Goal: Task Accomplishment & Management: Complete application form

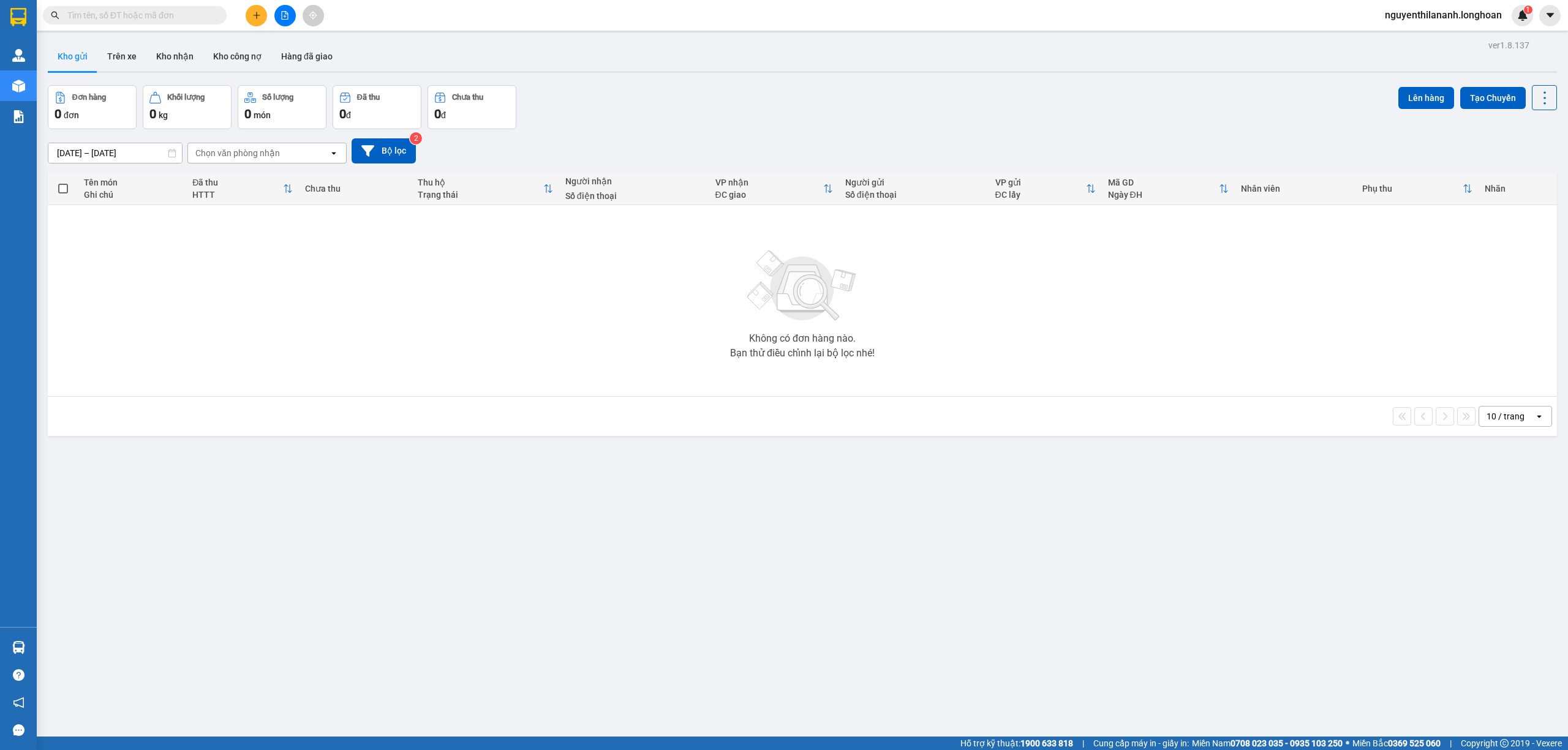
click at [130, 18] on input "text" at bounding box center [140, 16] width 145 height 14
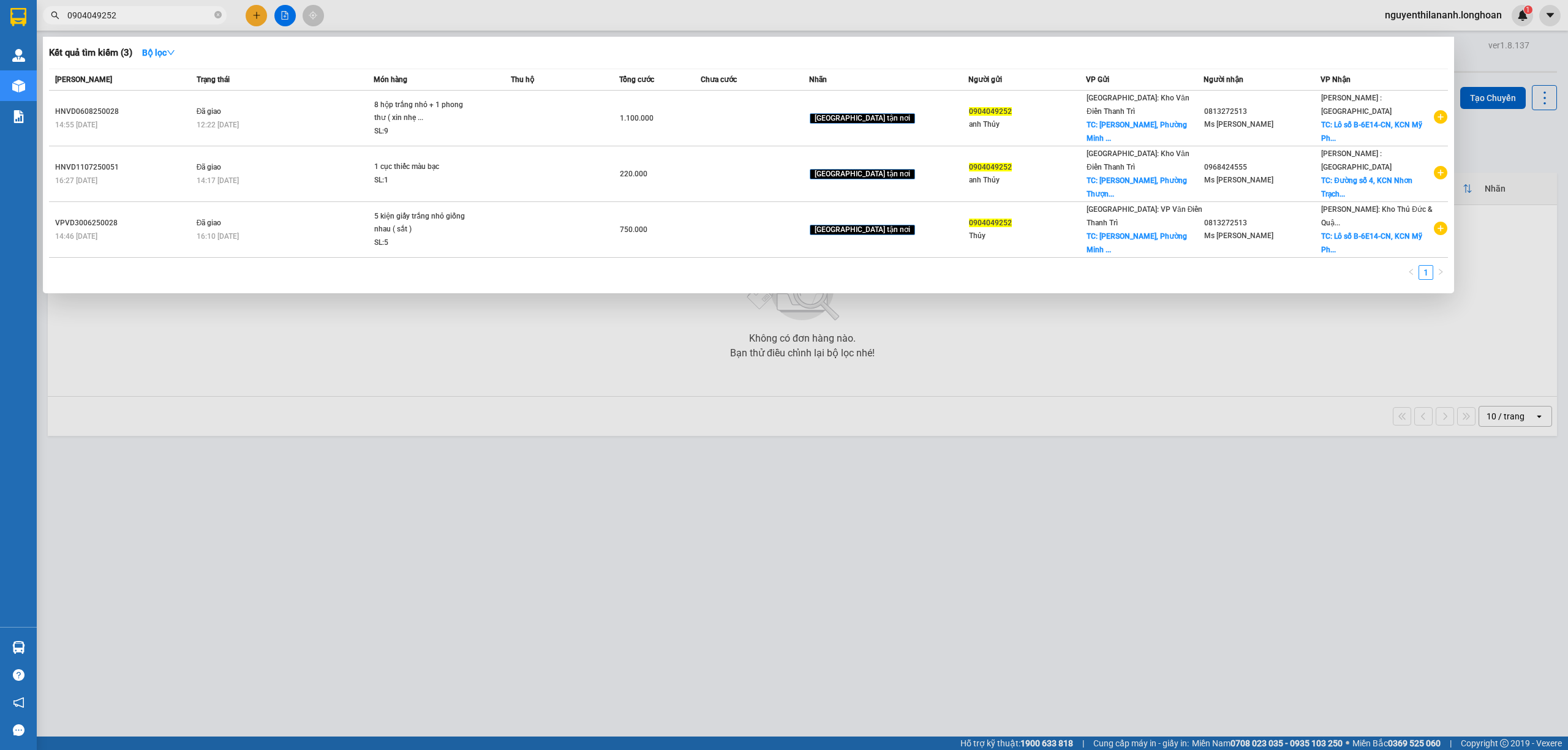
type input "0904049252"
click at [145, 14] on input "0904049252" at bounding box center [140, 16] width 145 height 14
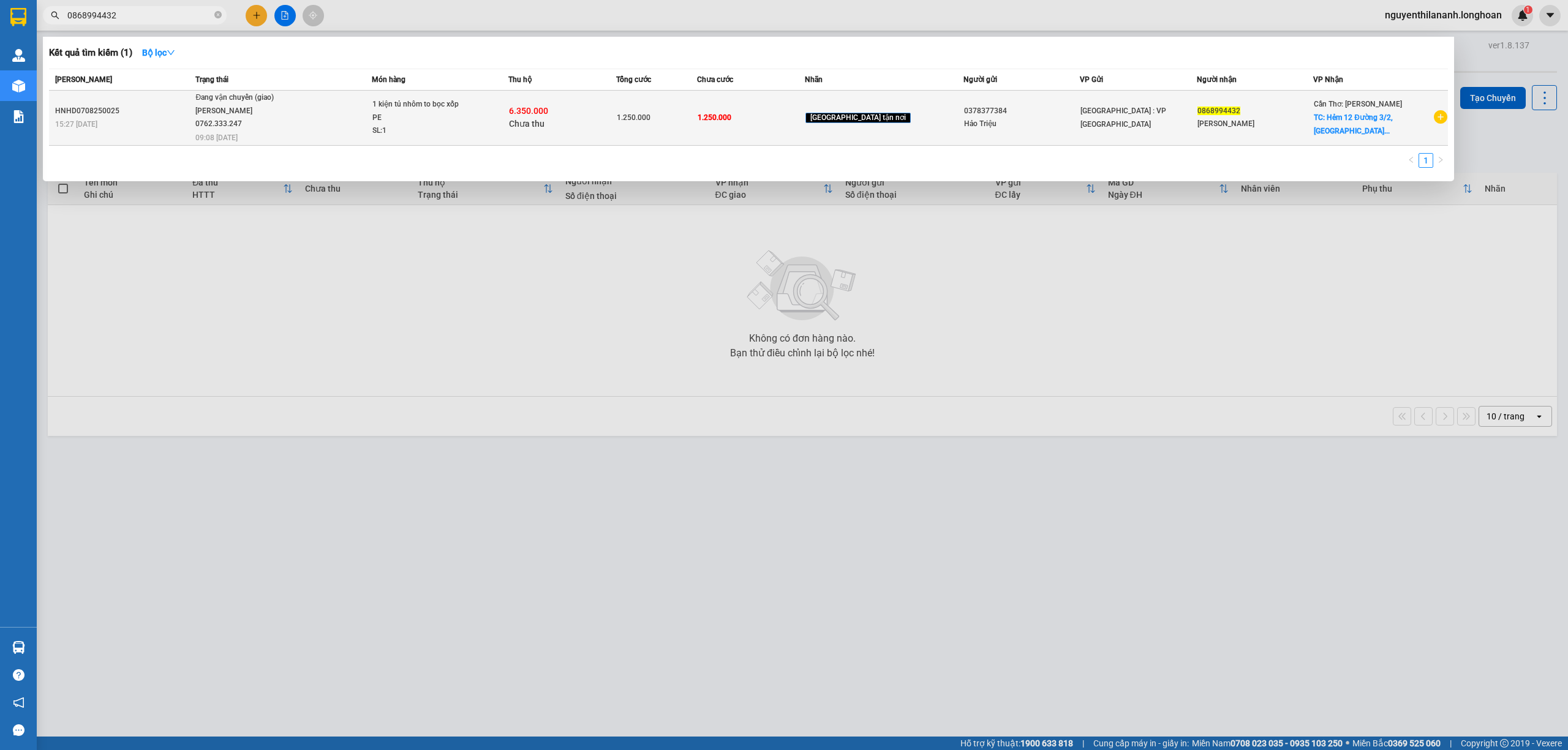
type input "0868994432"
click at [179, 126] on div "15:27 [DATE]" at bounding box center [123, 124] width 136 height 14
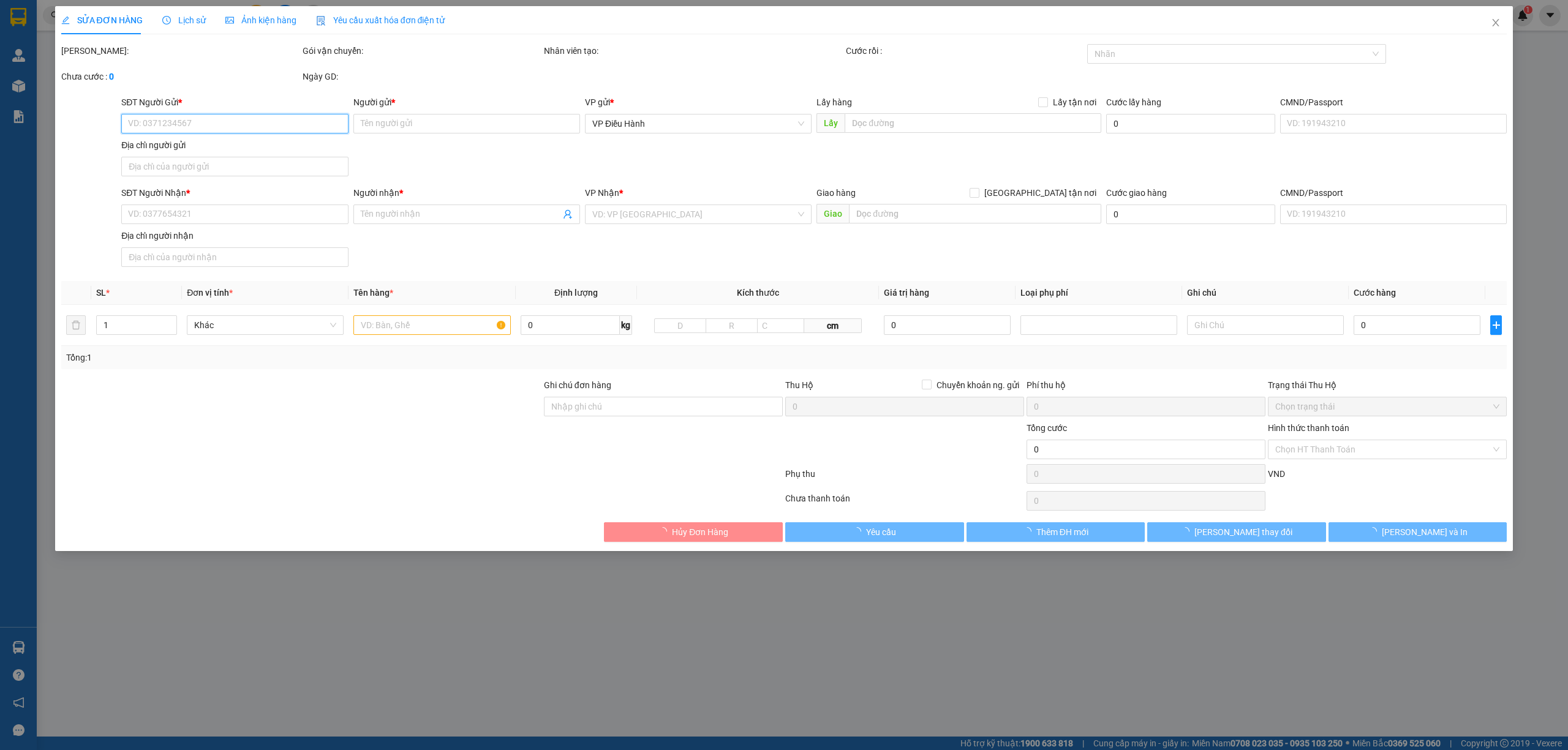
type input "0378377384"
type input "Hảo Triệu"
type input "0868994432"
type input "[PERSON_NAME]"
checkbox input "true"
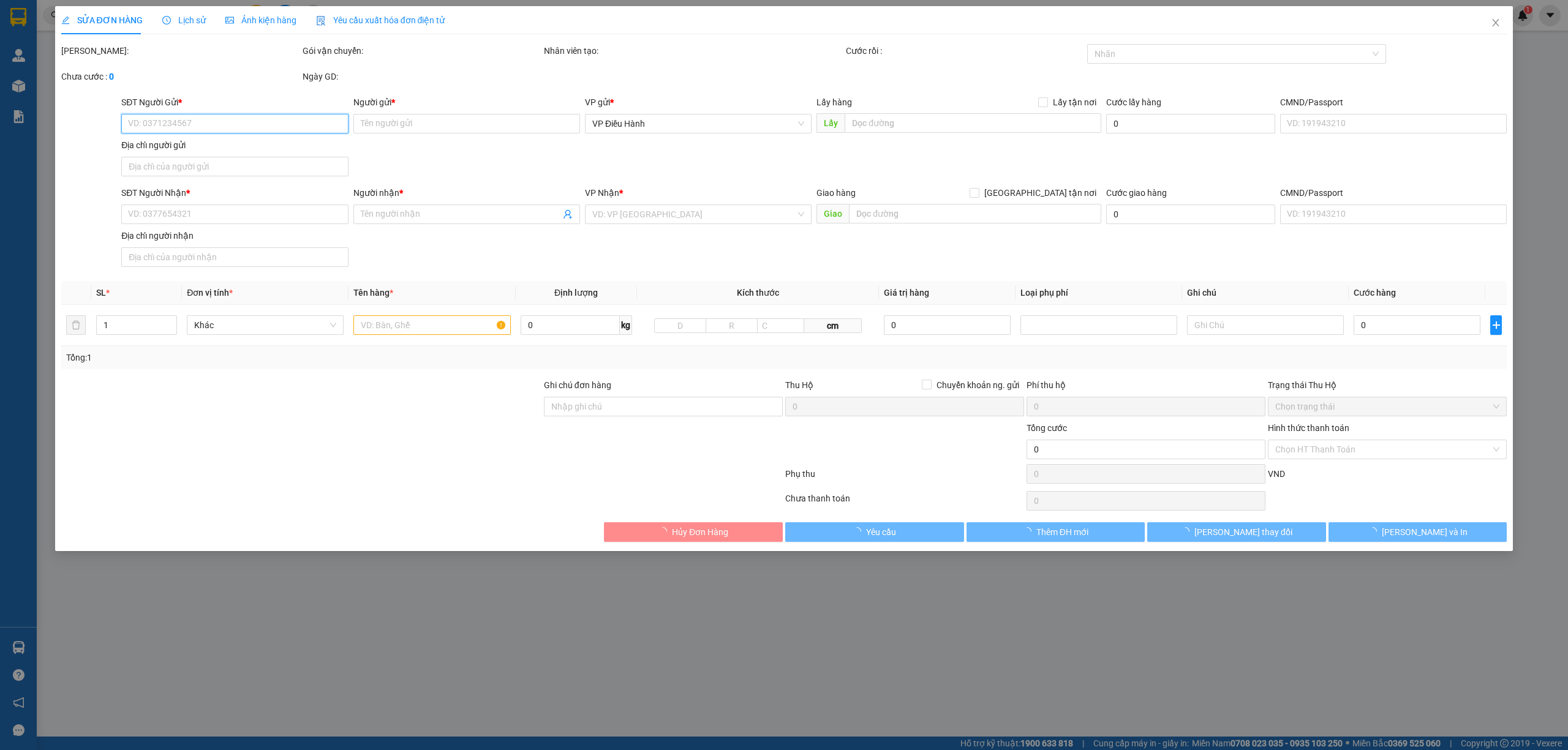
type input "Hẻm [STREET_ADDRESS][PERSON_NAME]"
type input "1.250.000"
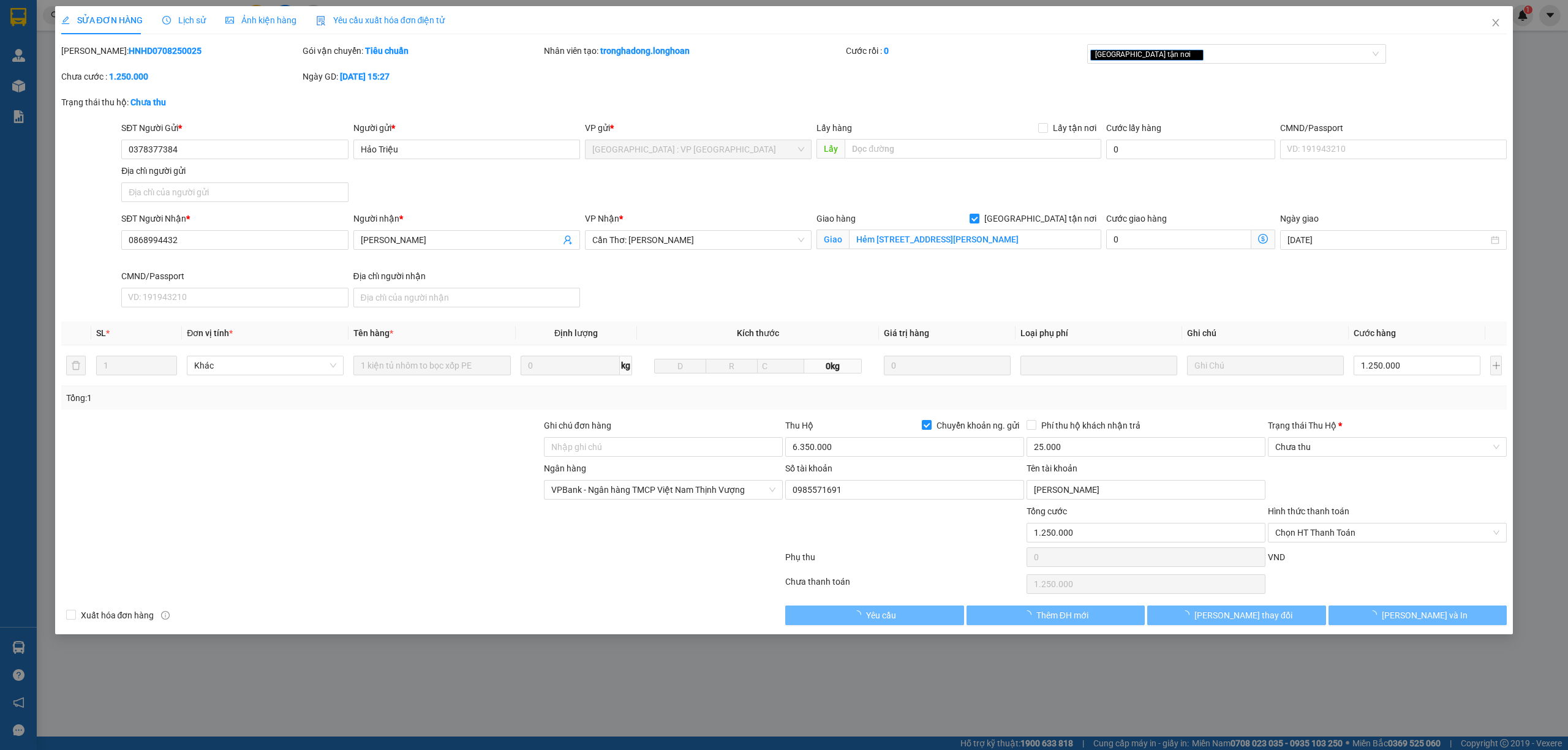
click at [191, 17] on span "Lịch sử" at bounding box center [183, 20] width 43 height 10
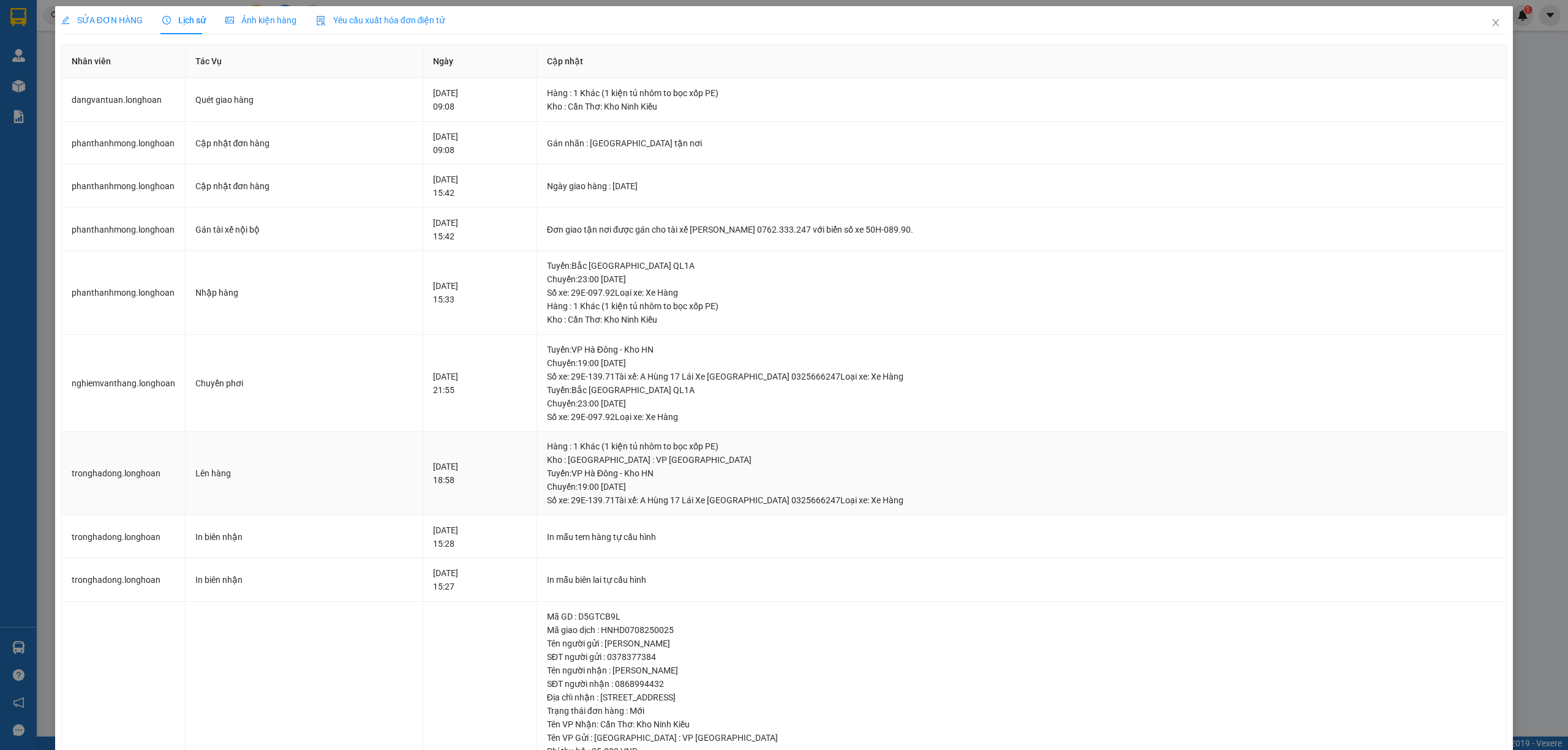
scroll to position [81, 0]
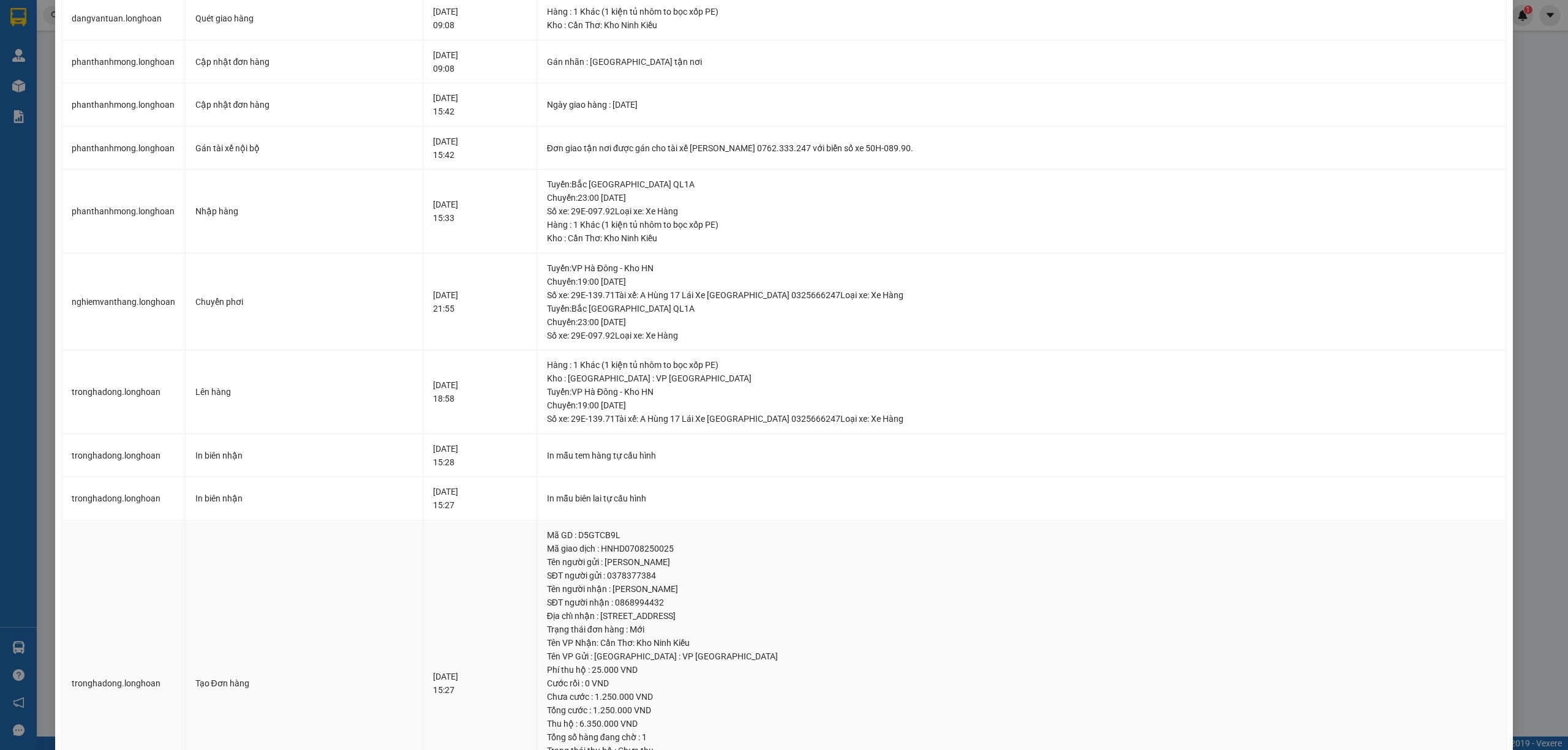
drag, startPoint x: 719, startPoint y: 616, endPoint x: 815, endPoint y: 618, distance: 96.0
click at [815, 618] on div "Địa chỉ nhận : [STREET_ADDRESS]" at bounding box center [1022, 616] width 950 height 14
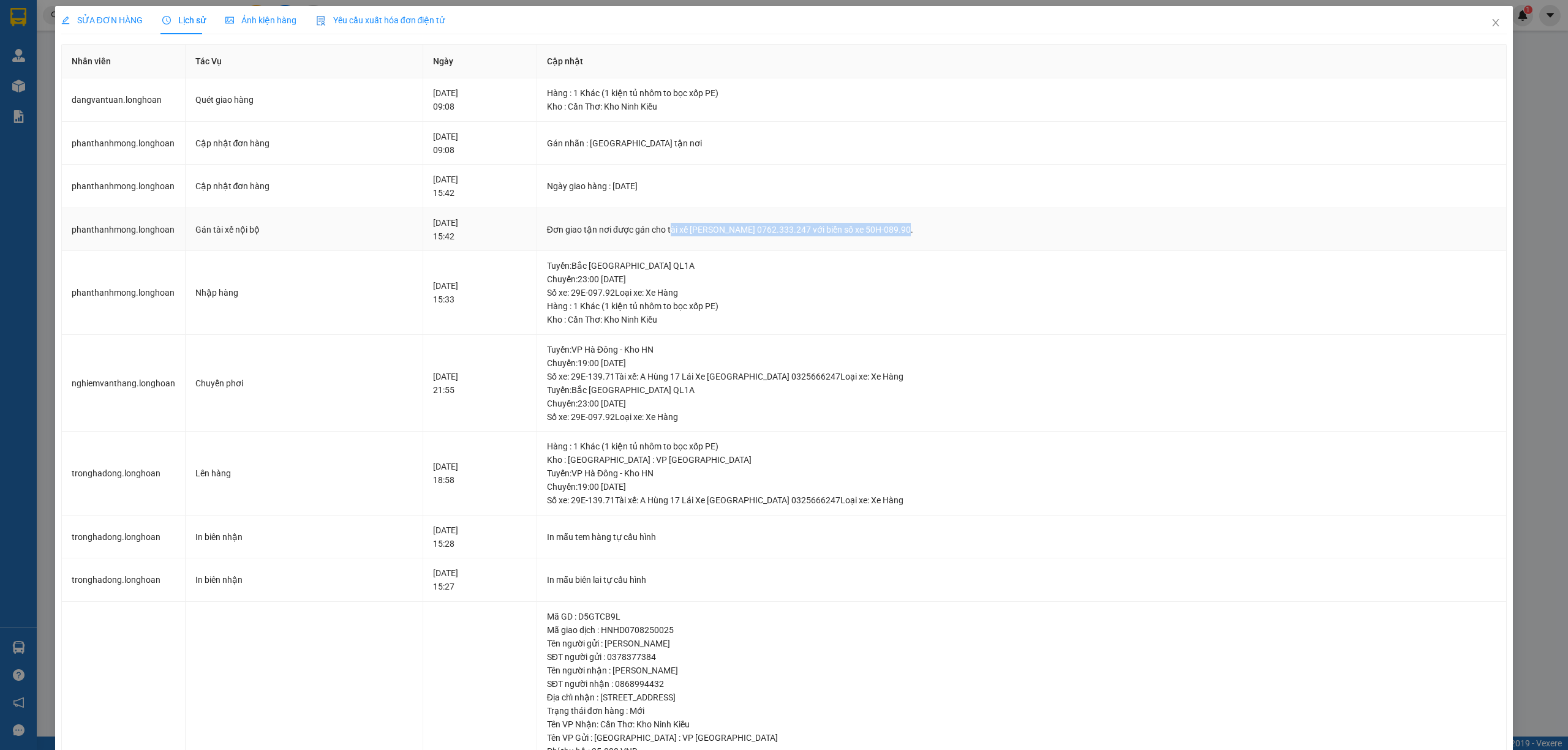
drag, startPoint x: 706, startPoint y: 228, endPoint x: 935, endPoint y: 246, distance: 229.7
click at [935, 246] on td "Đơn giao tận nơi được gán cho tài xế [PERSON_NAME] 0762.333.247 với biển số xe …" at bounding box center [1022, 230] width 970 height 43
click at [1479, 20] on span "Close" at bounding box center [1495, 23] width 34 height 34
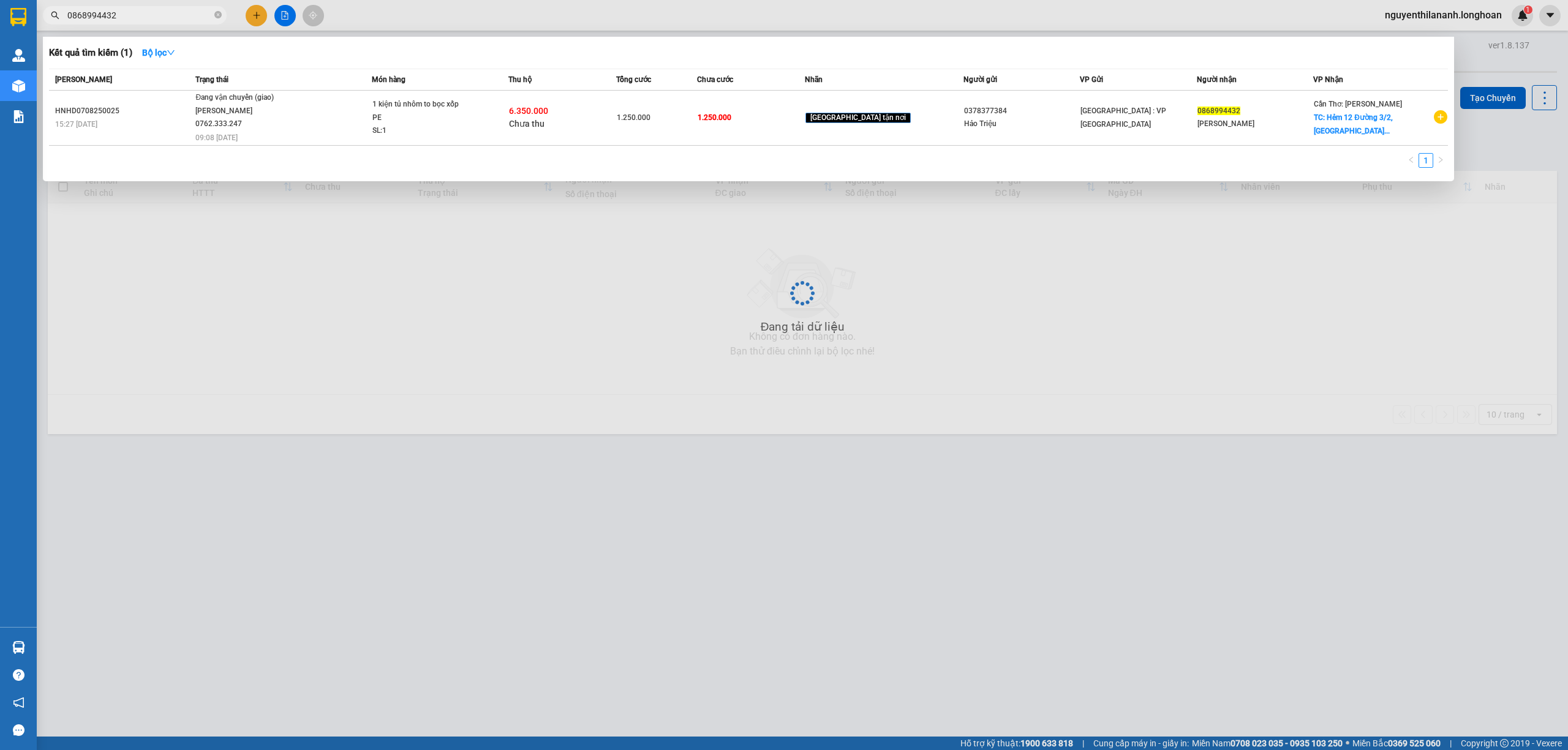
click at [142, 14] on input "0868994432" at bounding box center [140, 16] width 145 height 14
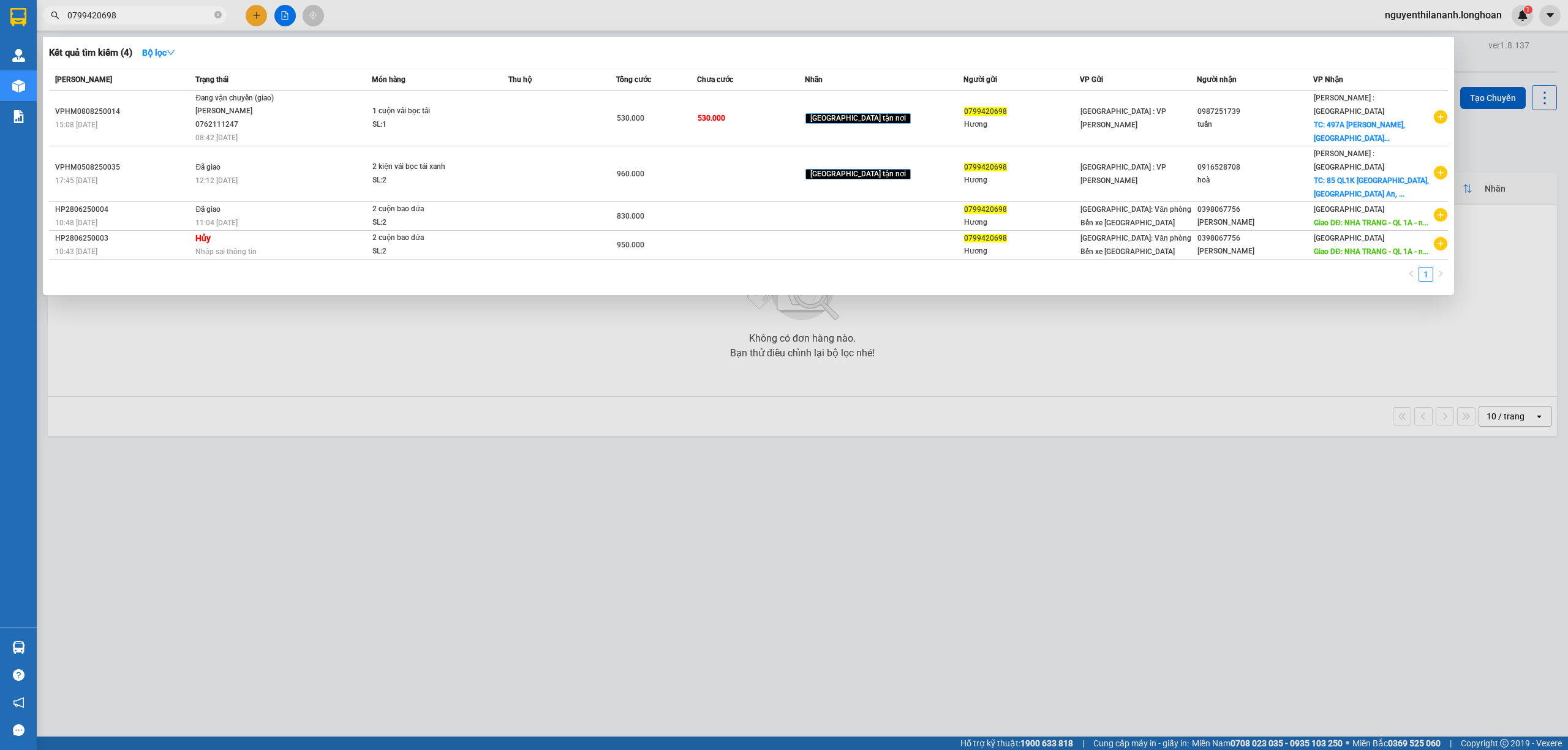
type input "0799420698"
click at [180, 18] on input "0799420698" at bounding box center [140, 16] width 145 height 14
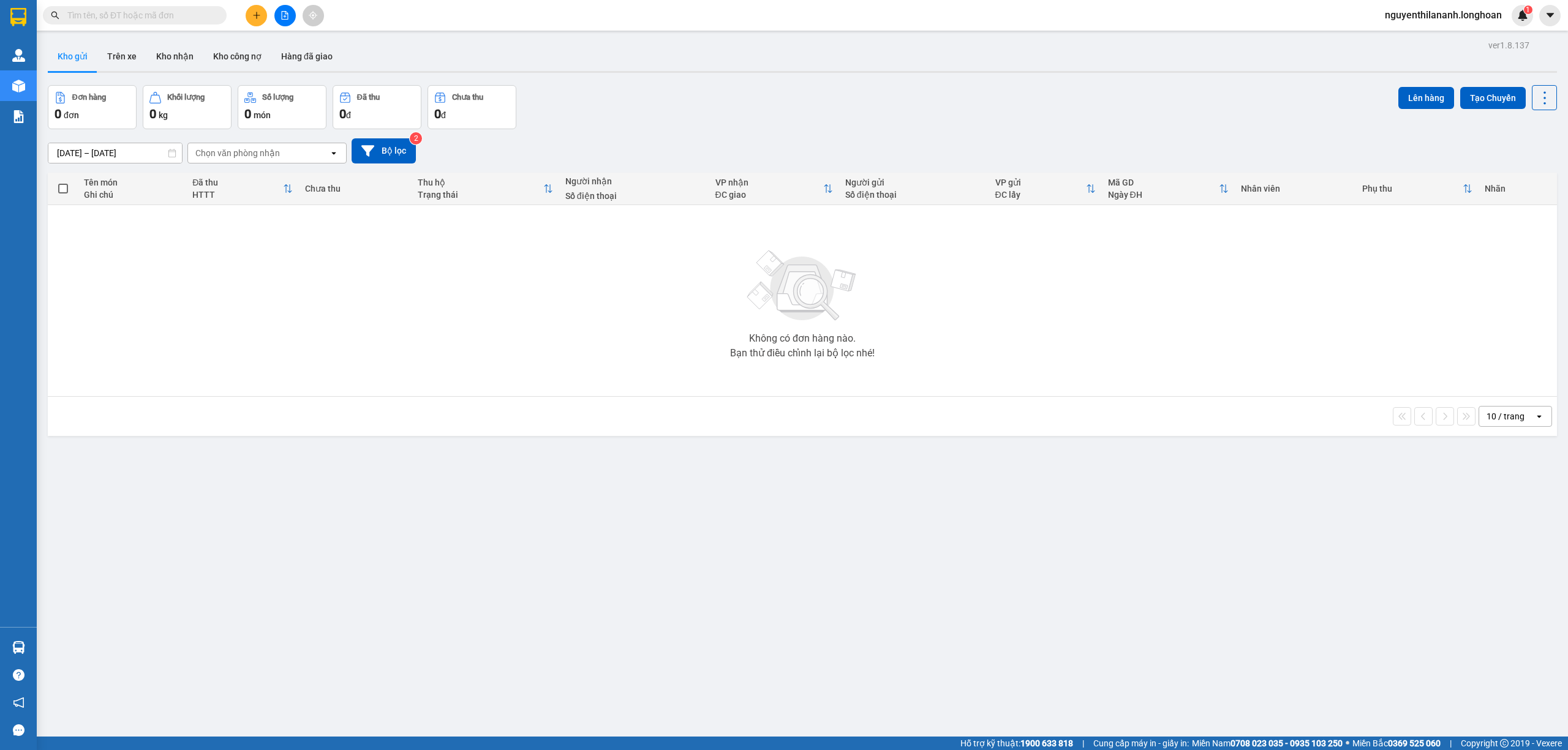
paste input "093.539.1495"
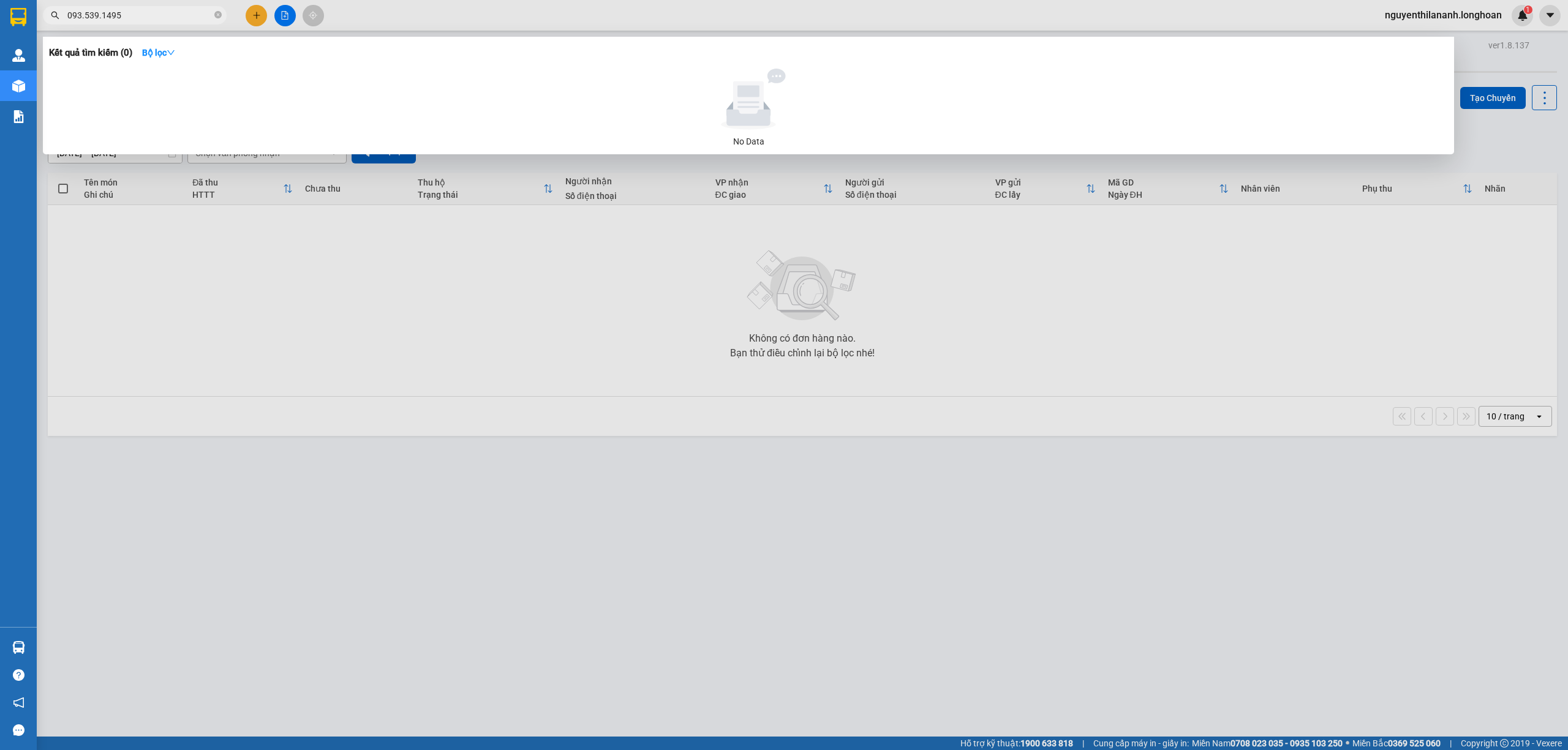
click at [99, 10] on input "093.539.1495" at bounding box center [140, 16] width 145 height 14
click at [84, 10] on input "093.5391495" at bounding box center [140, 16] width 145 height 14
click at [118, 15] on input "0935391495" at bounding box center [140, 16] width 145 height 14
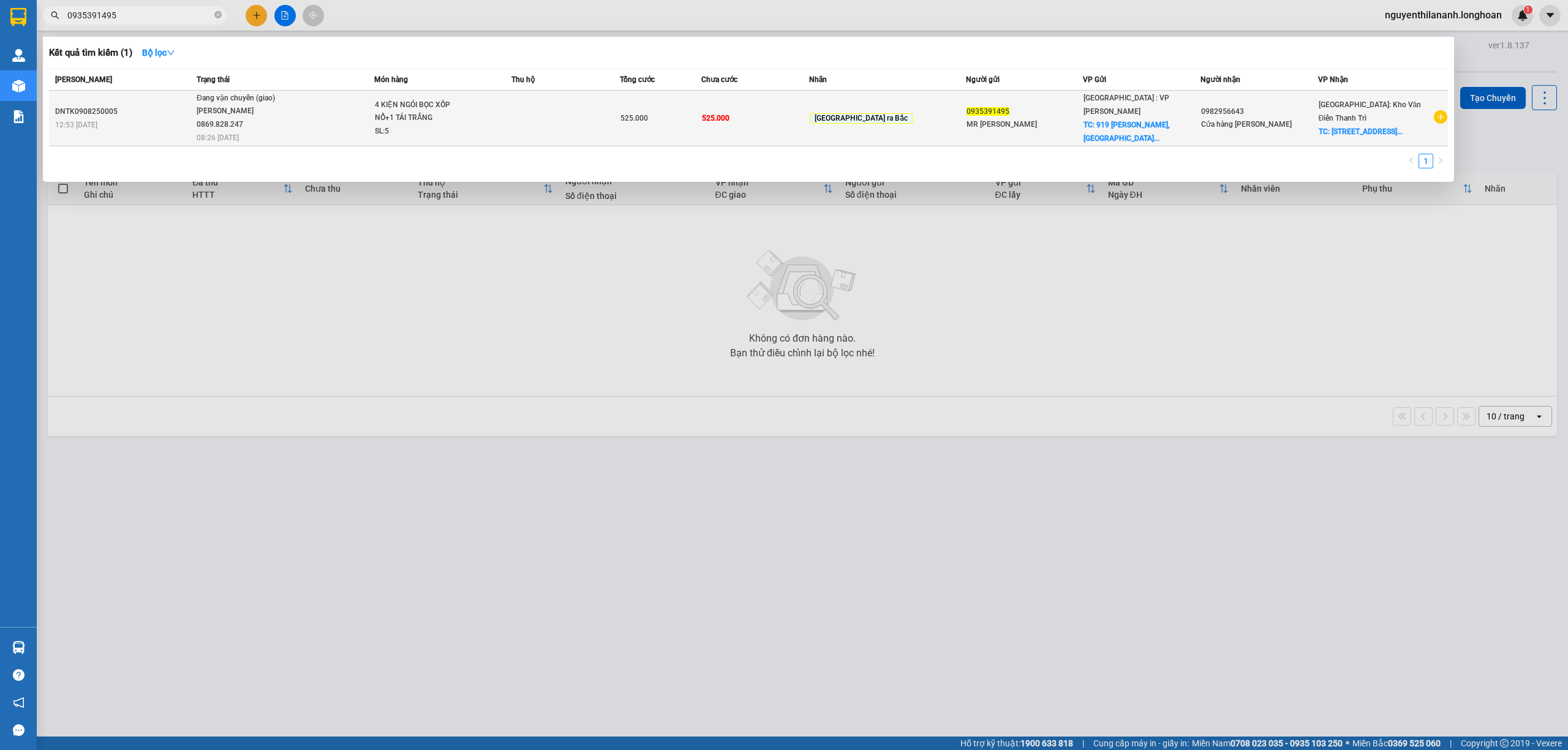
type input "0935391495"
click at [158, 105] on div "DNTK0908250005" at bounding box center [124, 111] width 138 height 13
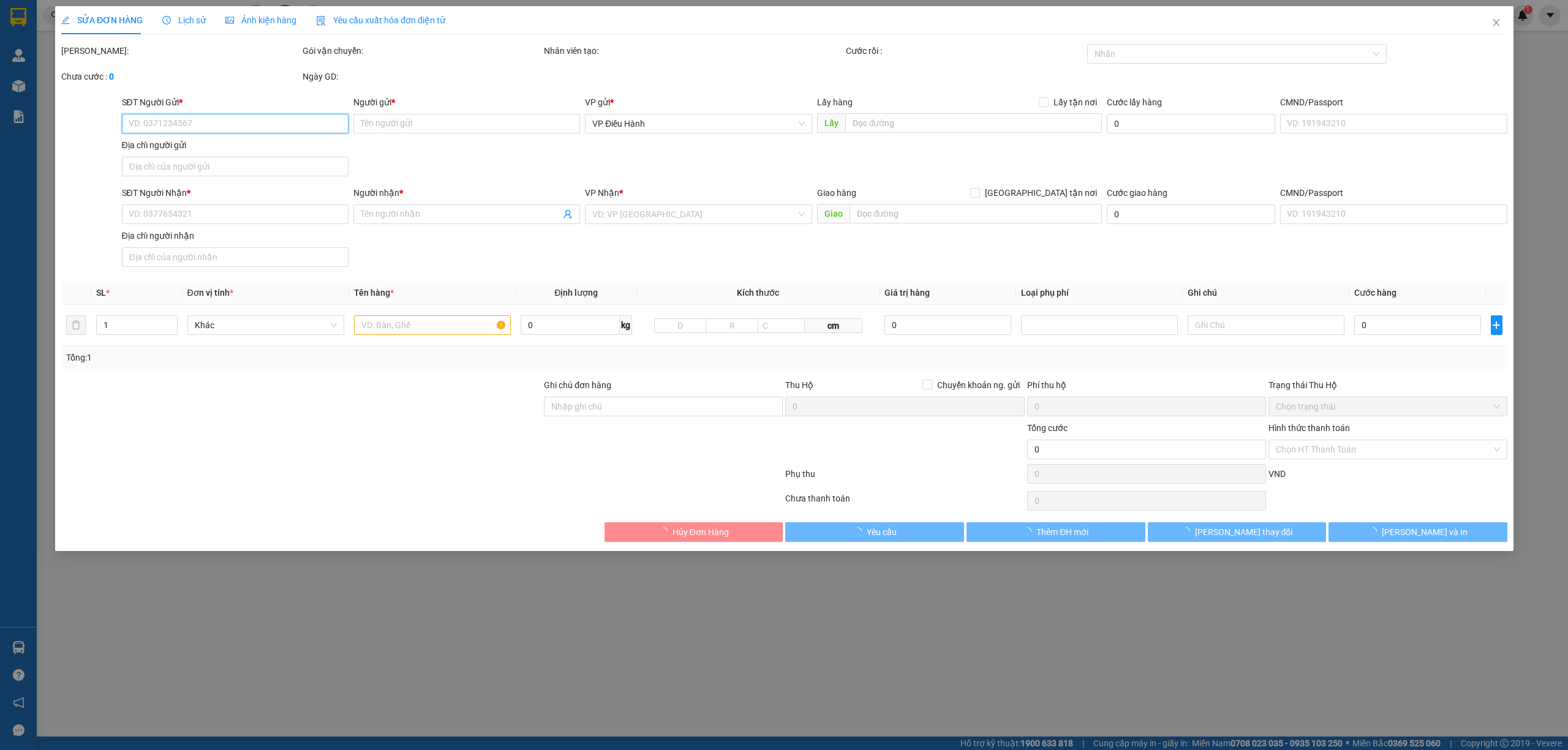
type input "0935391495"
type input "MR [PERSON_NAME]"
checkbox input "true"
type input "919 [PERSON_NAME], [GEOGRAPHIC_DATA]"
type input "0982956643"
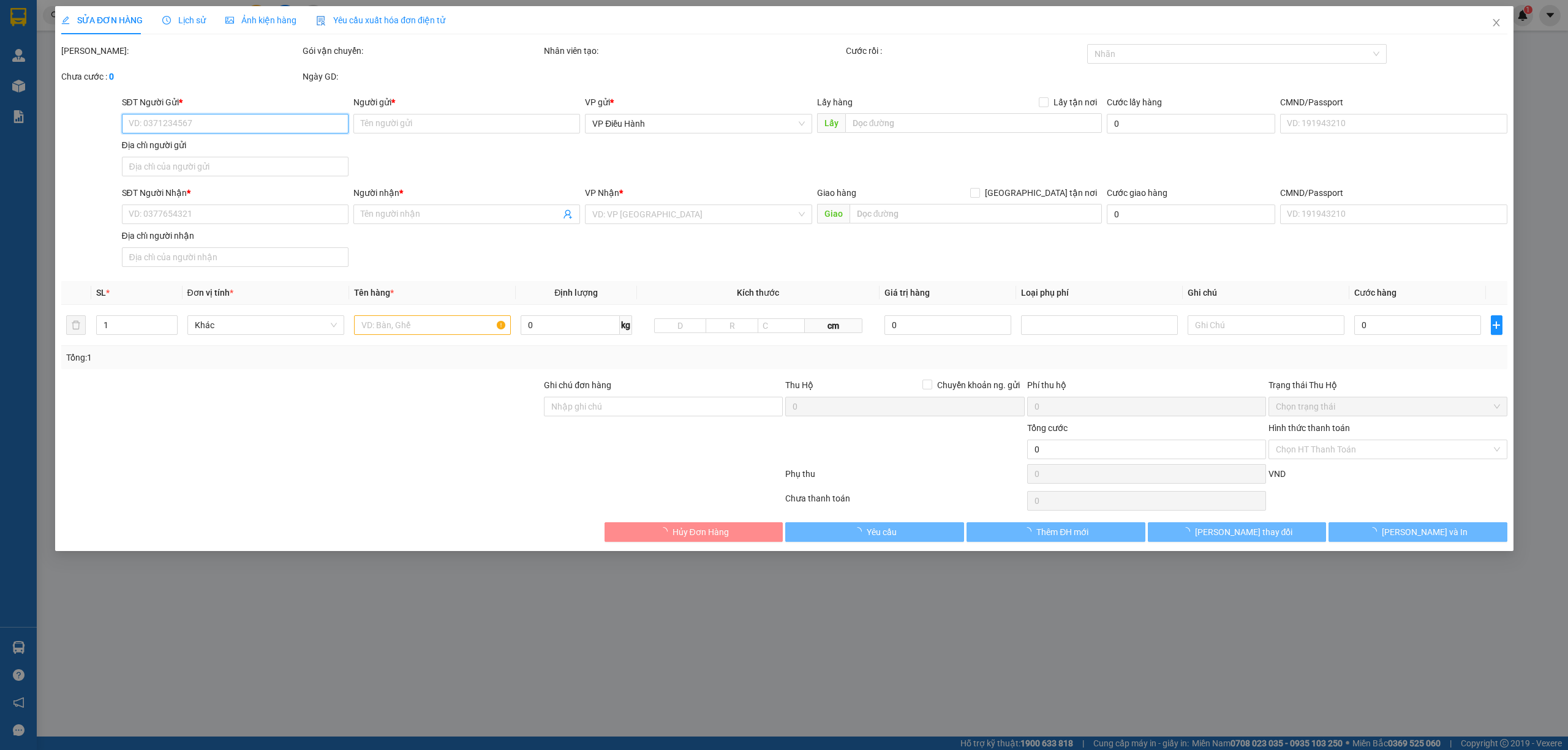
type input "Cửa hàng [PERSON_NAME]"
checkbox input "true"
type input "số 14 Quốc Lộ 37B, Xã [GEOGRAPHIC_DATA], [GEOGRAPHIC_DATA], [GEOGRAPHIC_DATA] (…"
type input "KHÔNG BAO HƯ VỠ,MÓP MÉO"
type input "525.000"
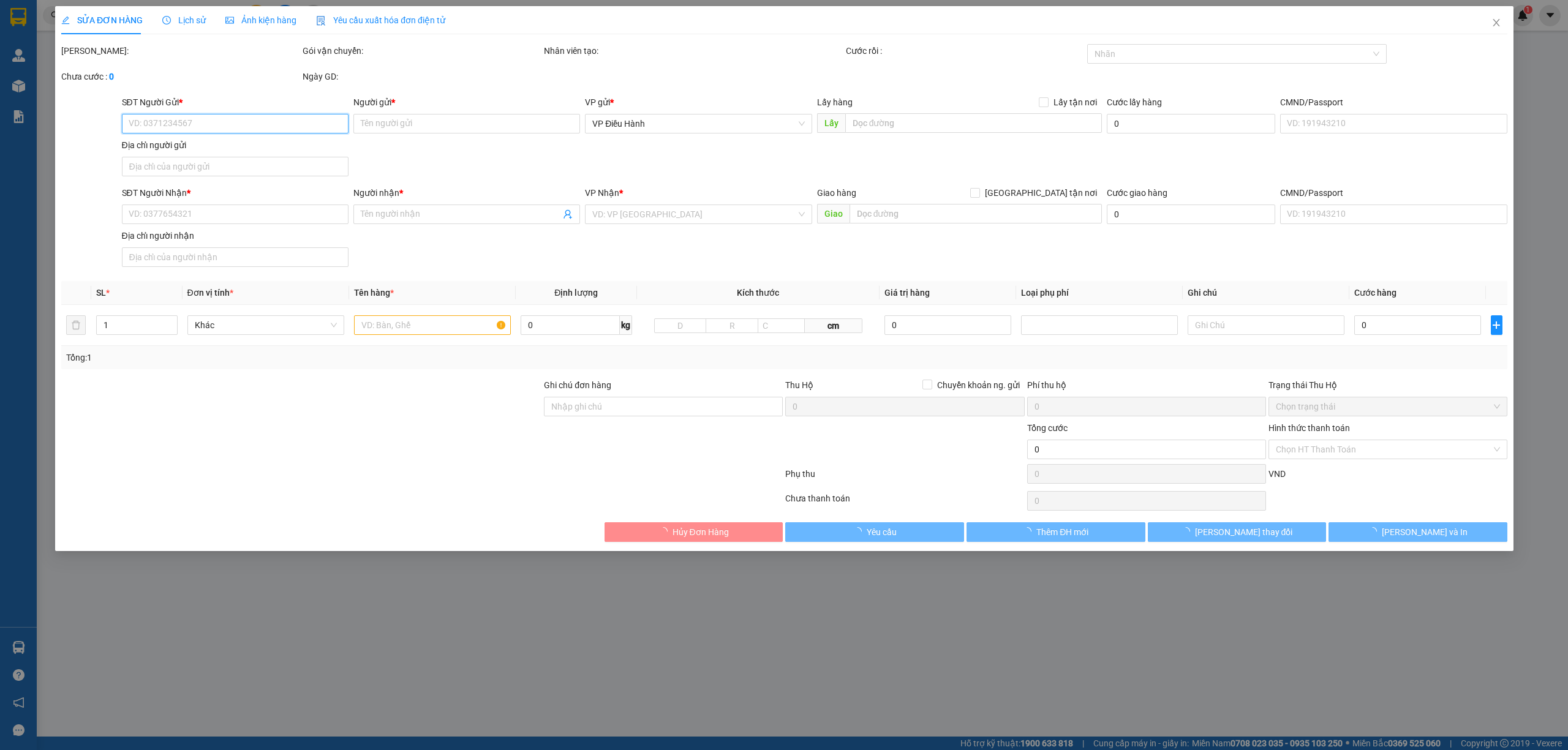
type input "525.000"
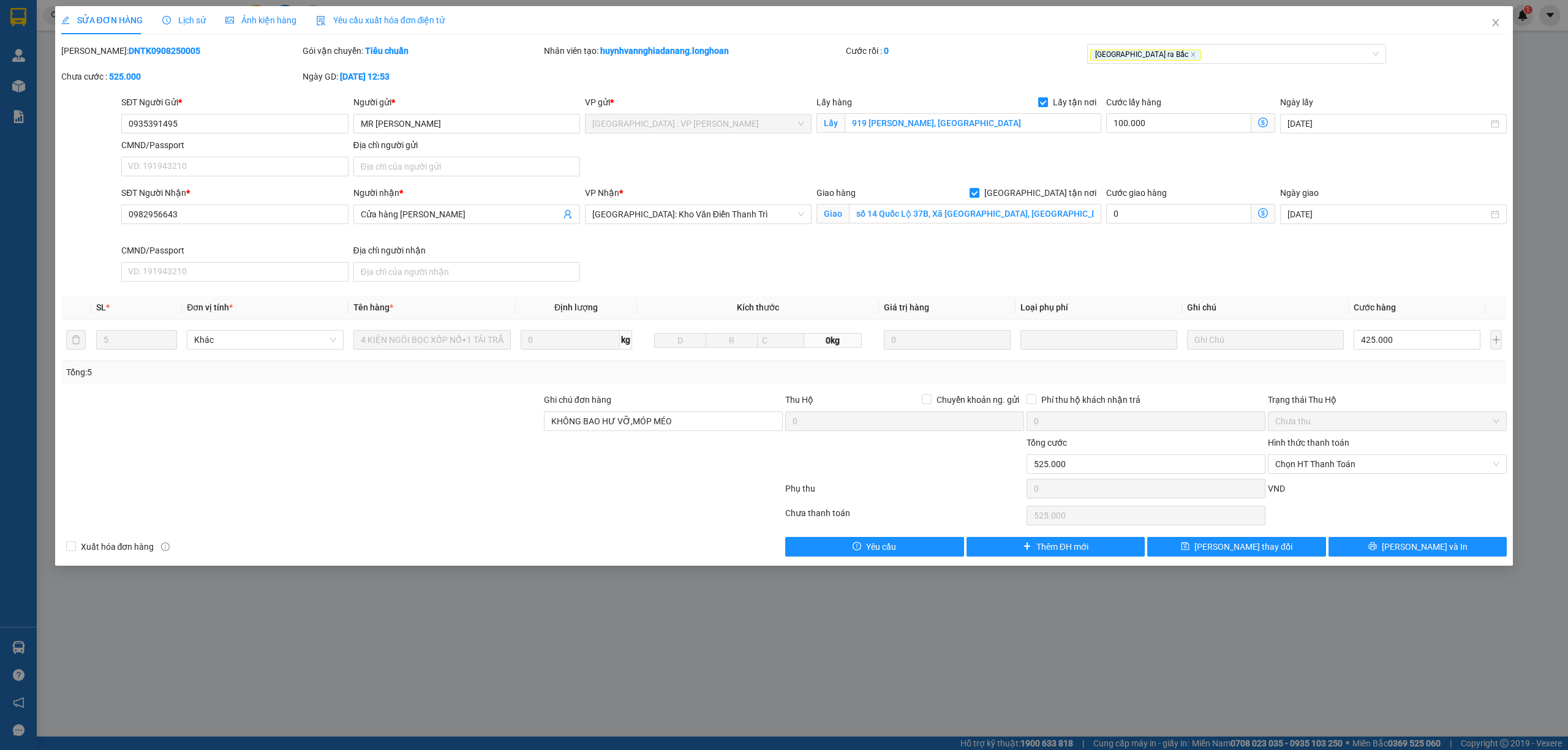
click at [172, 23] on span "Lịch sử" at bounding box center [183, 20] width 43 height 10
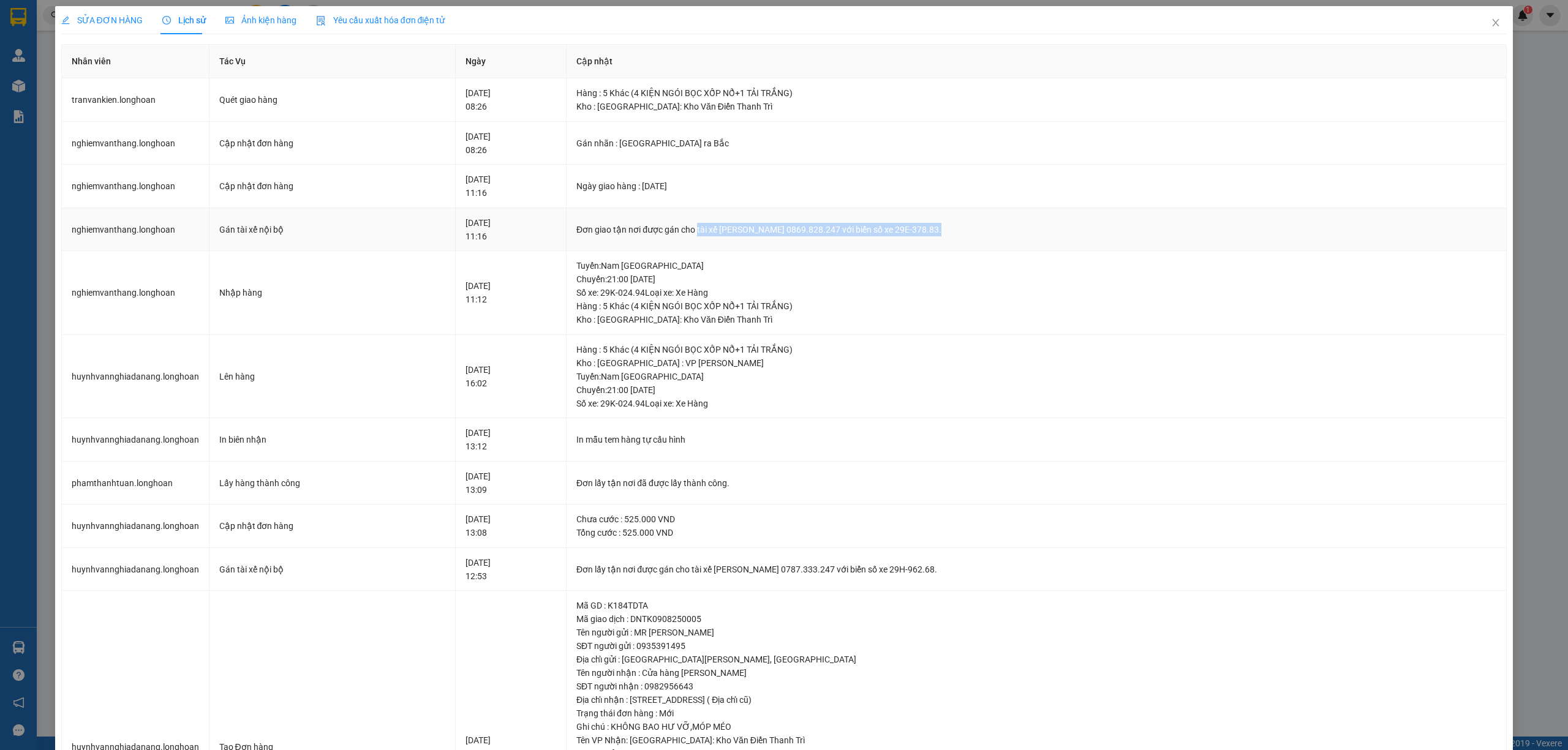
drag, startPoint x: 984, startPoint y: 224, endPoint x: 725, endPoint y: 236, distance: 259.3
click at [725, 236] on div "Đơn giao tận nơi được gán cho tài xế [PERSON_NAME] 0869.828.247 với biển số xe …" at bounding box center [1036, 230] width 920 height 14
copy div "tài xế [PERSON_NAME] 0869.828.247 với biển số xe 29E-378.83."
click at [1485, 28] on span "Close" at bounding box center [1495, 23] width 34 height 34
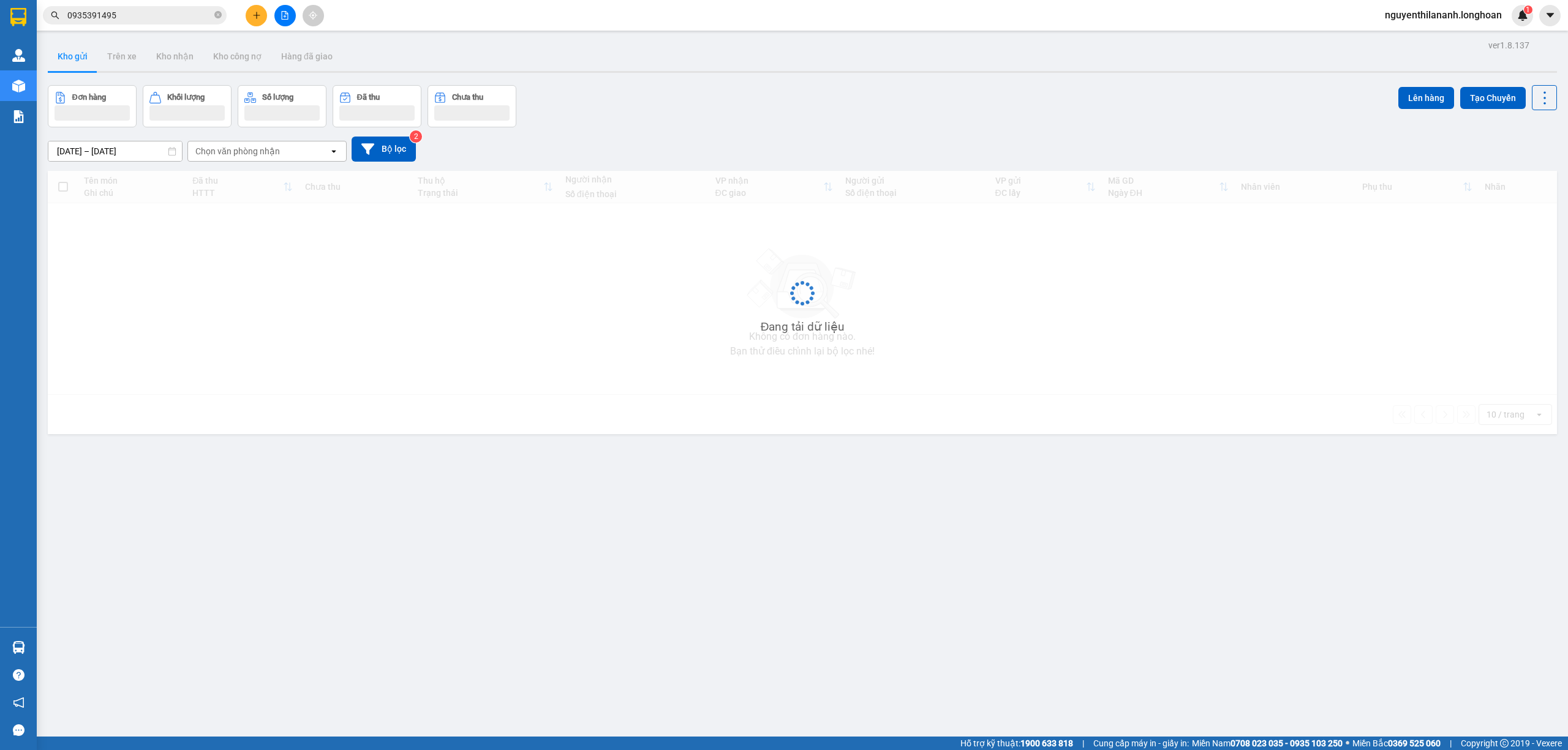
click at [143, 25] on div "Kết quả tìm kiếm ( 1 ) Bộ lọc Mã ĐH Trạng thái Món hàng Thu hộ Tổng cước Chưa c…" at bounding box center [120, 16] width 239 height 21
click at [142, 15] on input "0935391495" at bounding box center [140, 16] width 145 height 14
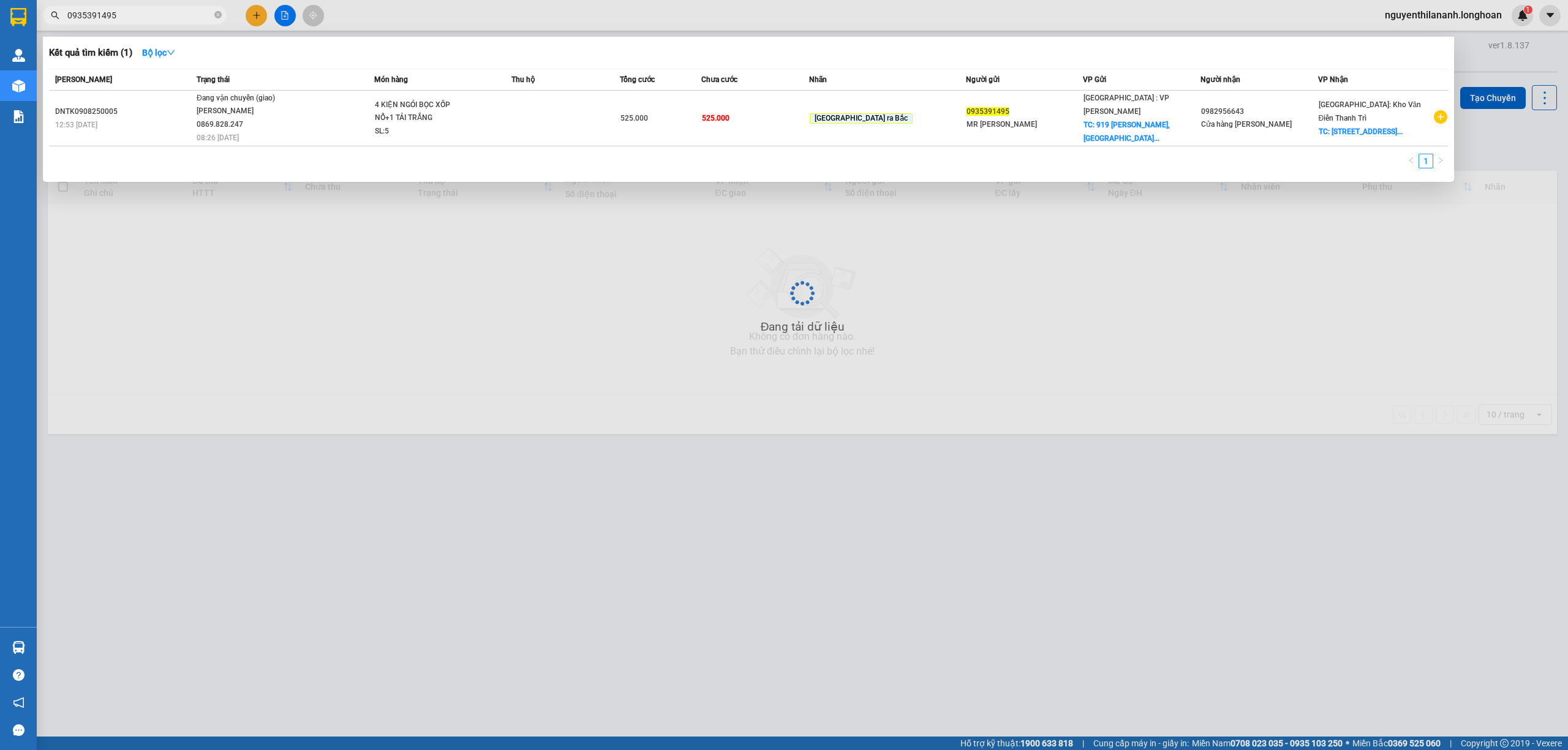
click at [142, 15] on input "0935391495" at bounding box center [140, 16] width 145 height 14
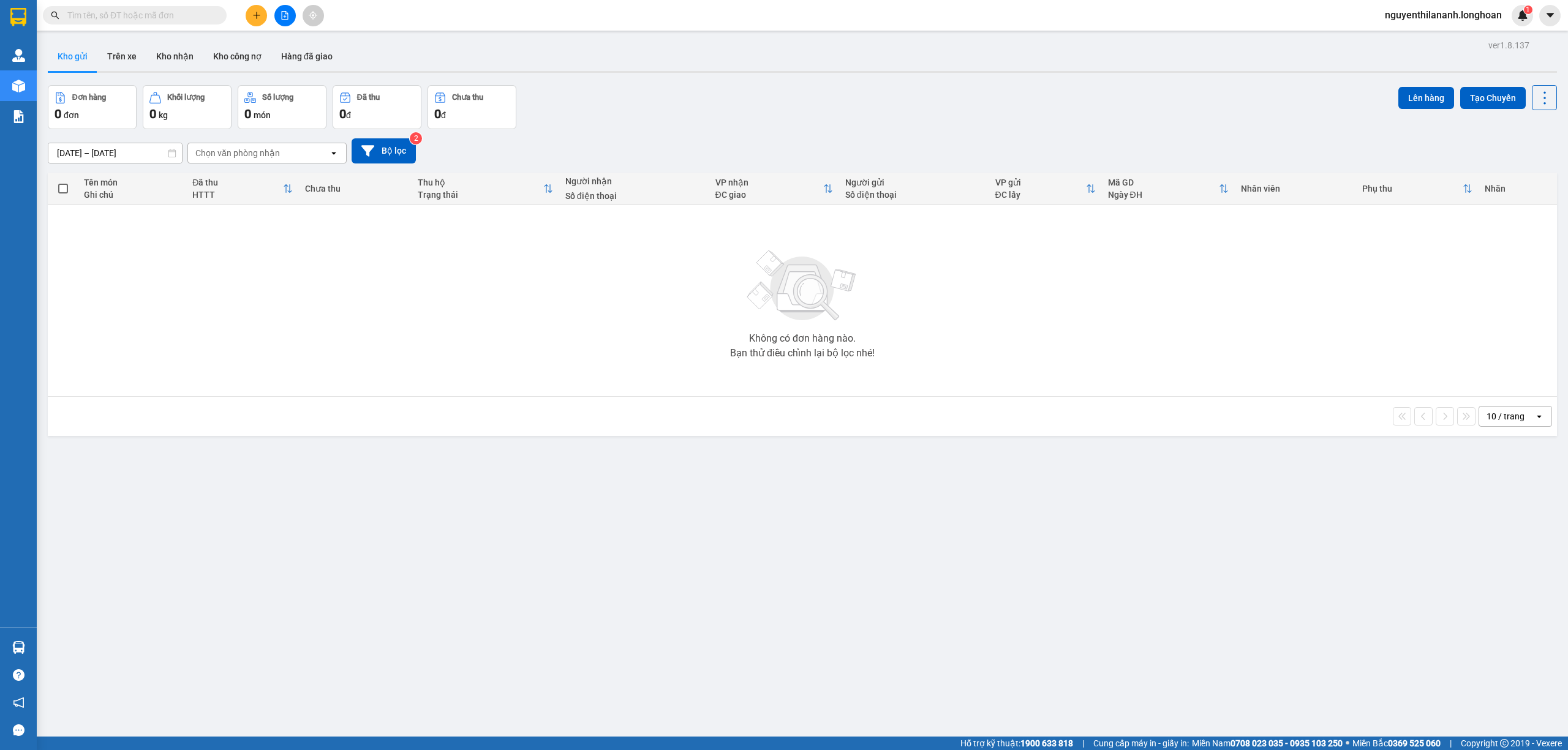
type input "0"
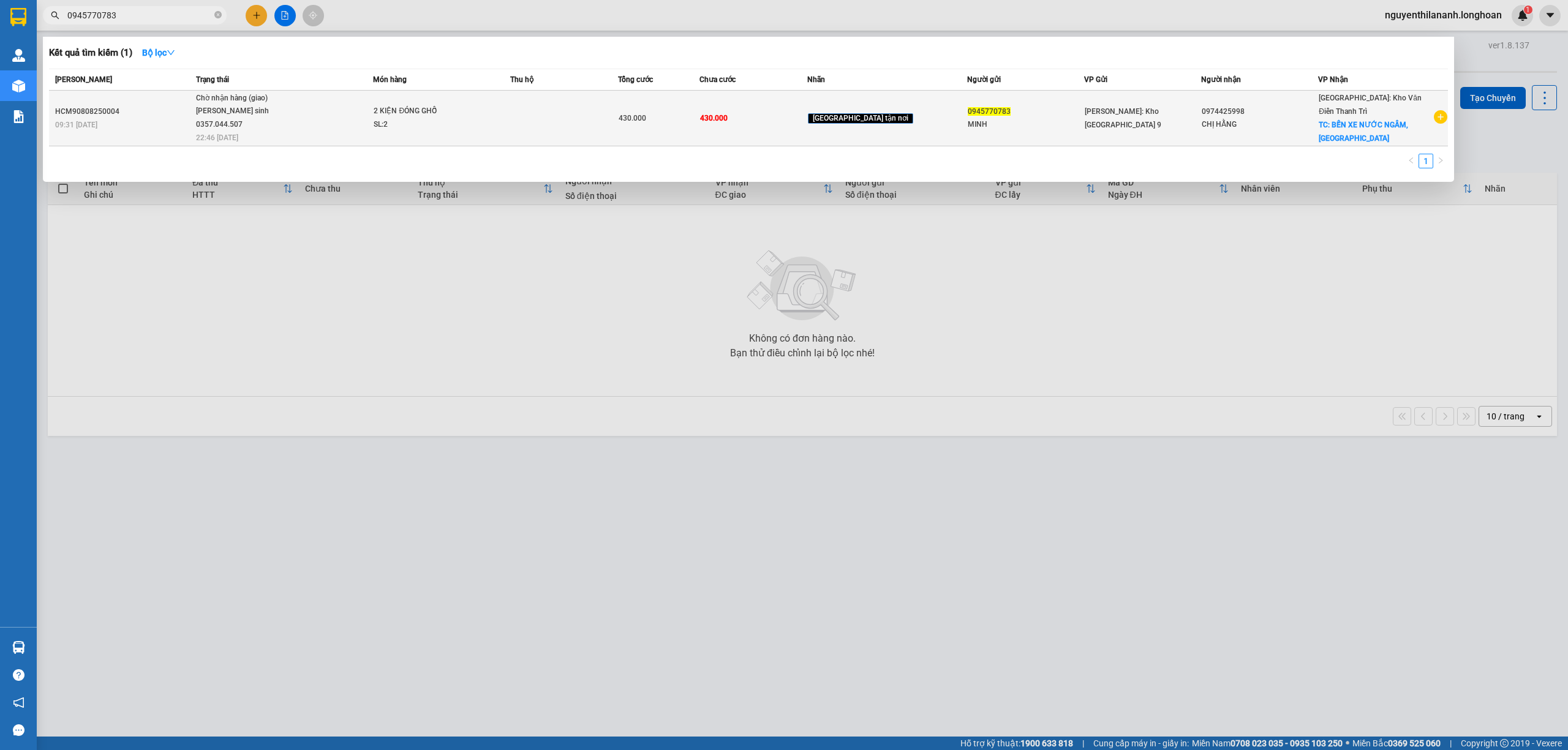
type input "0945770783"
click at [163, 105] on div "HCM90808250004" at bounding box center [123, 111] width 137 height 13
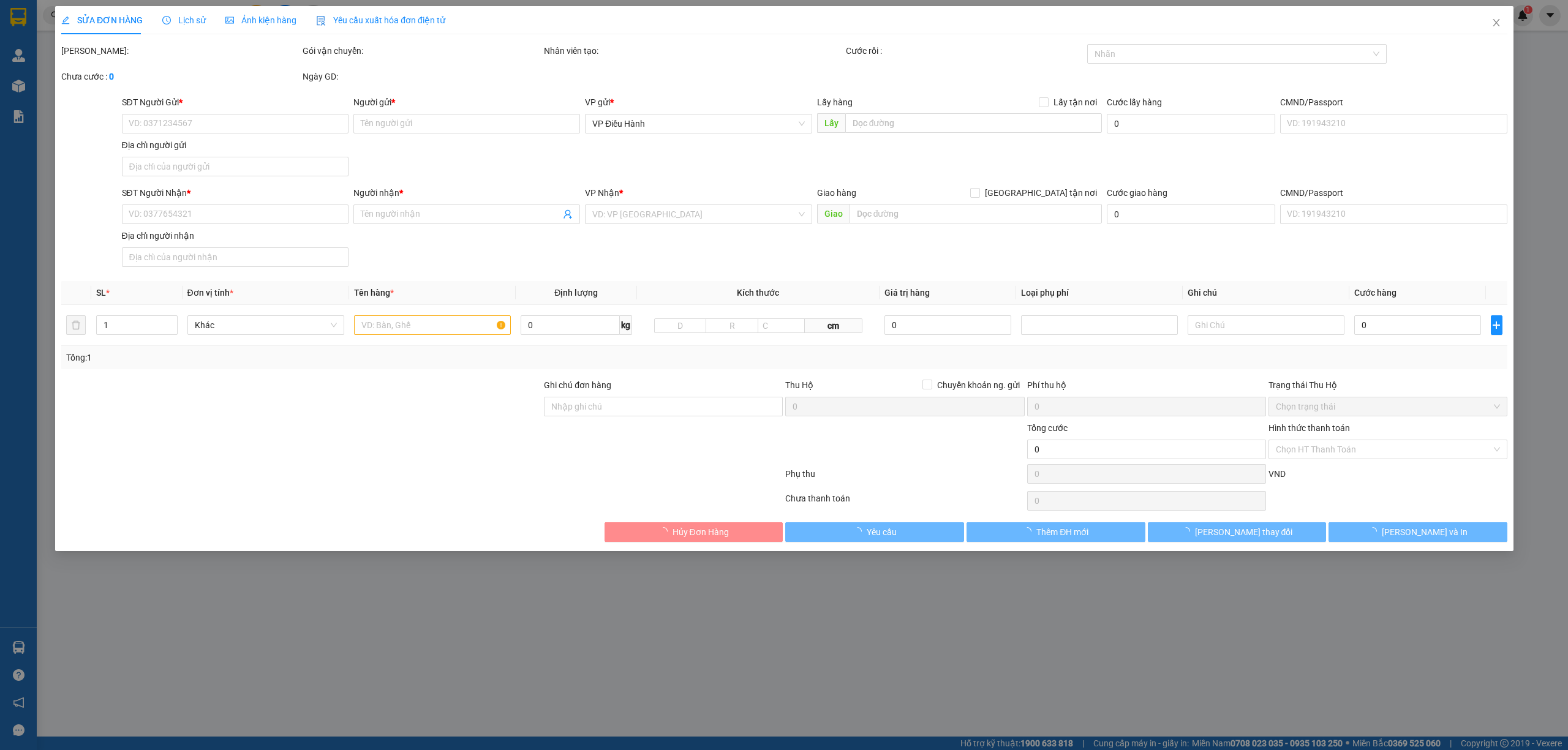
type input "0945770783"
type input "MINH"
type input "0974425998"
type input "CHỊ HẰNG"
checkbox input "true"
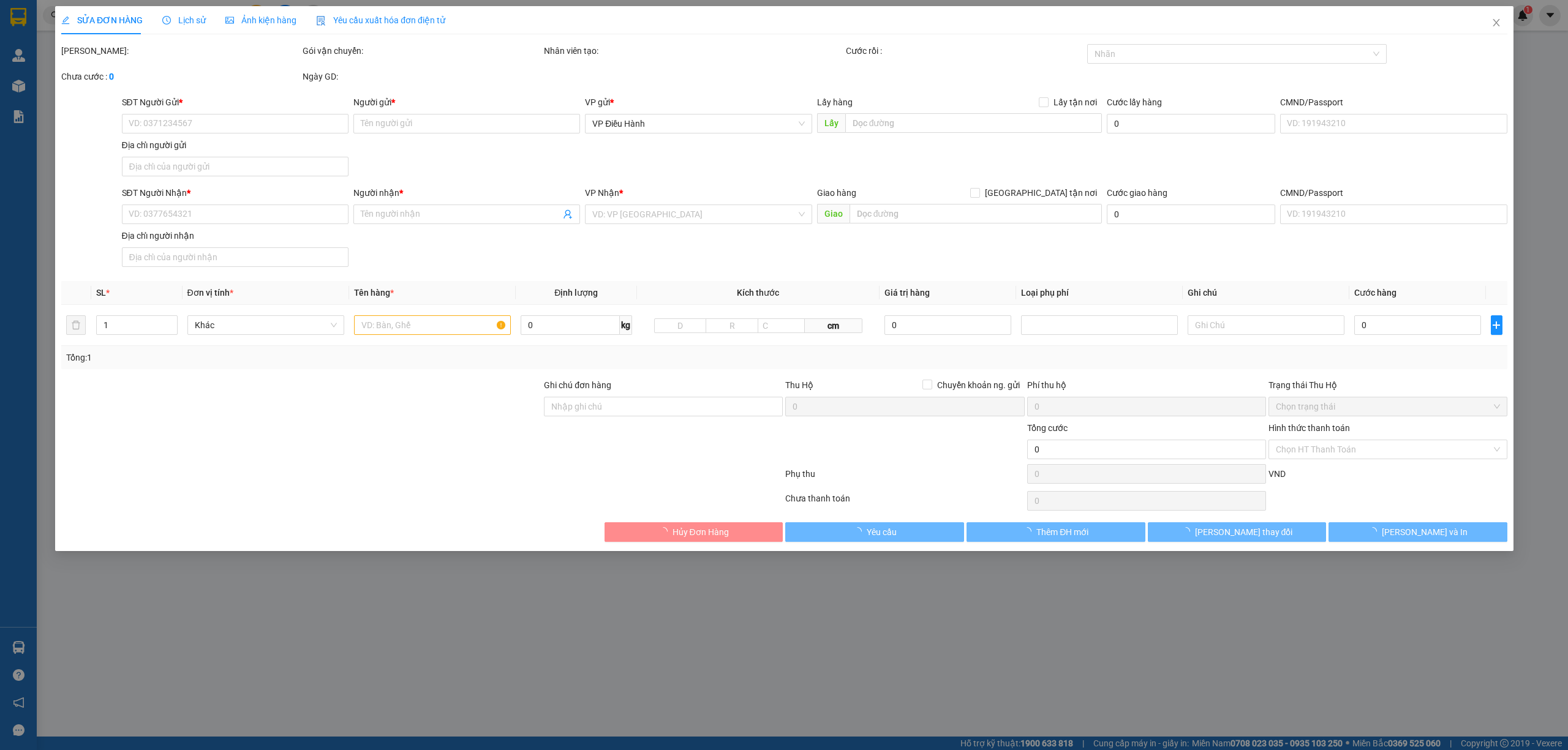
type input "BẾN XE NƯỚC NGẦM, [GEOGRAPHIC_DATA]"
type input "nhận theo kiện-giao nguyên kiên-hư hỏng không chịu trách nhiệm"
type input "430.000"
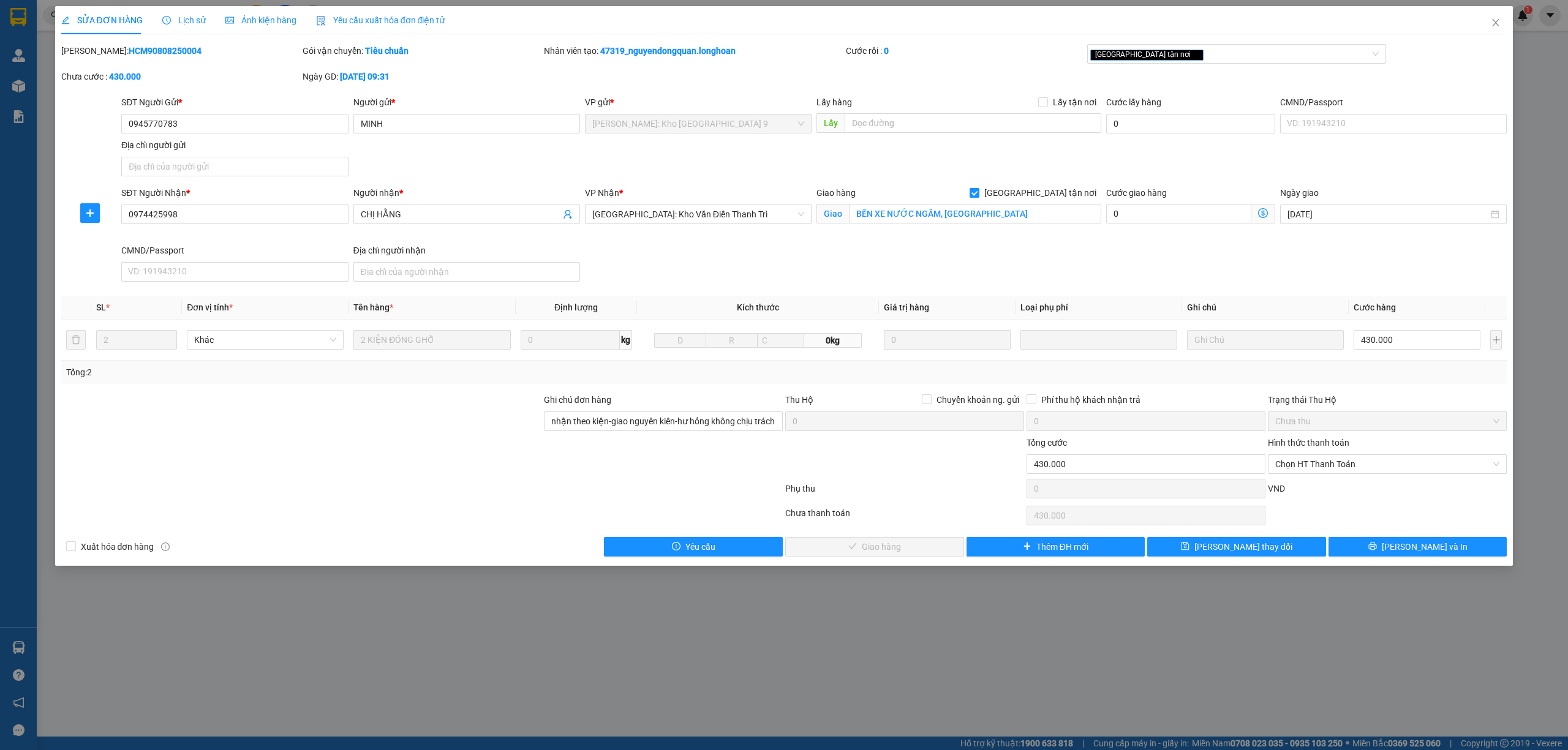
click at [195, 28] on div "Lịch sử" at bounding box center [183, 20] width 43 height 28
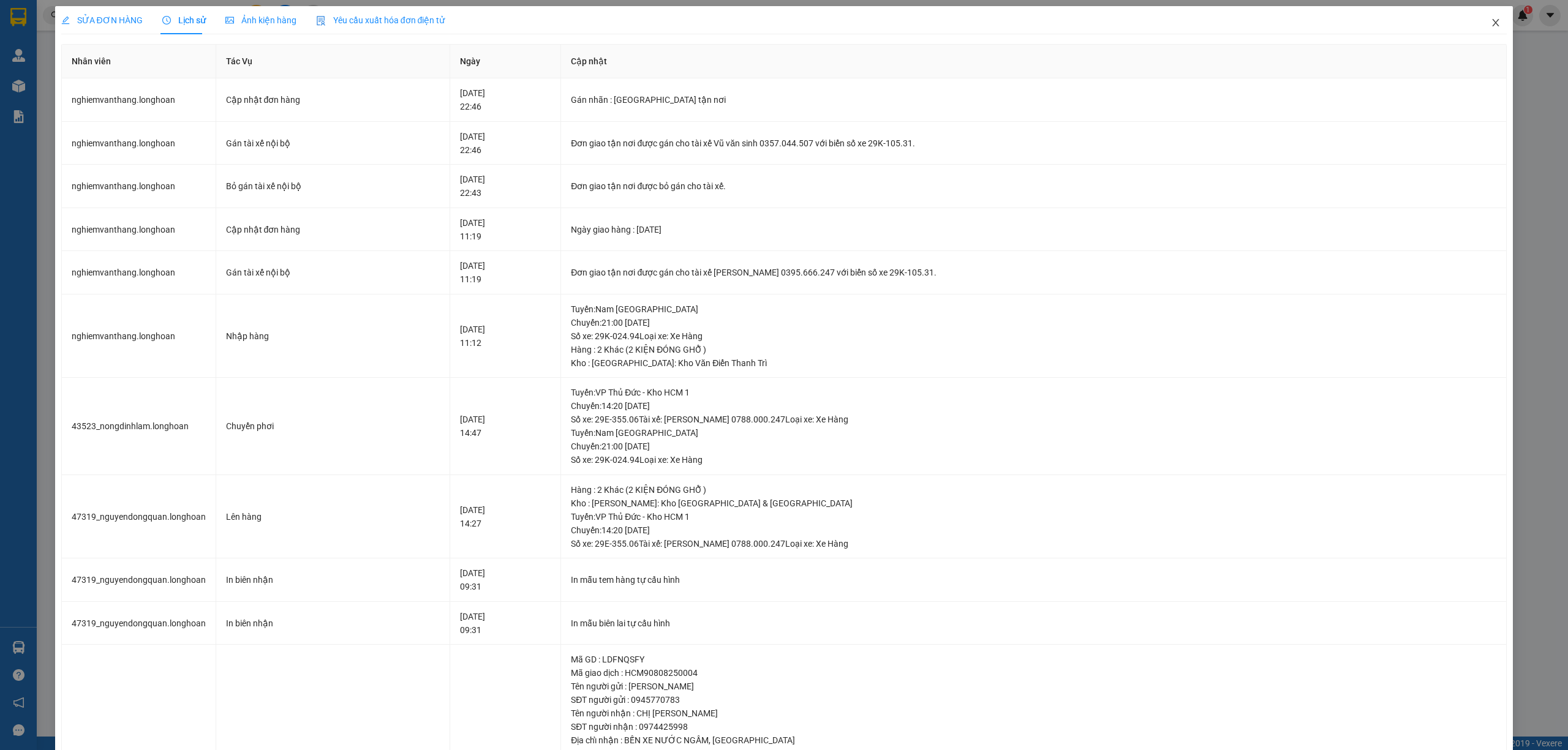
click at [1490, 26] on icon "close" at bounding box center [1495, 23] width 10 height 10
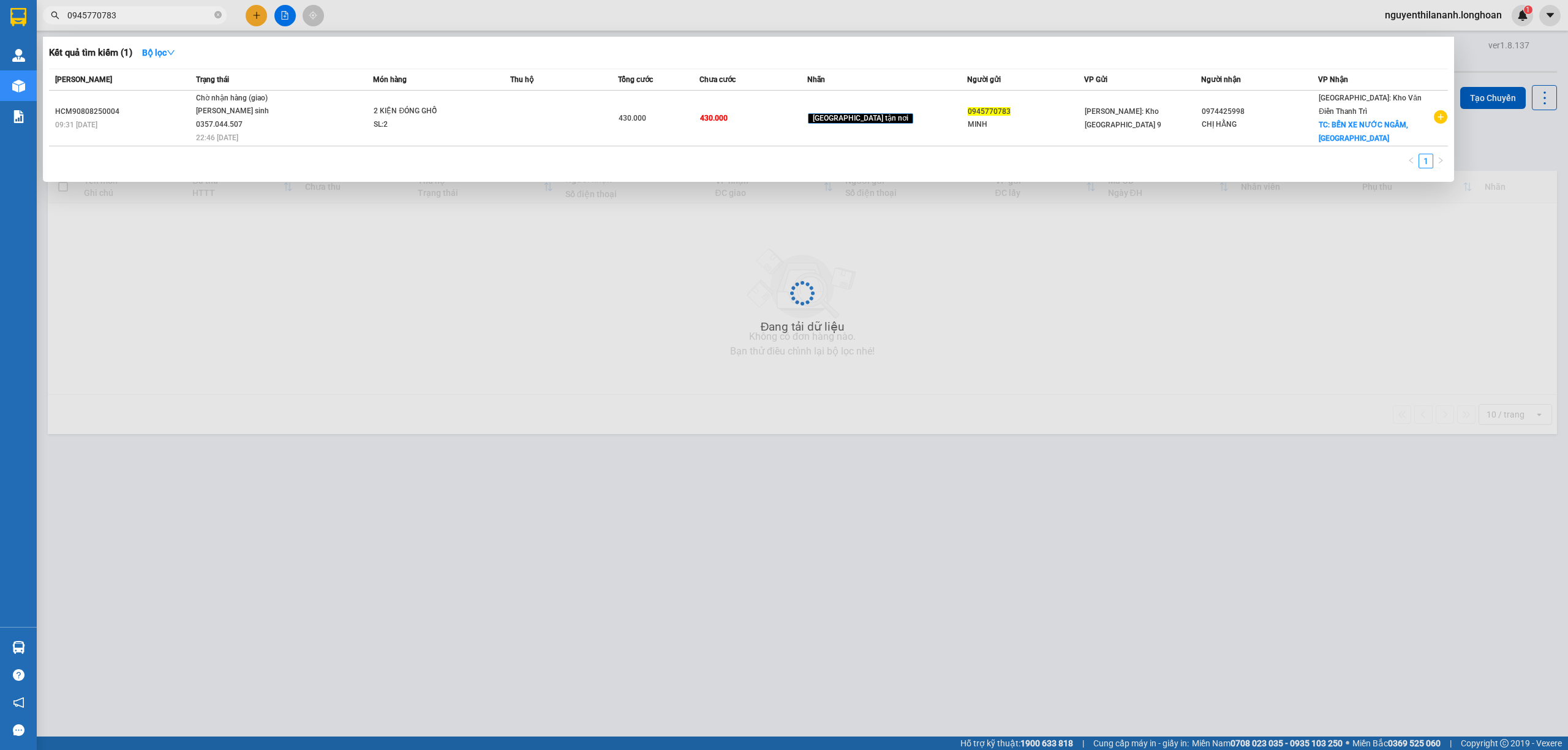
click at [140, 16] on input "0945770783" at bounding box center [140, 16] width 145 height 14
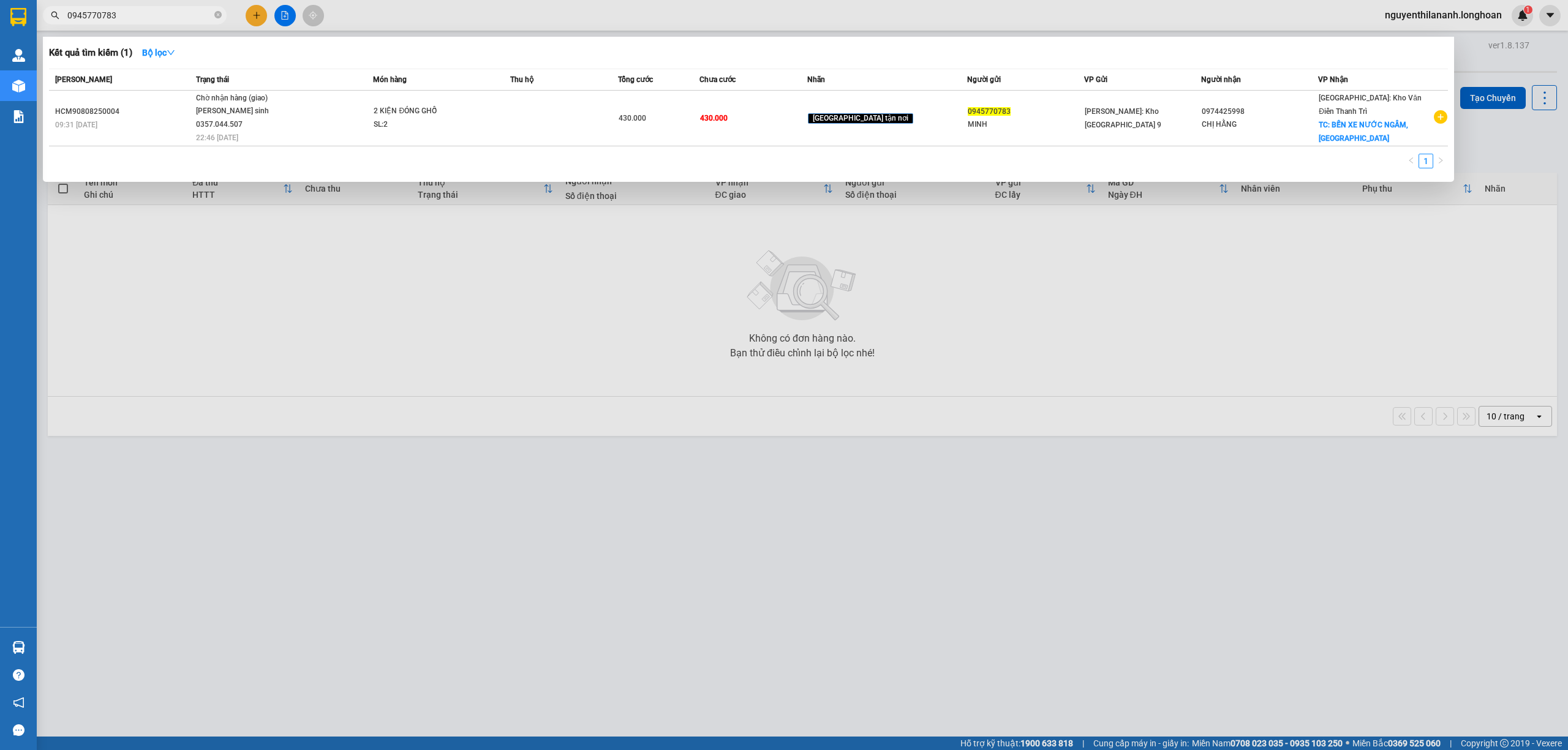
click at [140, 16] on input "0945770783" at bounding box center [140, 16] width 145 height 14
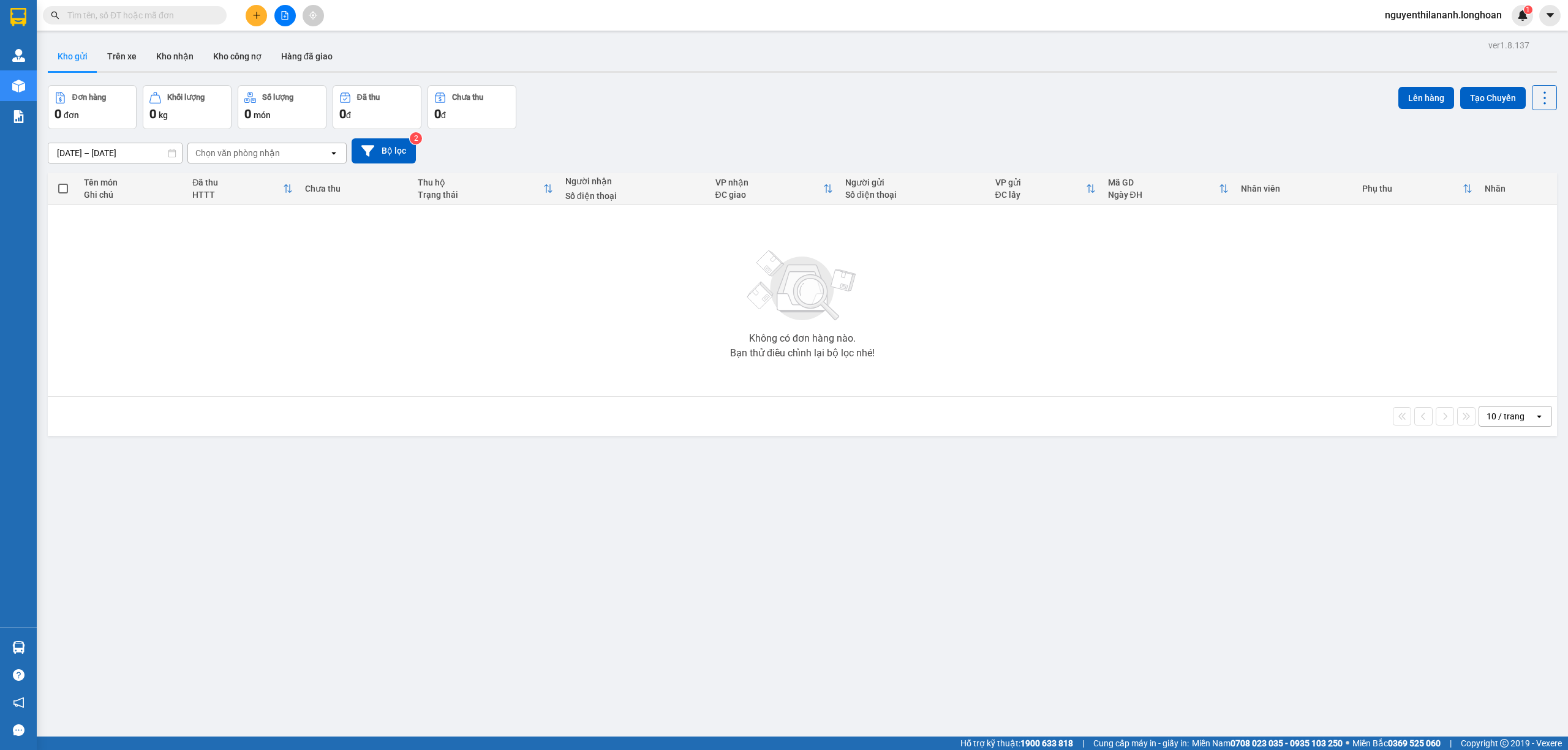
paste input "VPHM0808250018"
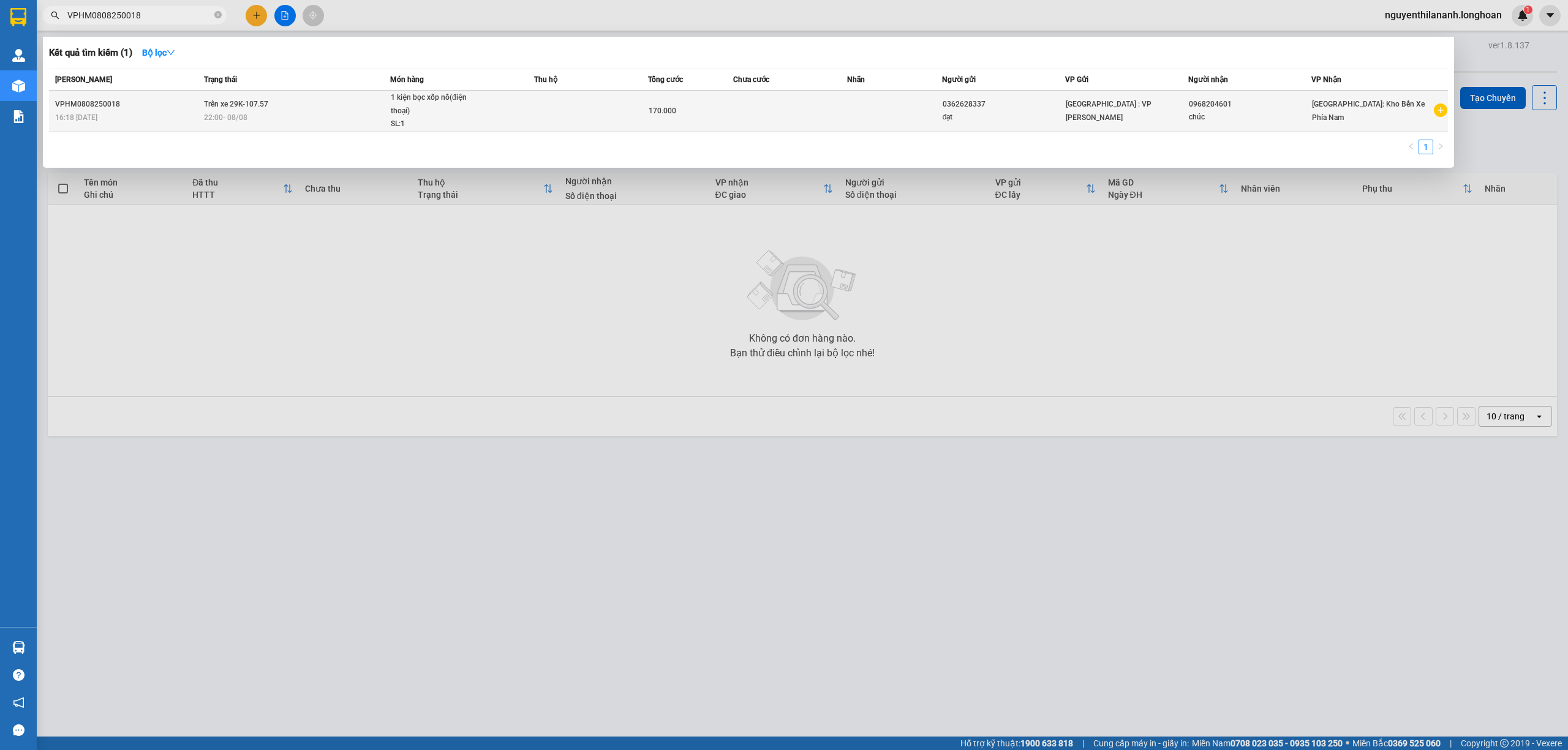
type input "VPHM0808250018"
click at [151, 96] on td "VPHM0808250018 16:18 [DATE]" at bounding box center [125, 111] width 152 height 42
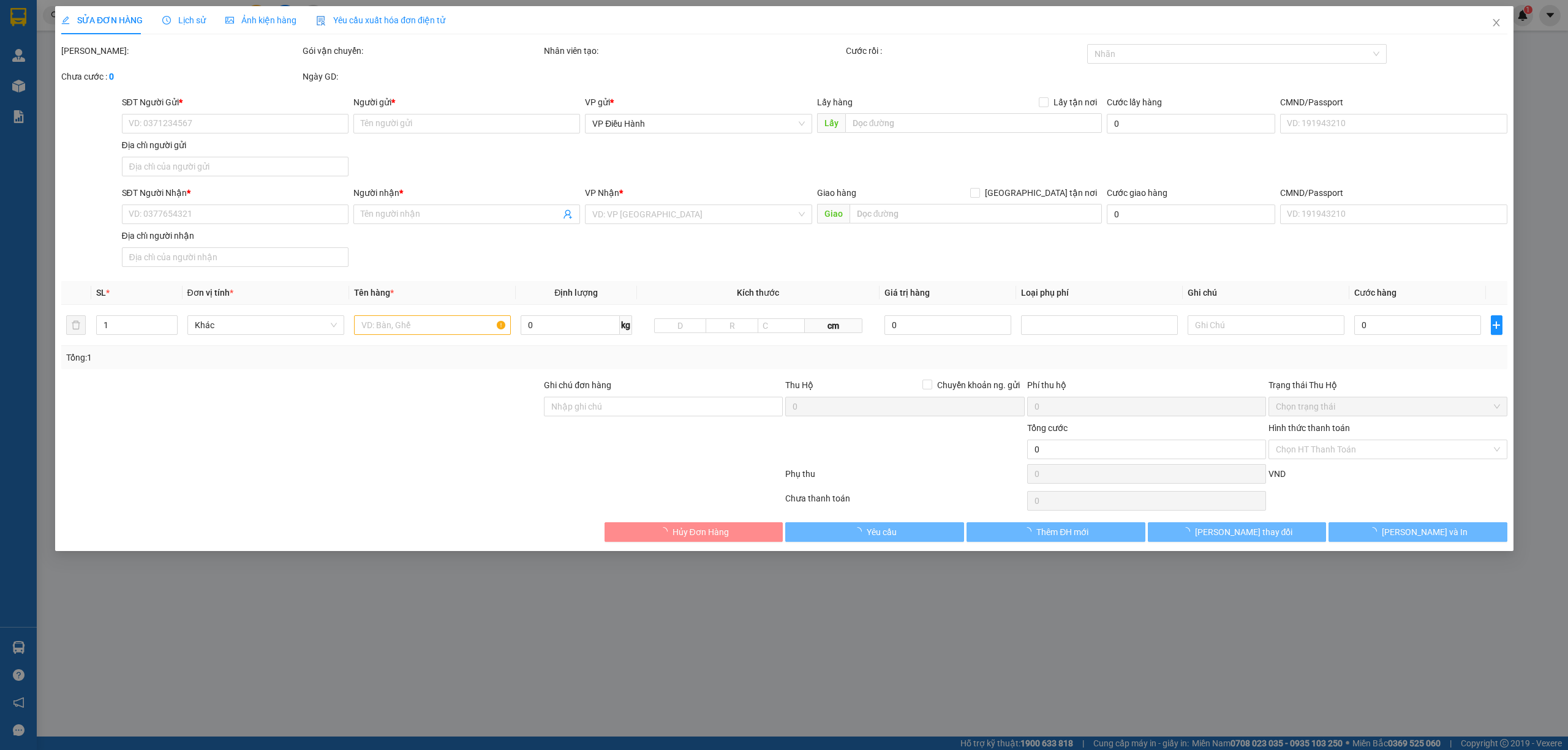
type input "0362628337"
type input "đạt"
type input "0968204601"
type input "chúc"
type input "170.000"
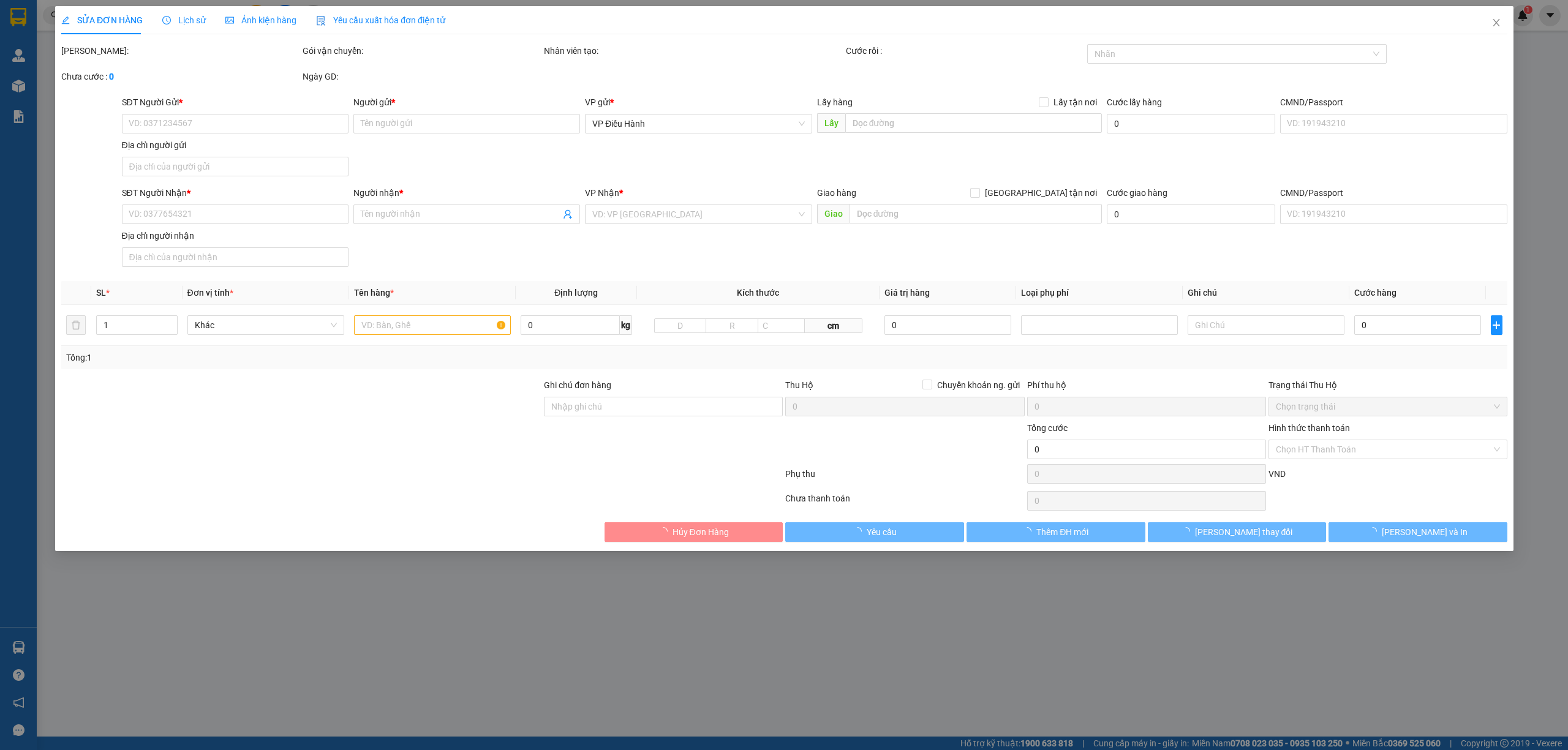
type input "20.000"
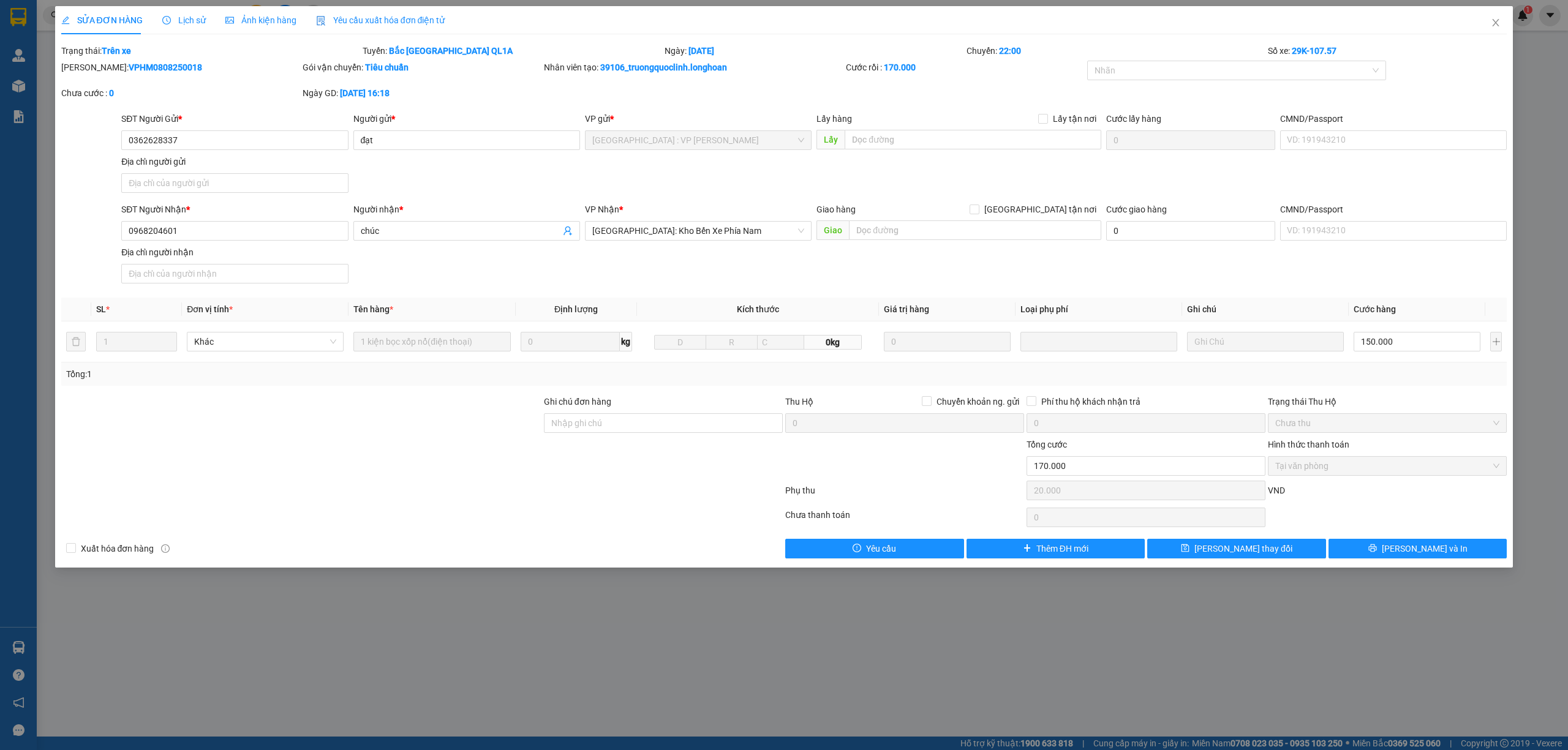
click at [186, 15] on span "Lịch sử" at bounding box center [183, 20] width 43 height 10
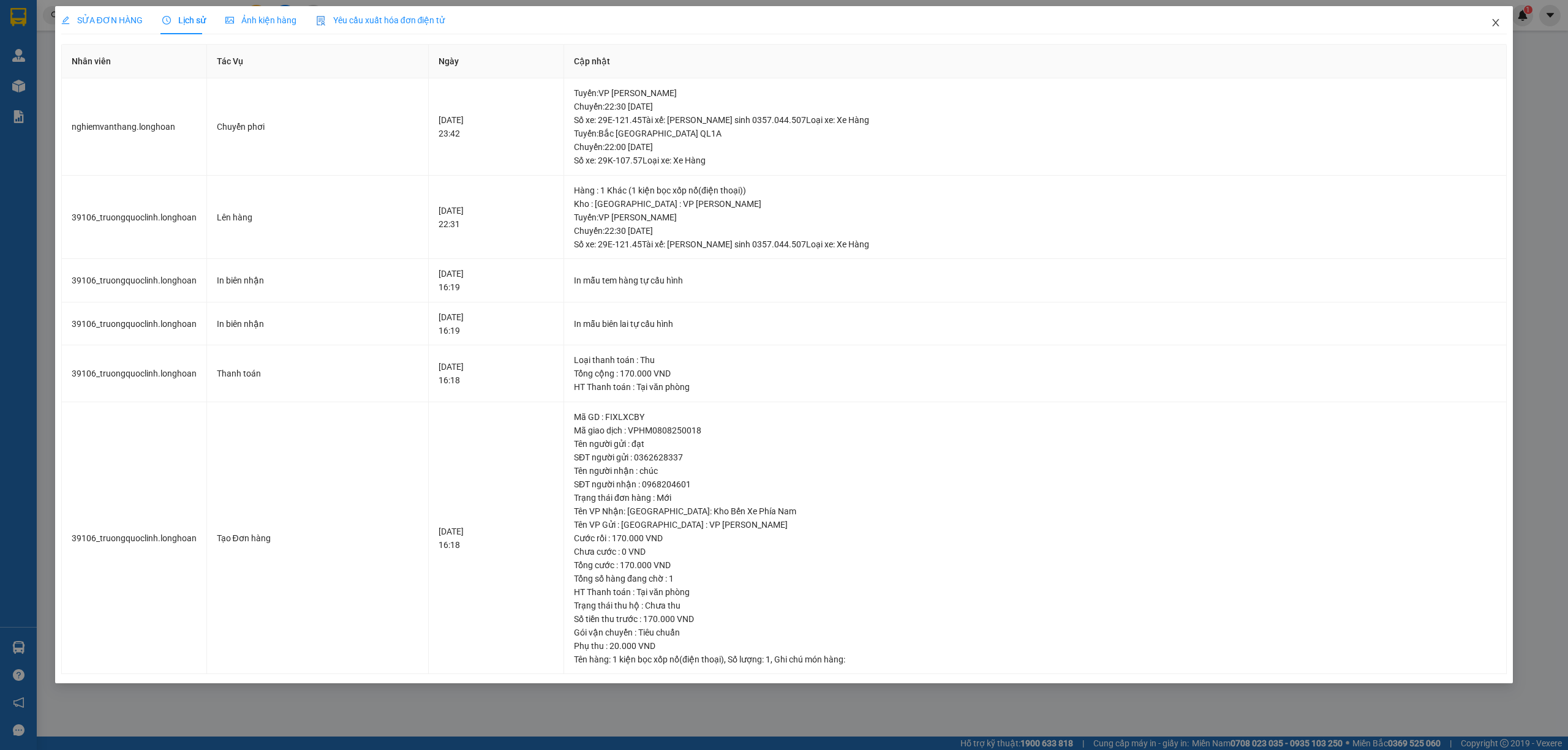
click at [1495, 23] on icon "close" at bounding box center [1495, 23] width 7 height 8
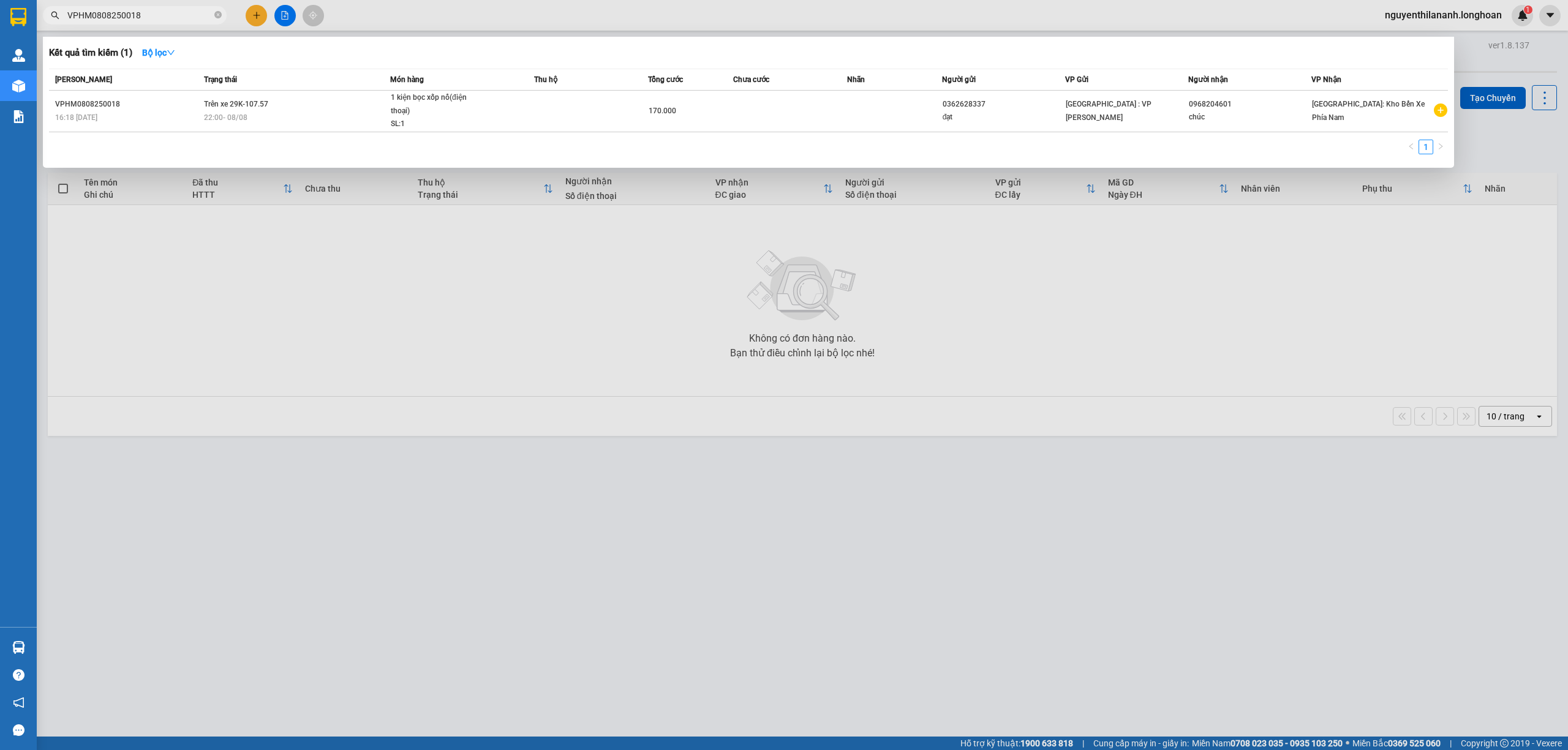
click at [176, 14] on input "VPHM0808250018" at bounding box center [140, 16] width 145 height 14
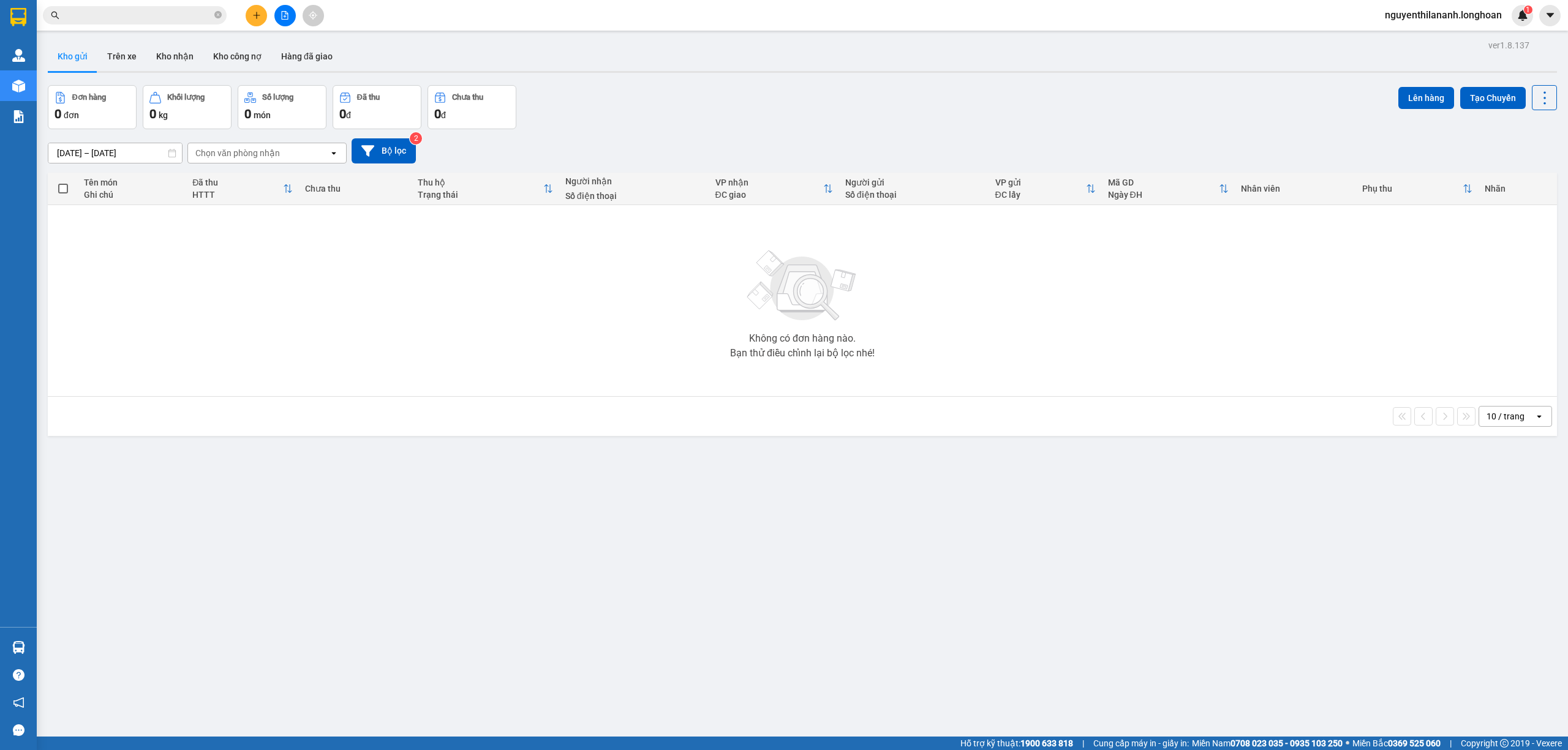
paste input "VPHM0808250018"
type input "VPHM0808250018"
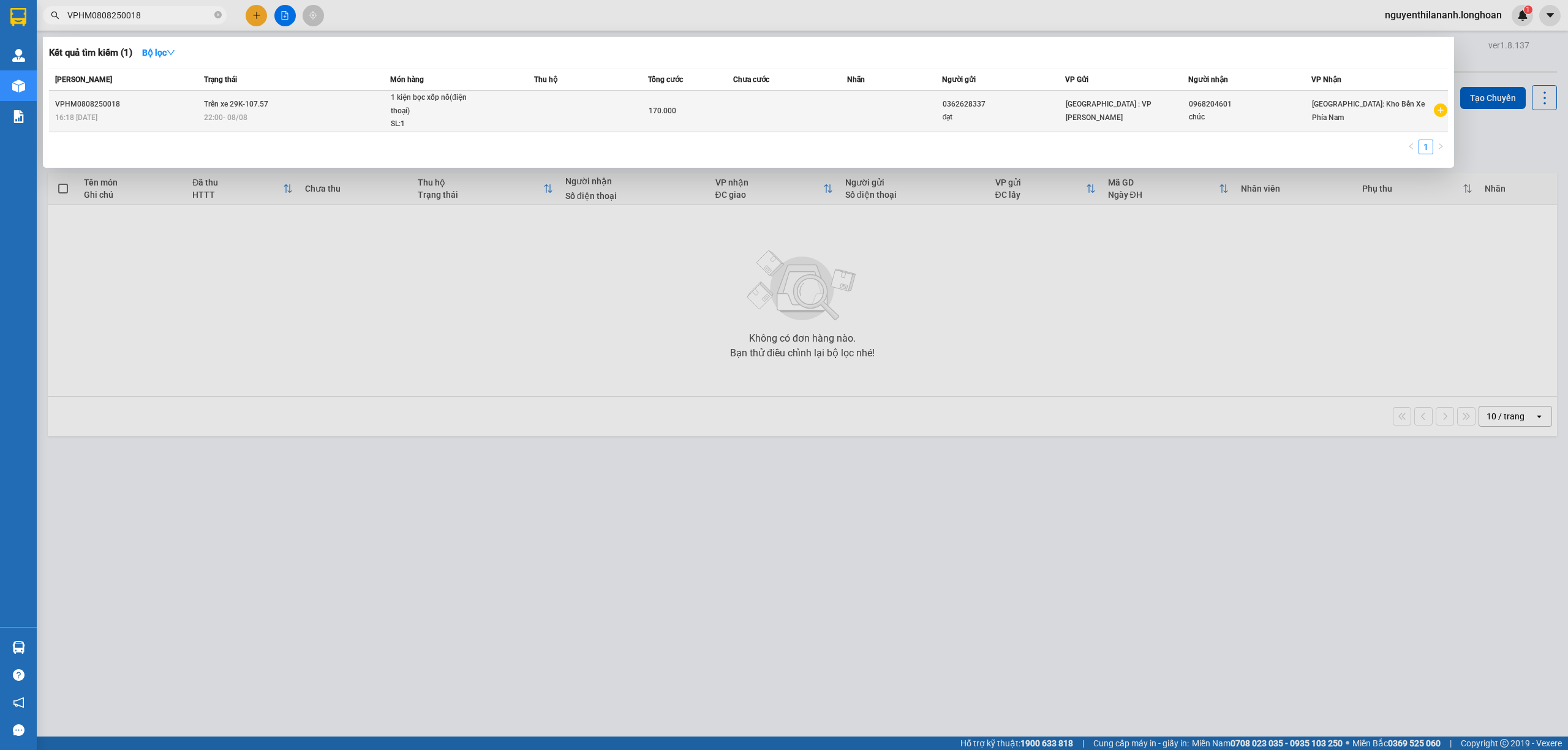
click at [165, 118] on div "16:18 [DATE]" at bounding box center [128, 118] width 145 height 14
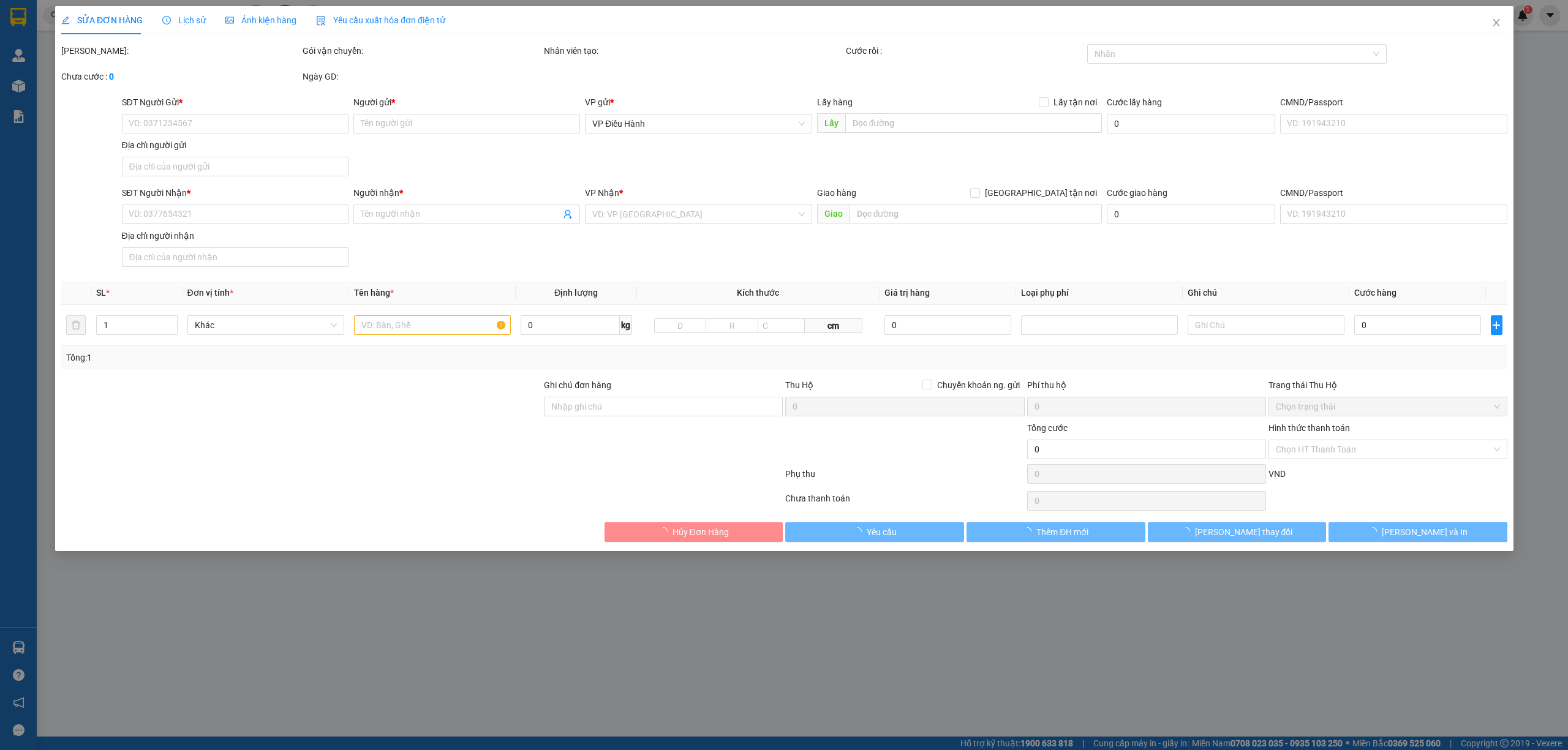
type input "0362628337"
type input "đạt"
type input "0968204601"
type input "chúc"
type input "170.000"
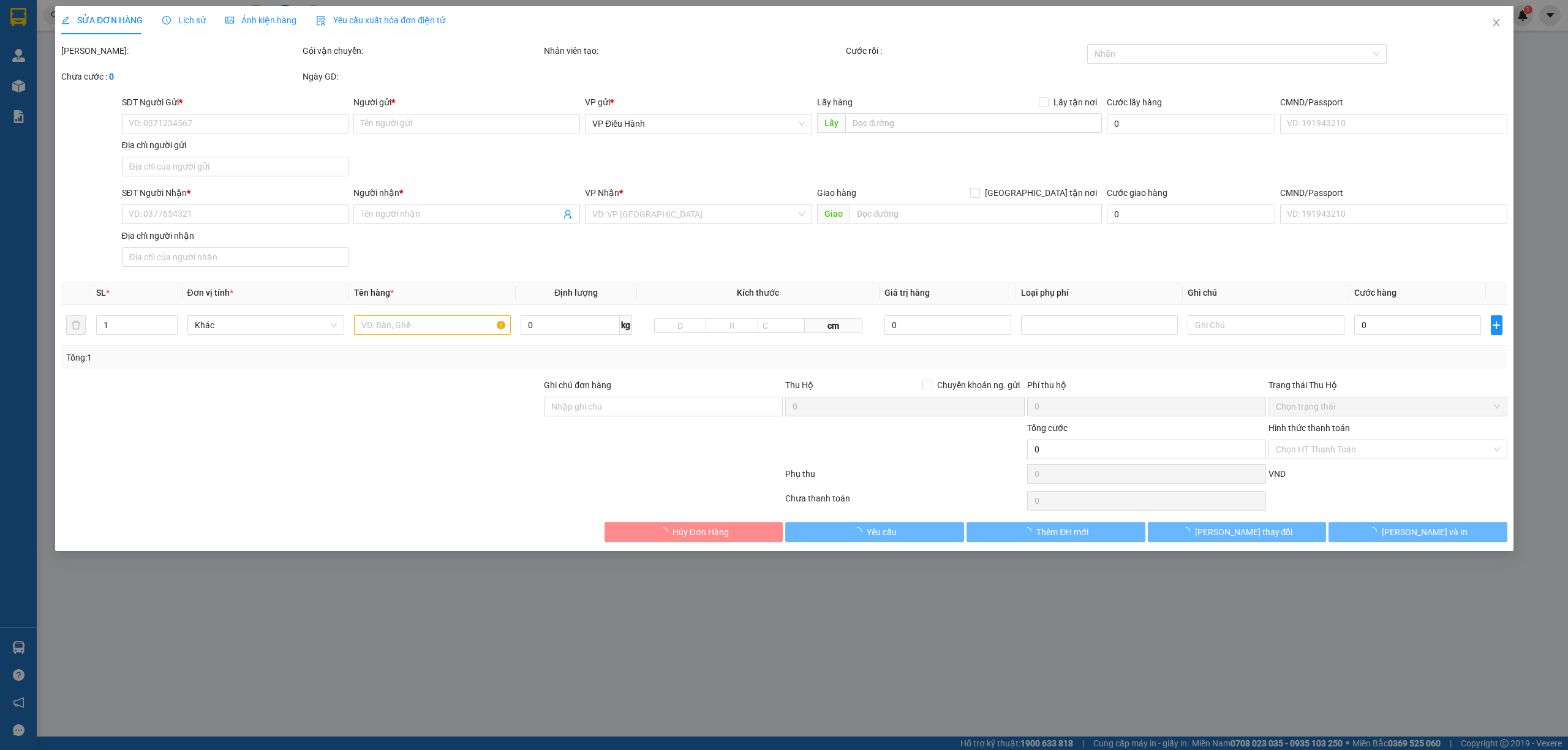
type input "20.000"
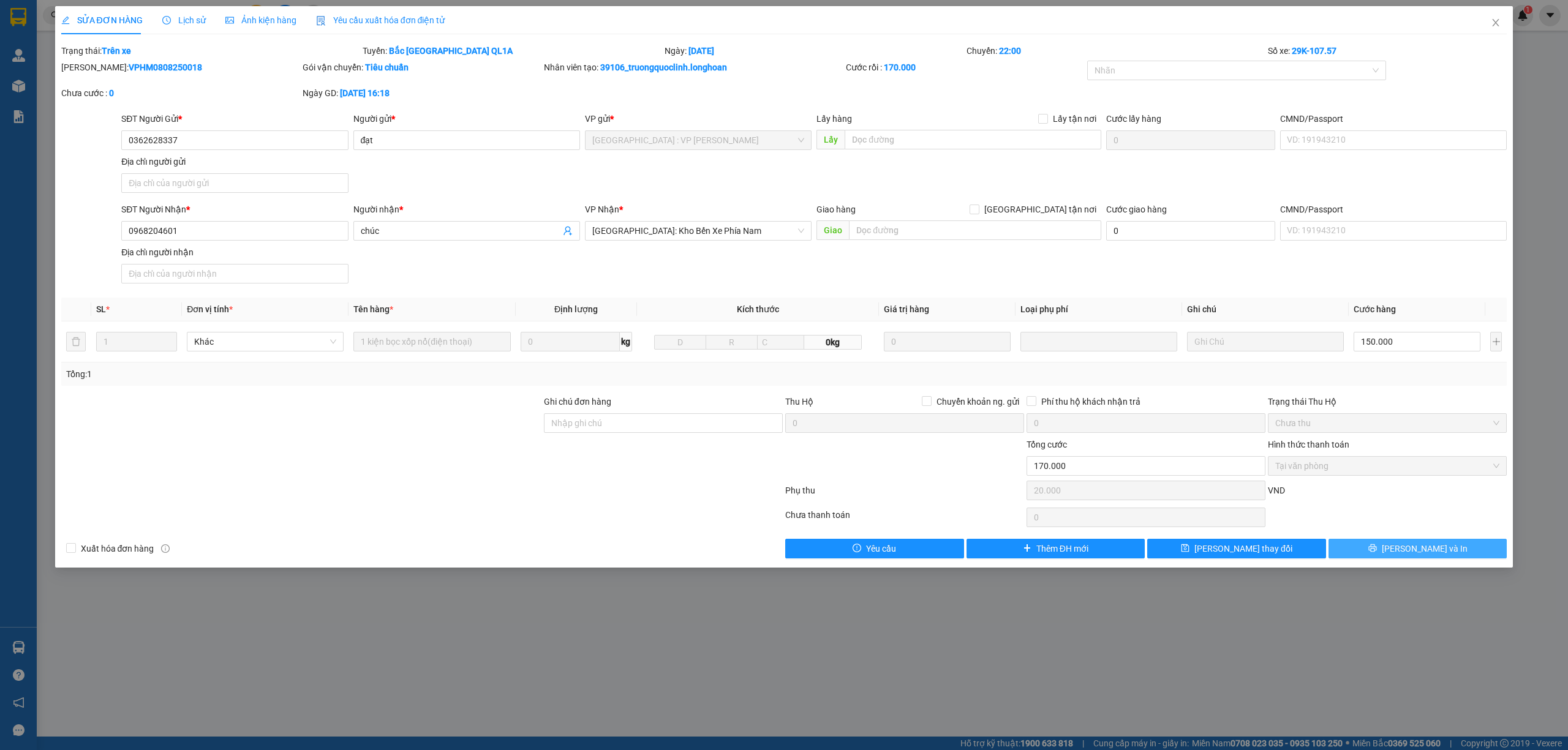
click at [1388, 559] on button "[PERSON_NAME] và In" at bounding box center [1418, 548] width 179 height 19
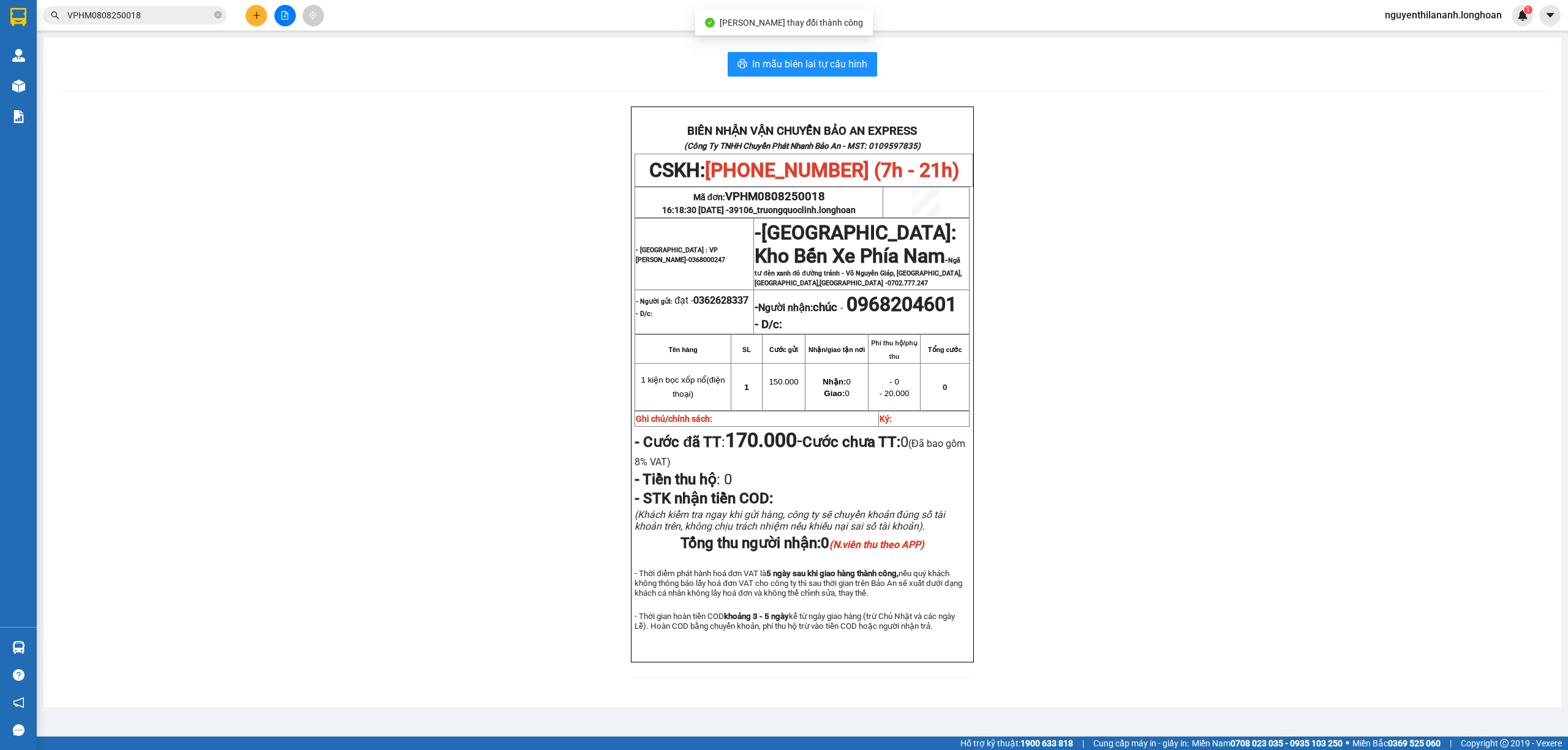
scroll to position [44, 0]
click at [1237, 566] on div "BIÊN NHẬN VẬN CHUYỂN BẢO AN EXPRESS (Công Ty TNHH Chuyển Phát Nhanh Bảo An - MS…" at bounding box center [802, 399] width 1488 height 586
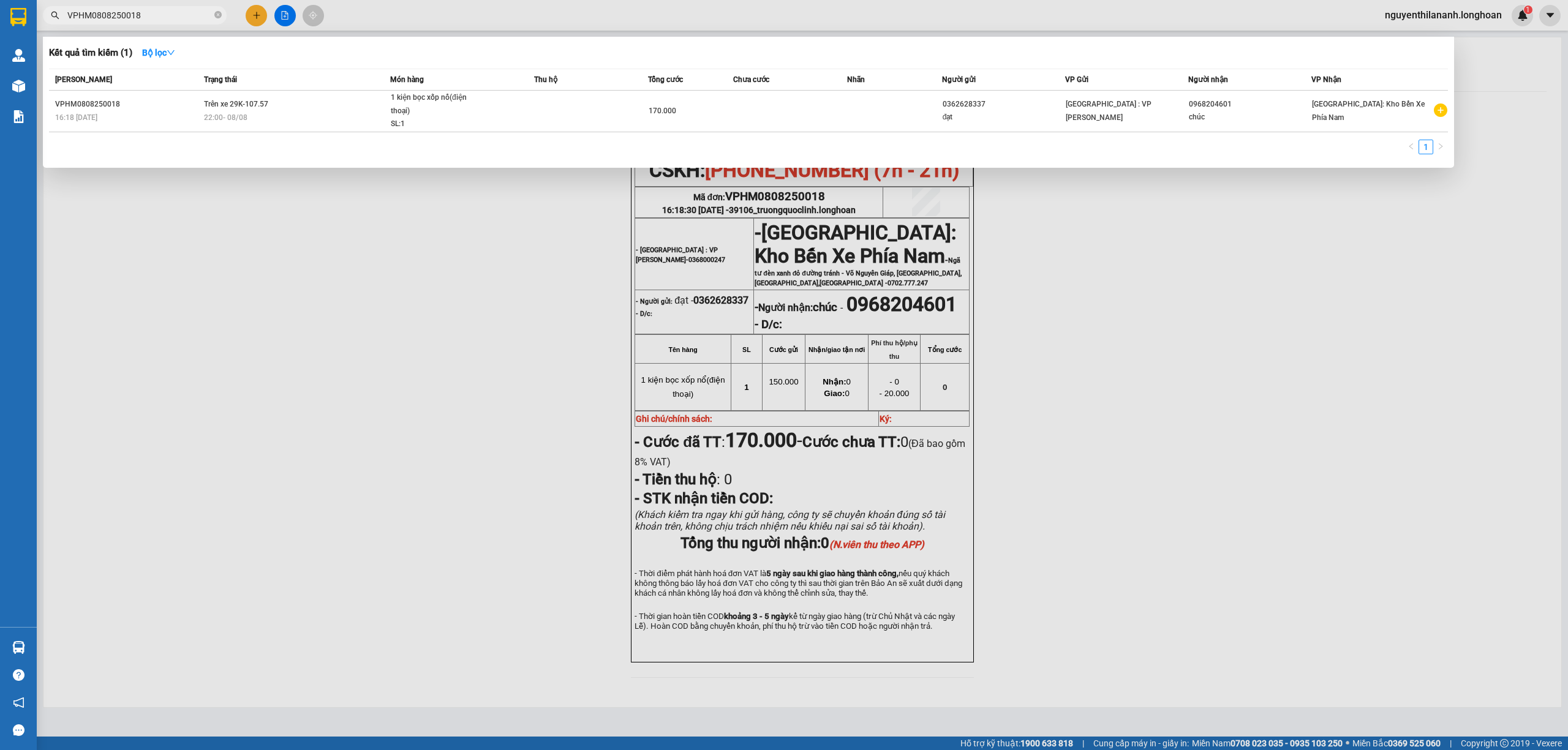
click at [185, 14] on input "VPHM0808250018" at bounding box center [140, 16] width 145 height 14
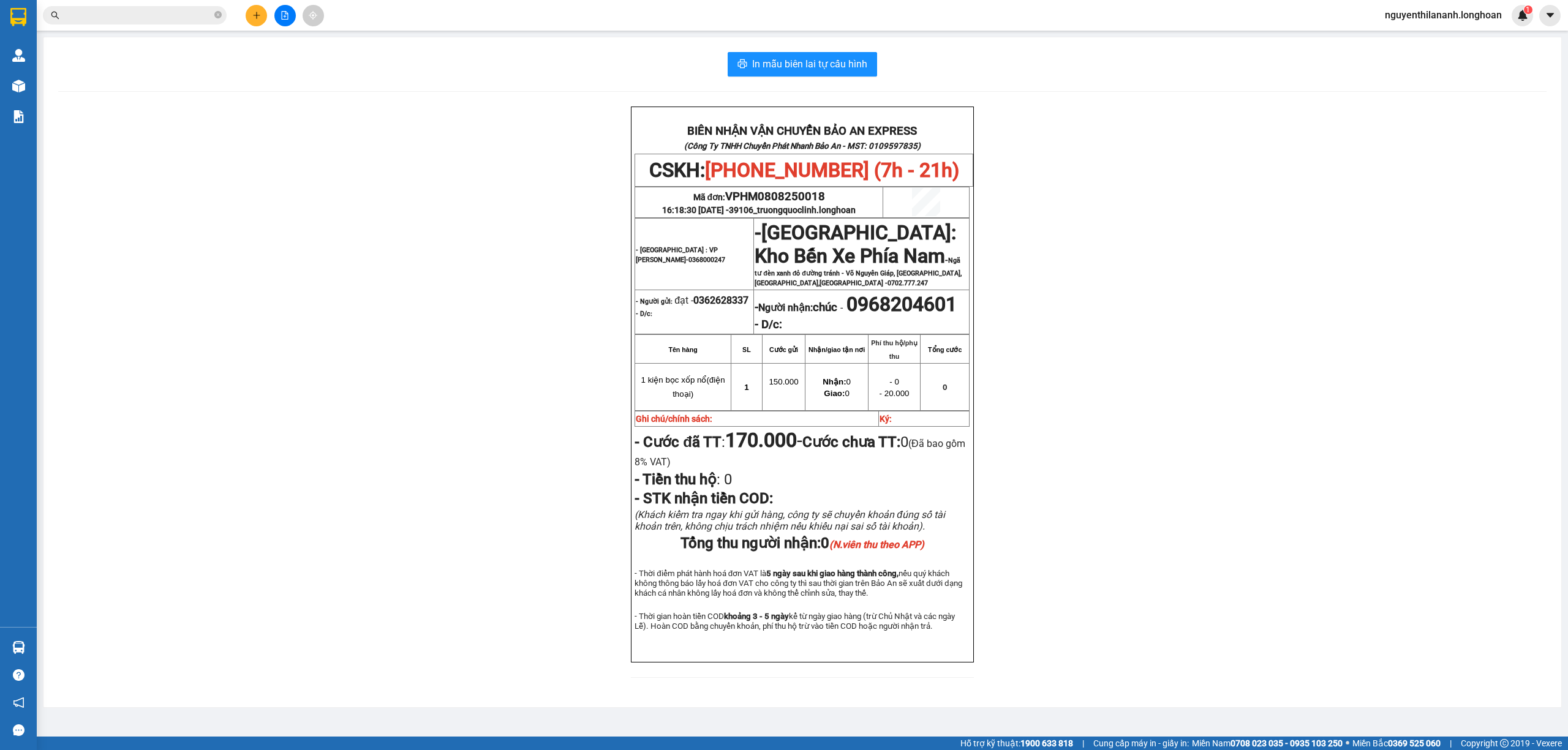
paste input "0866848375"
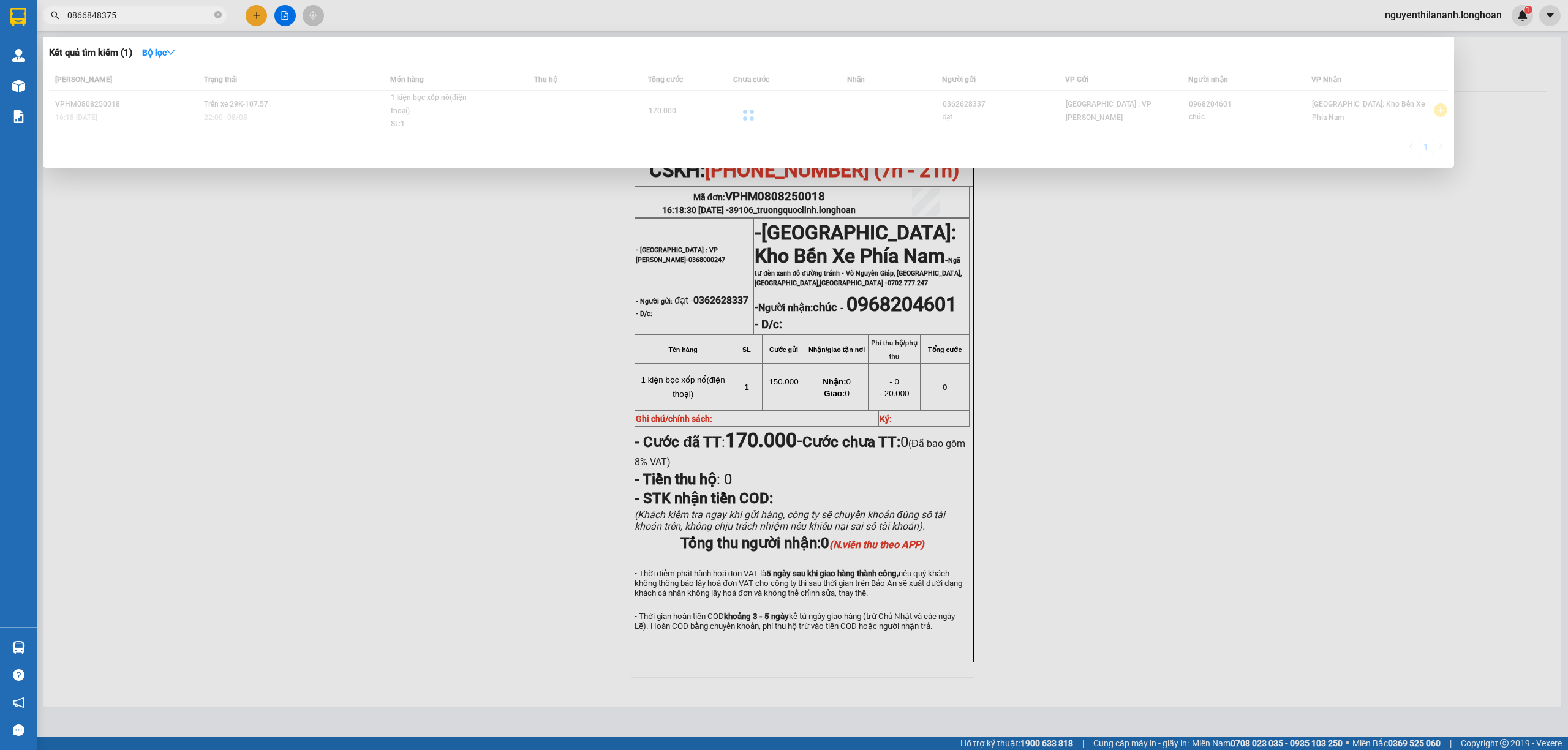
type input "0866848375"
click at [178, 109] on div at bounding box center [748, 115] width 1398 height 93
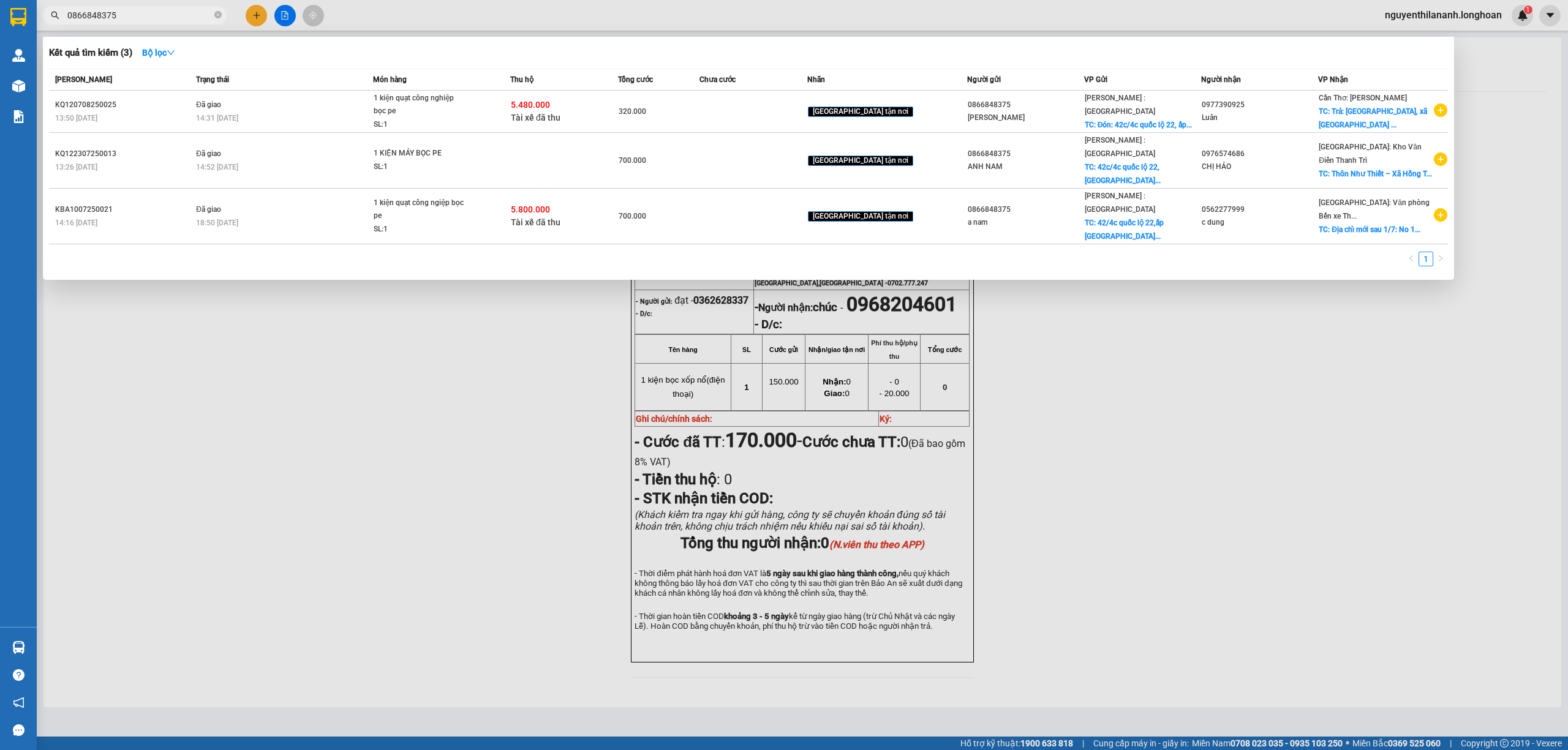
click at [165, 17] on input "0866848375" at bounding box center [140, 16] width 145 height 14
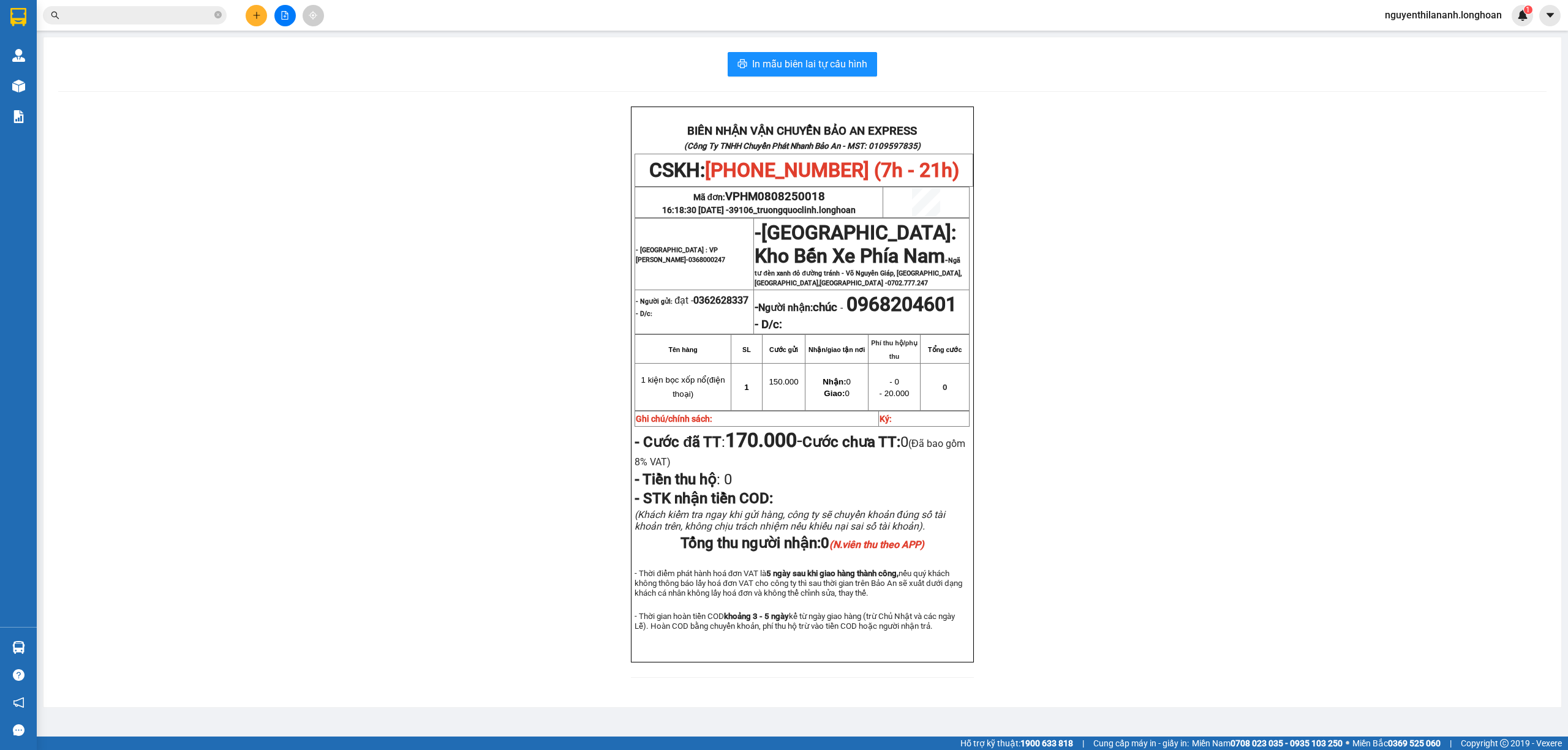
paste input "0986610855"
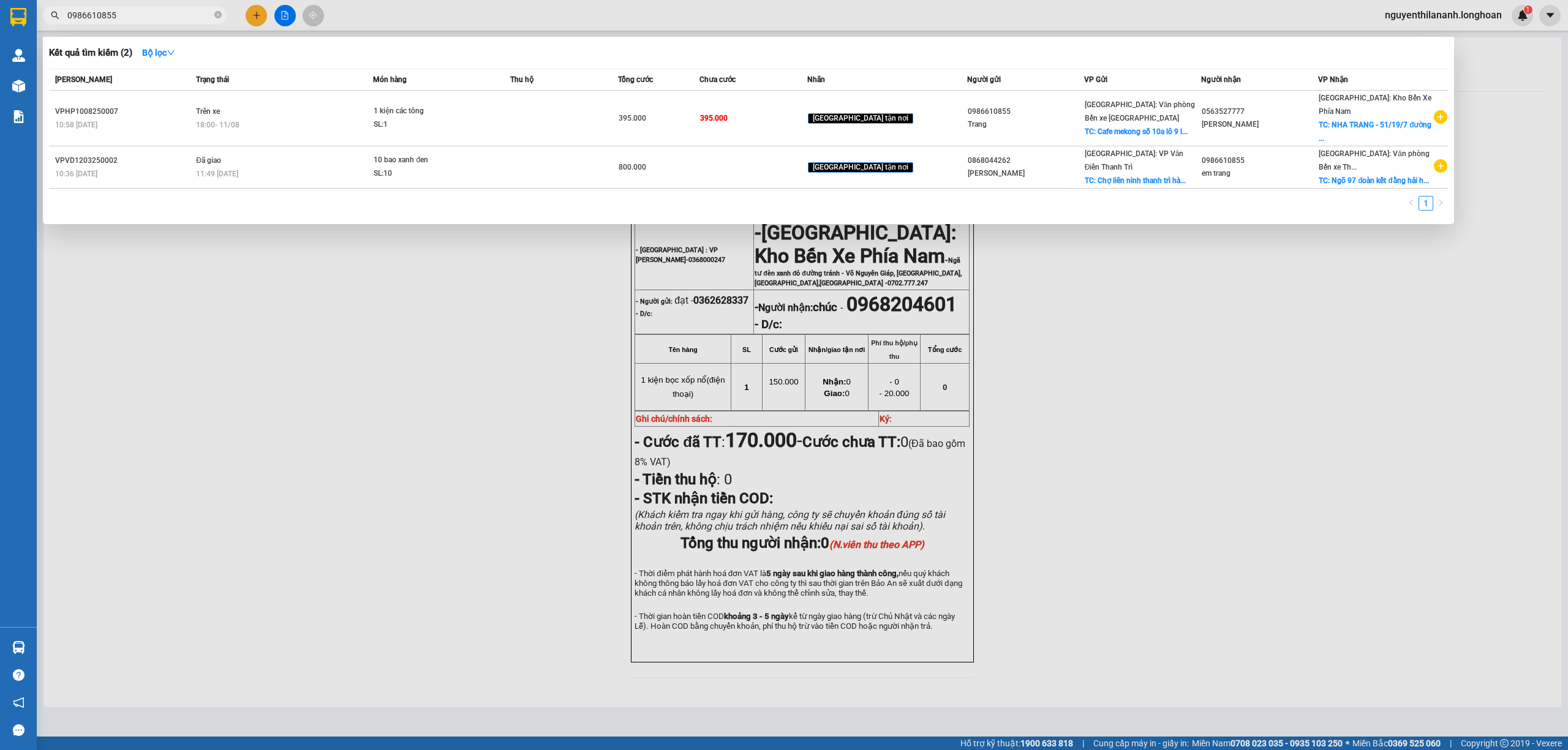
type input "0986610855"
click at [155, 11] on input "0986610855" at bounding box center [140, 16] width 145 height 14
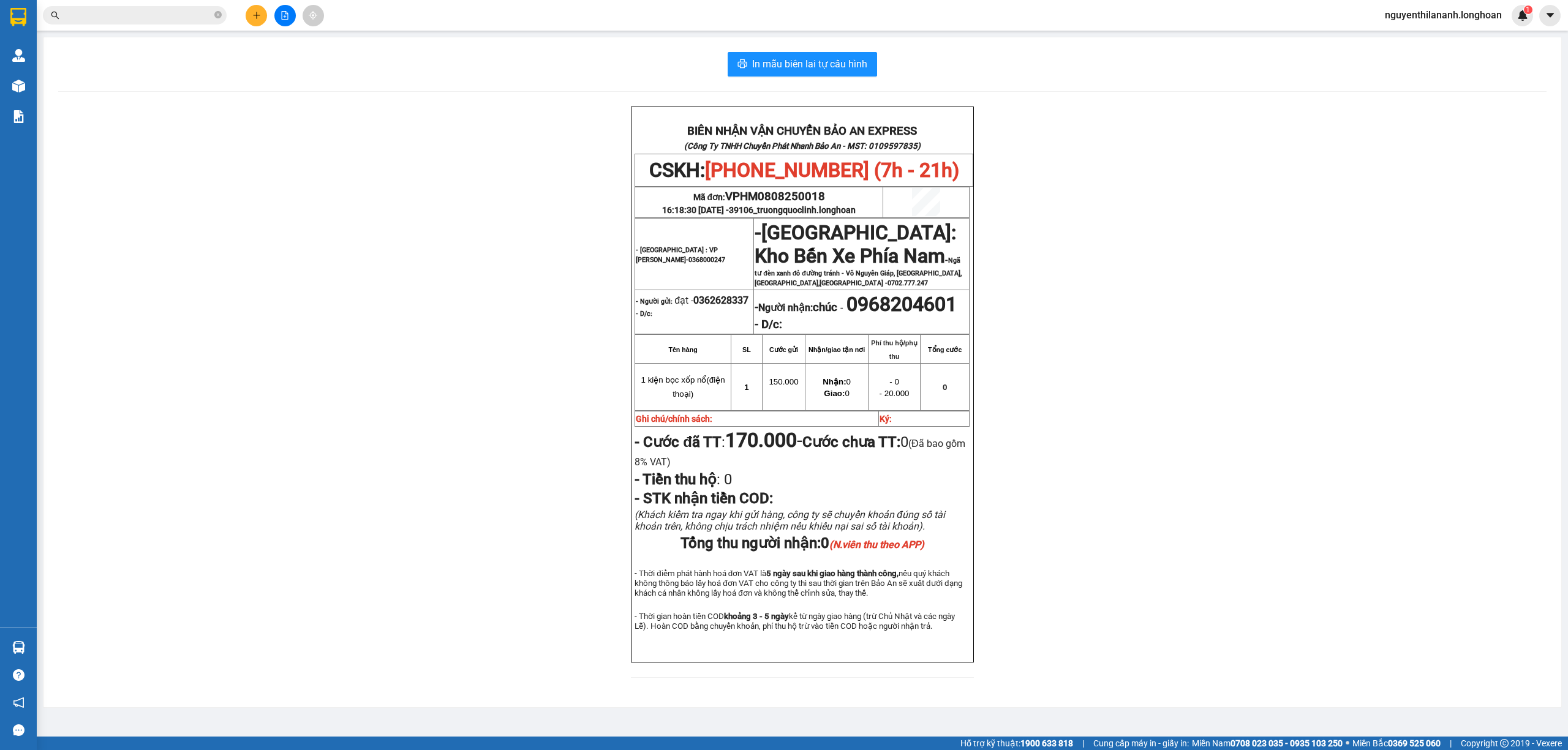
paste input "0971781249"
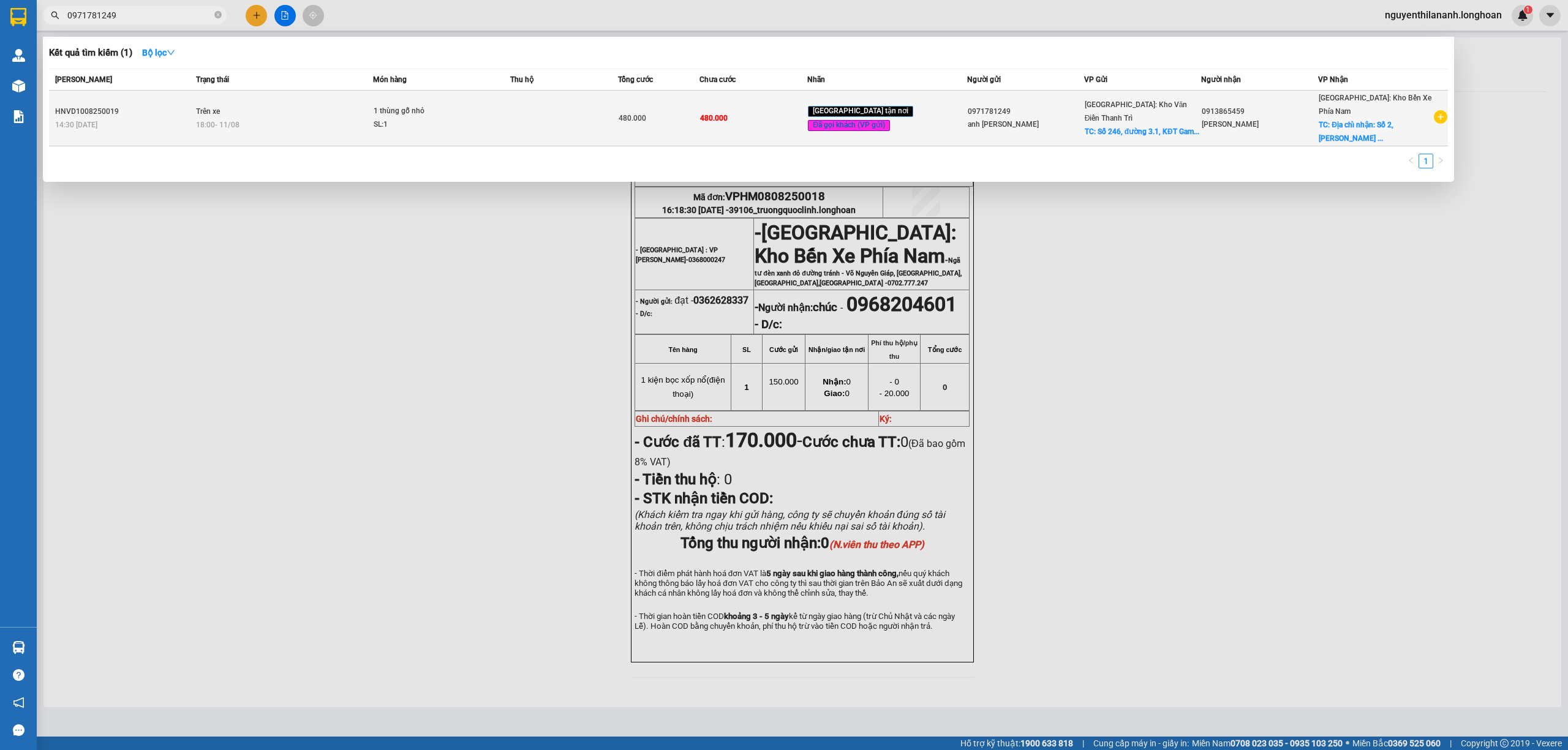
type input "0971781249"
click at [157, 105] on div "HNVD1008250019" at bounding box center [123, 111] width 137 height 13
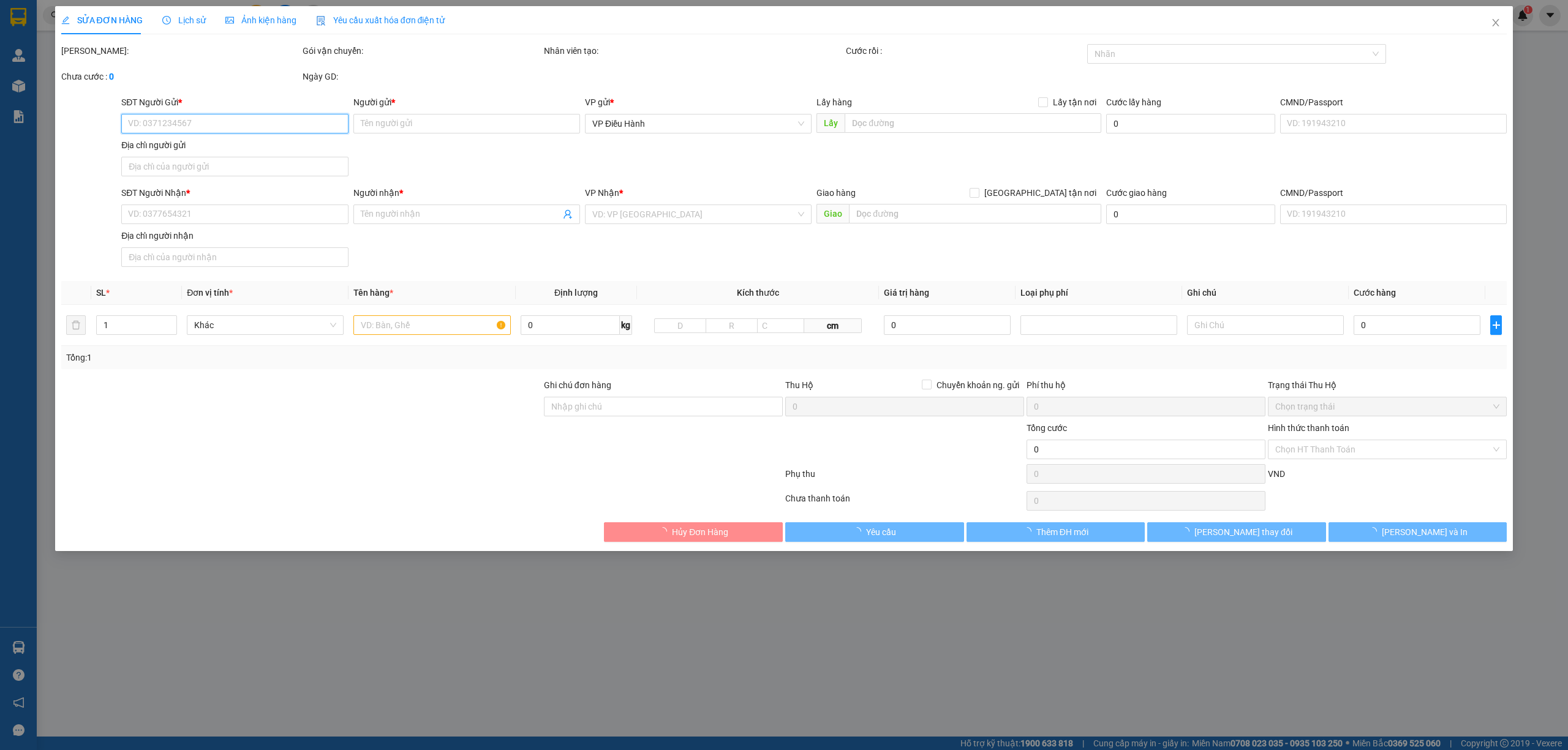
type input "0971781249"
type input "anh [PERSON_NAME]"
checkbox input "true"
type input "[STREET_ADDRESS]"
type input "0913865459"
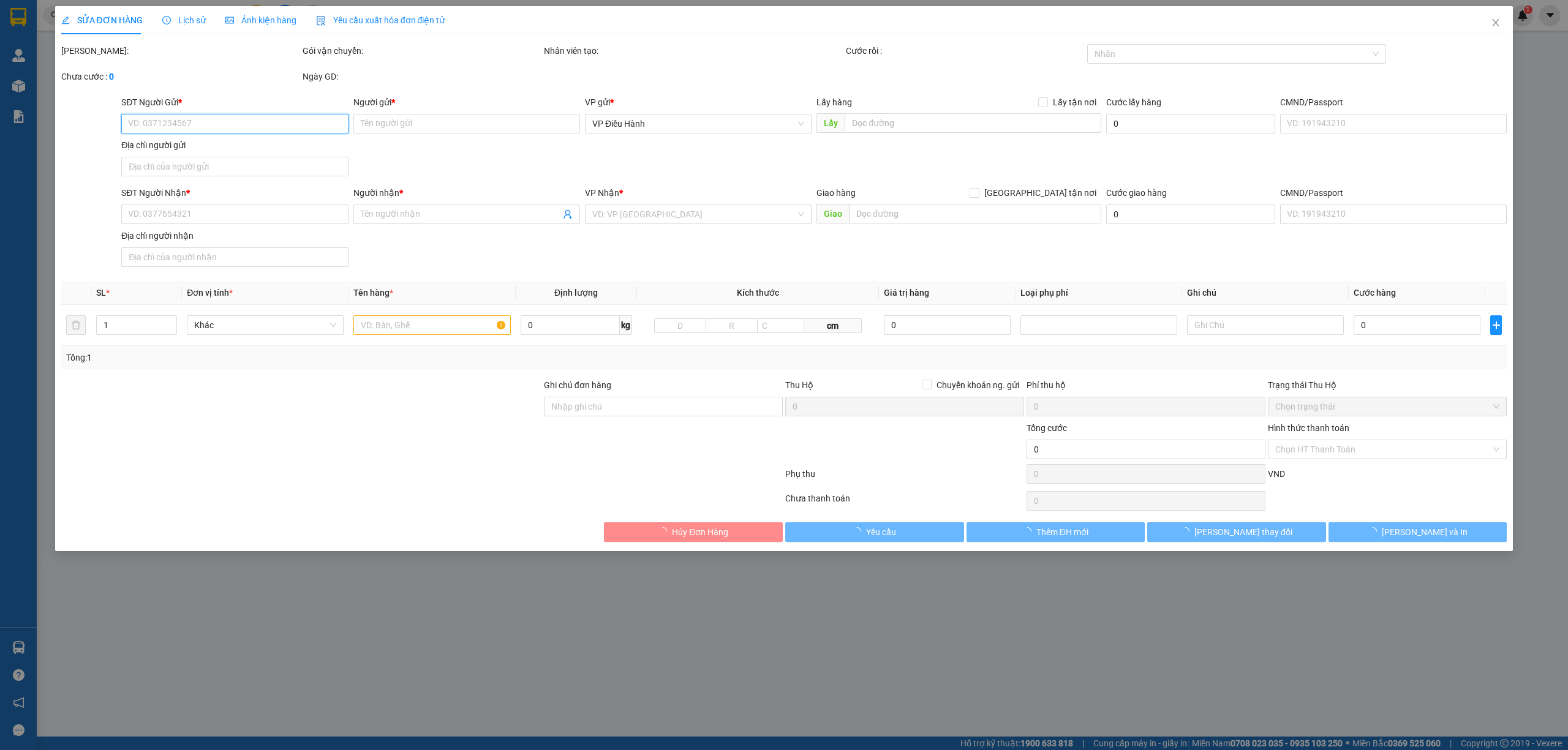
type input "[PERSON_NAME]"
checkbox input "true"
type input "Địa chỉ nhận: [STREET_ADDRESS][PERSON_NAME] Đồng"
type input "hàng giao nguyên kiện, hư vỡ ko đền"
type input "480.000"
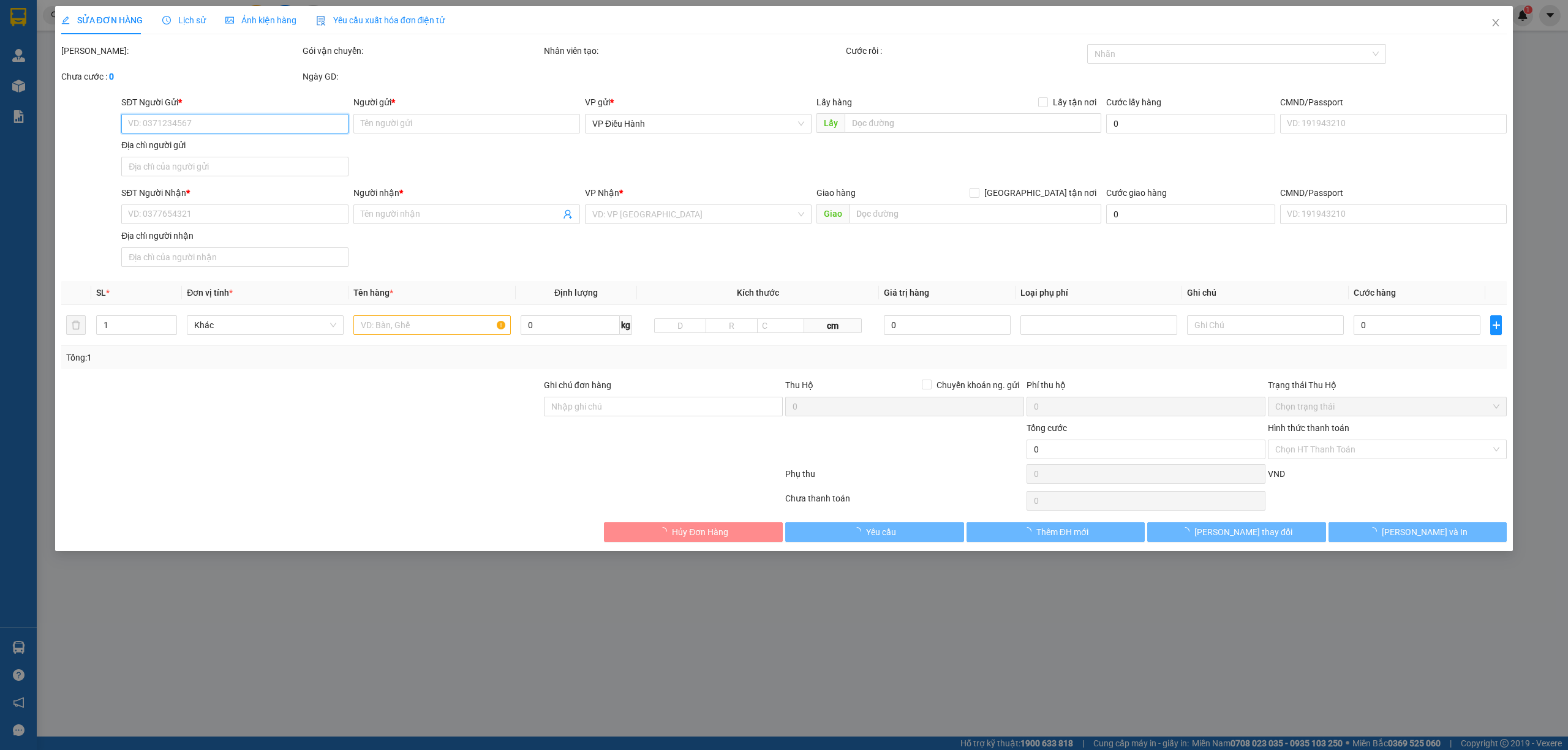
type input "480.000"
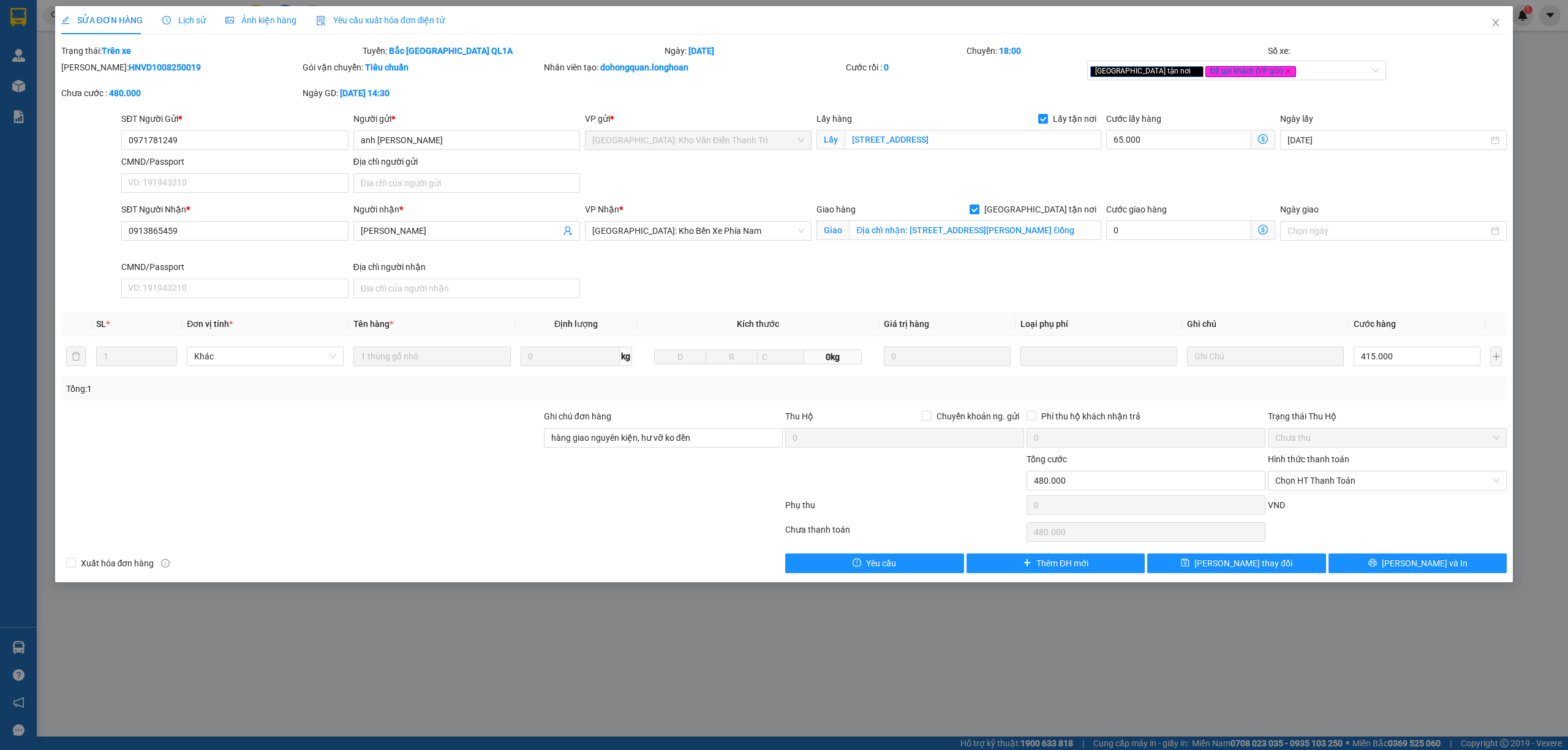
click at [175, 22] on span "Lịch sử" at bounding box center [183, 20] width 43 height 10
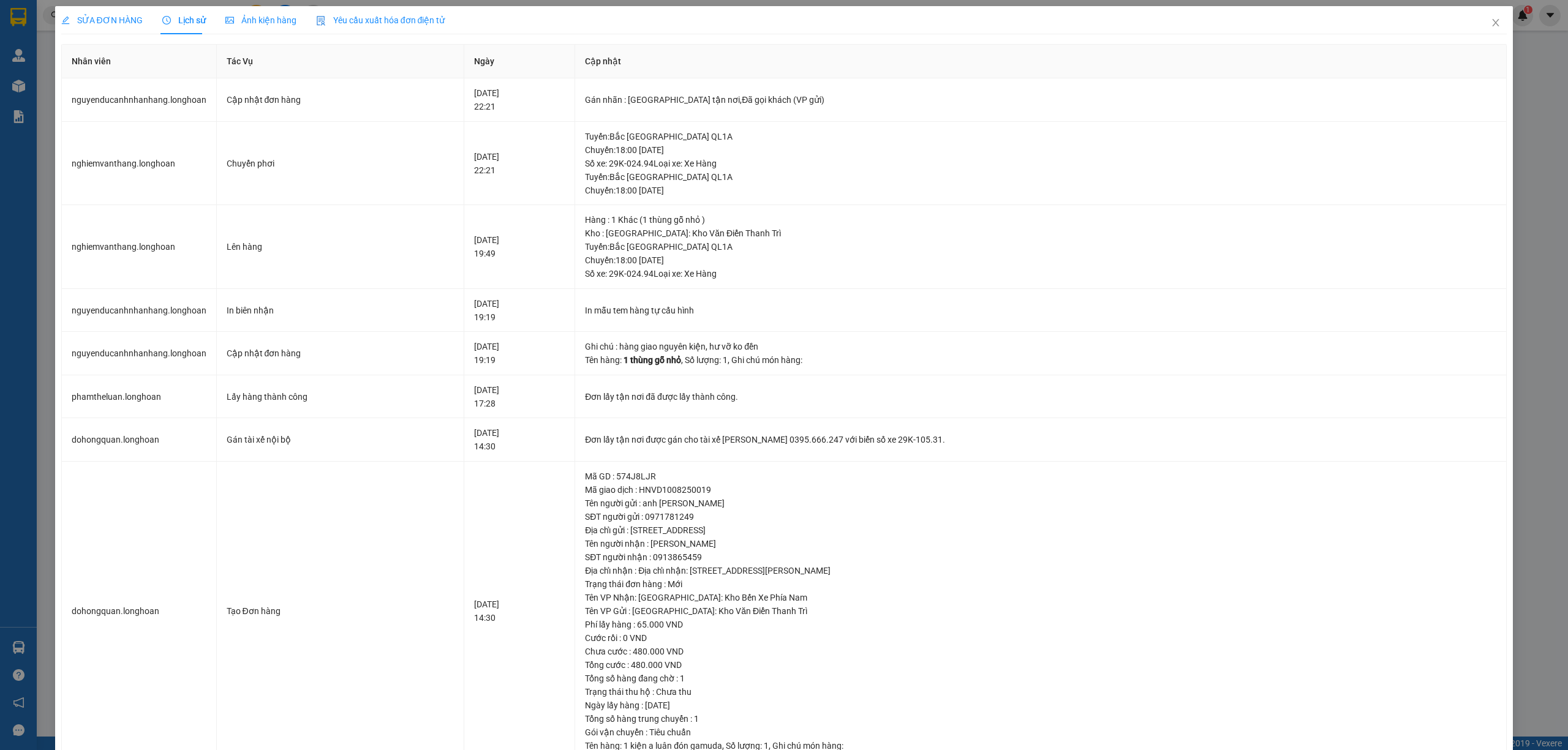
click at [116, 23] on span "SỬA ĐƠN HÀNG" at bounding box center [102, 20] width 81 height 10
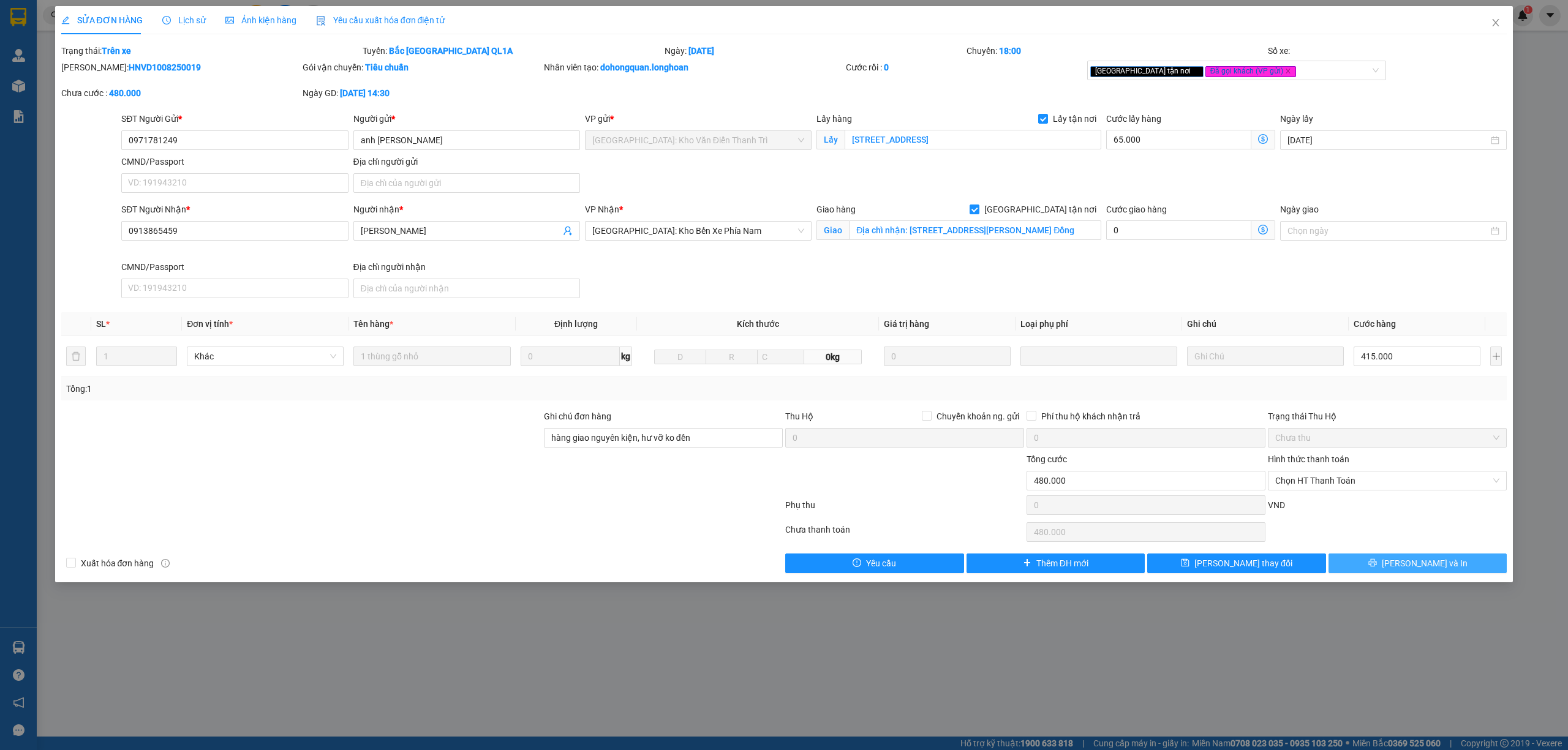
click at [1362, 573] on button "[PERSON_NAME] và In" at bounding box center [1418, 563] width 179 height 19
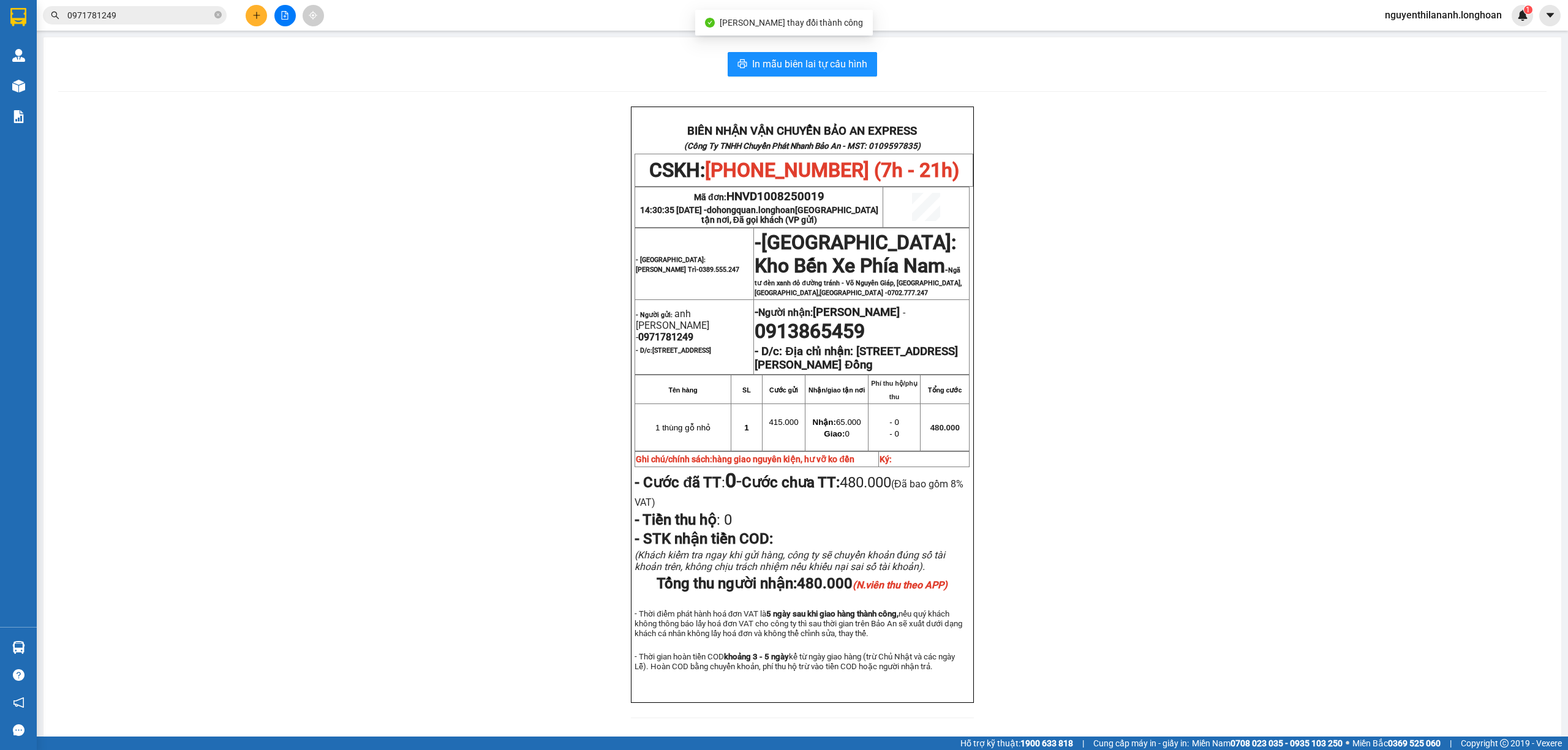
click at [1235, 590] on div "BIÊN NHẬN VẬN CHUYỂN BẢO AN EXPRESS (Công Ty TNHH Chuyển Phát Nhanh Bảo An - MS…" at bounding box center [802, 419] width 1488 height 626
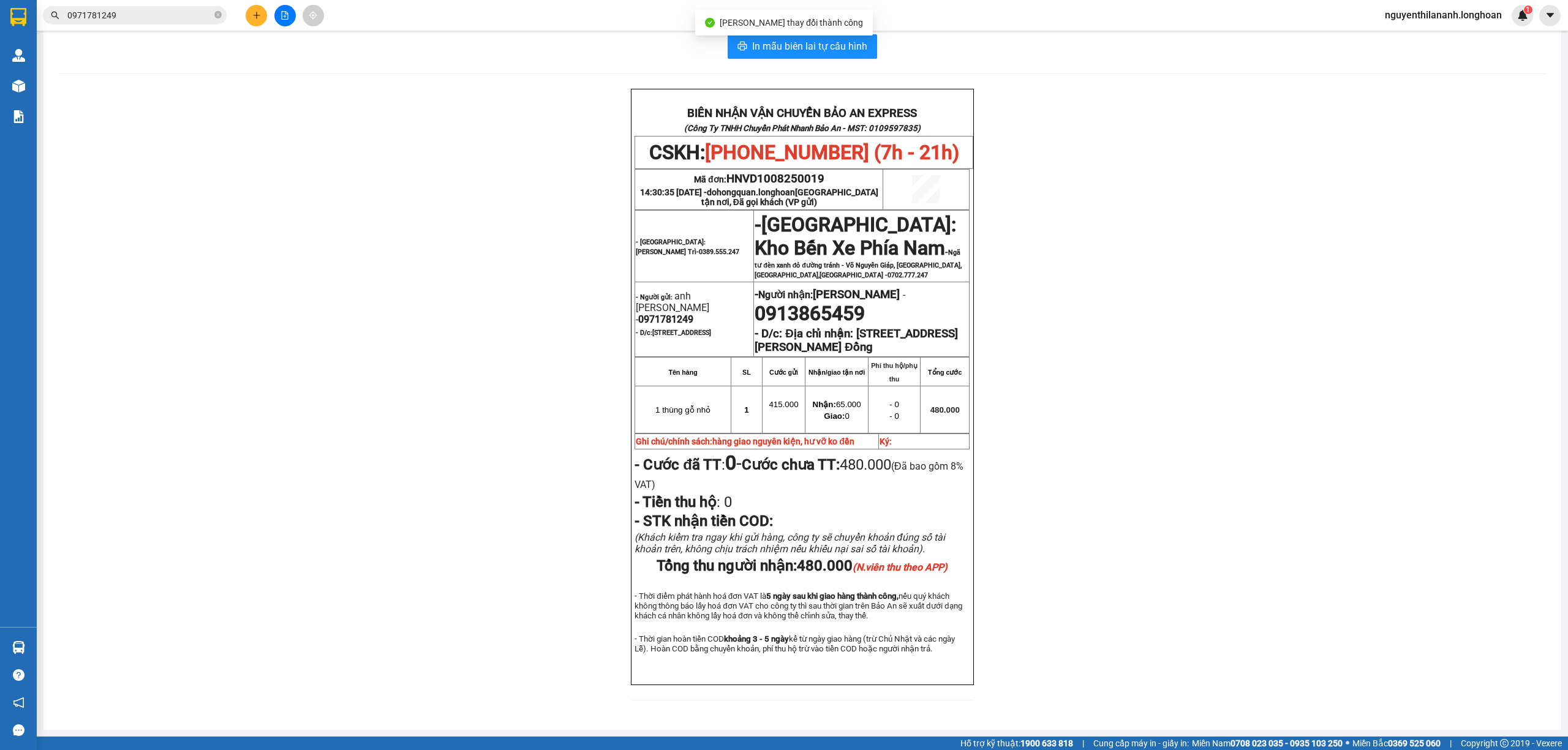
click at [1235, 590] on div "BIÊN NHẬN VẬN CHUYỂN BẢO AN EXPRESS (Công Ty TNHH Chuyển Phát Nhanh Bảo An - MS…" at bounding box center [802, 402] width 1488 height 626
click at [136, 15] on input "0971781249" at bounding box center [140, 16] width 145 height 14
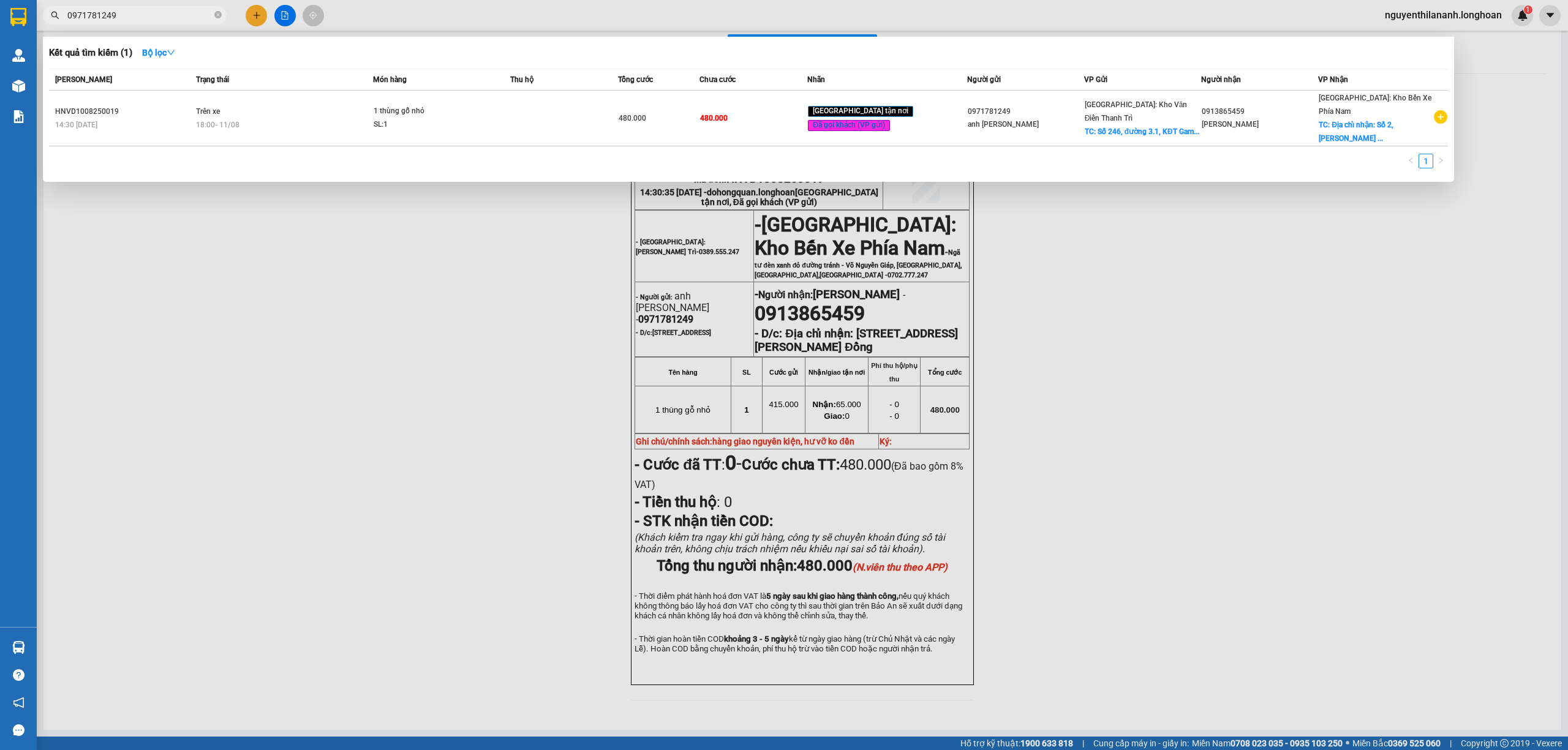
click at [136, 15] on input "0971781249" at bounding box center [140, 16] width 145 height 14
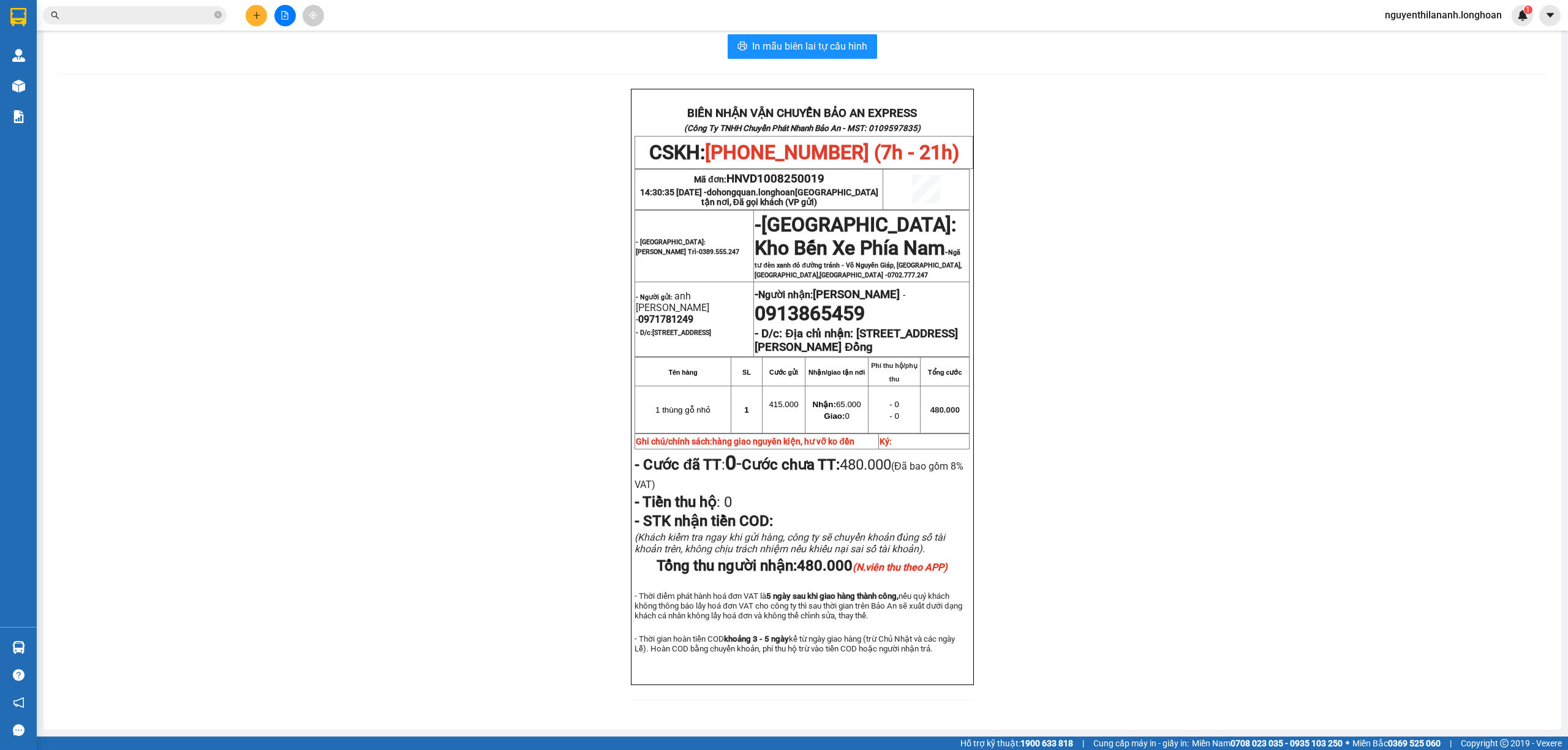
paste input "089996110"
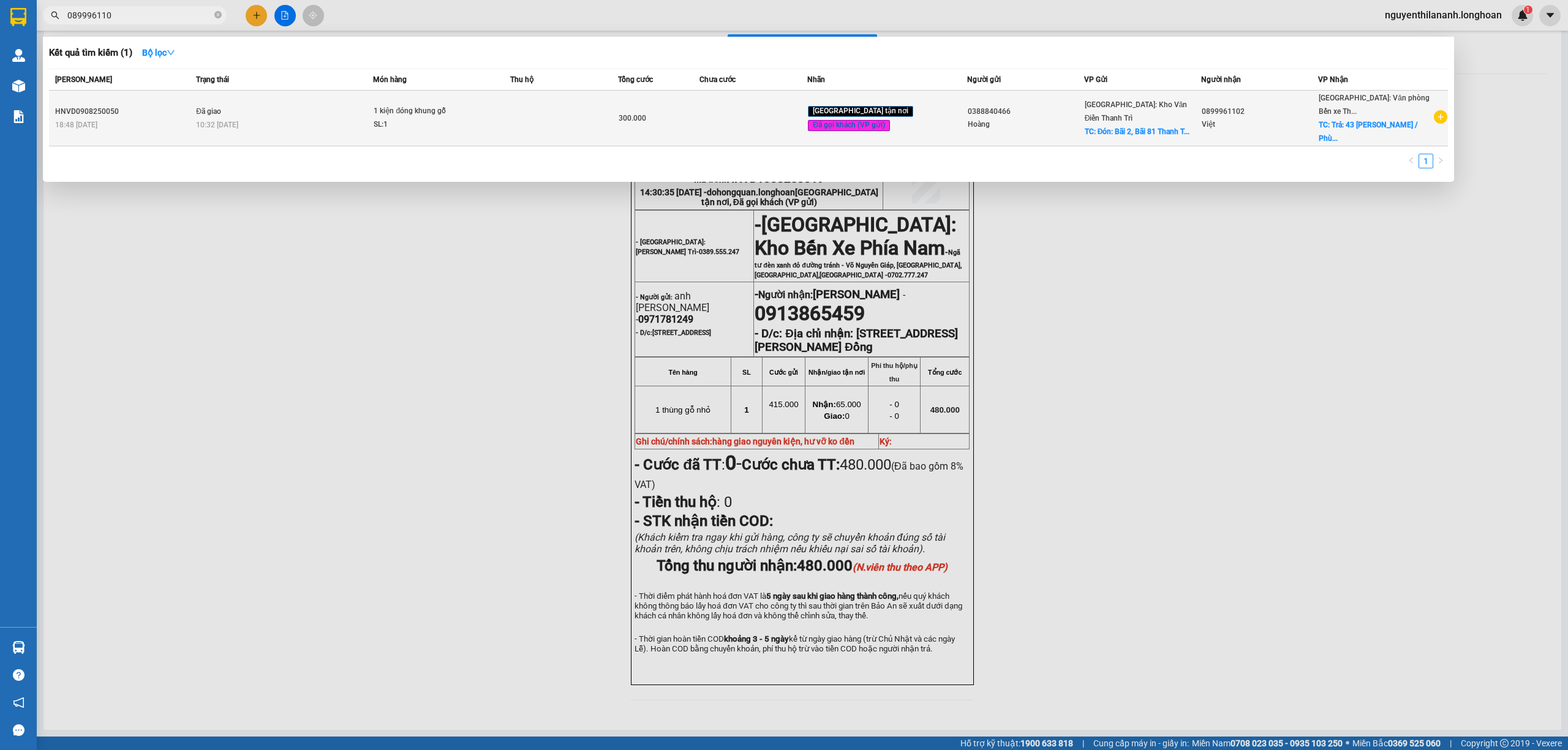
type input "089996110"
click at [153, 121] on div "18:48 [DATE]" at bounding box center [123, 125] width 137 height 14
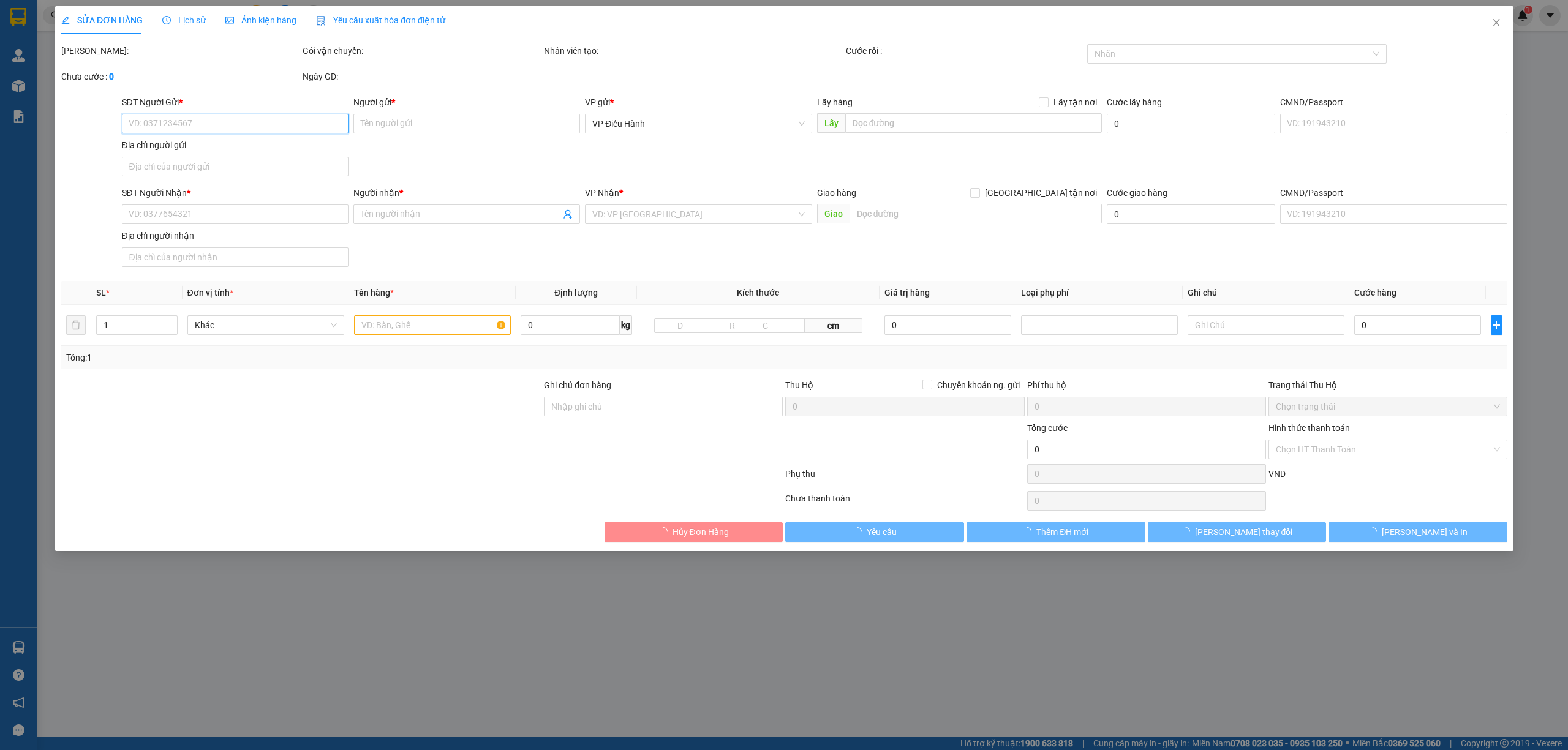
type input "0388840466"
type input "Hoàng"
checkbox input "true"
type input "Đón: [STREET_ADDRESS]"
type input "65.000"
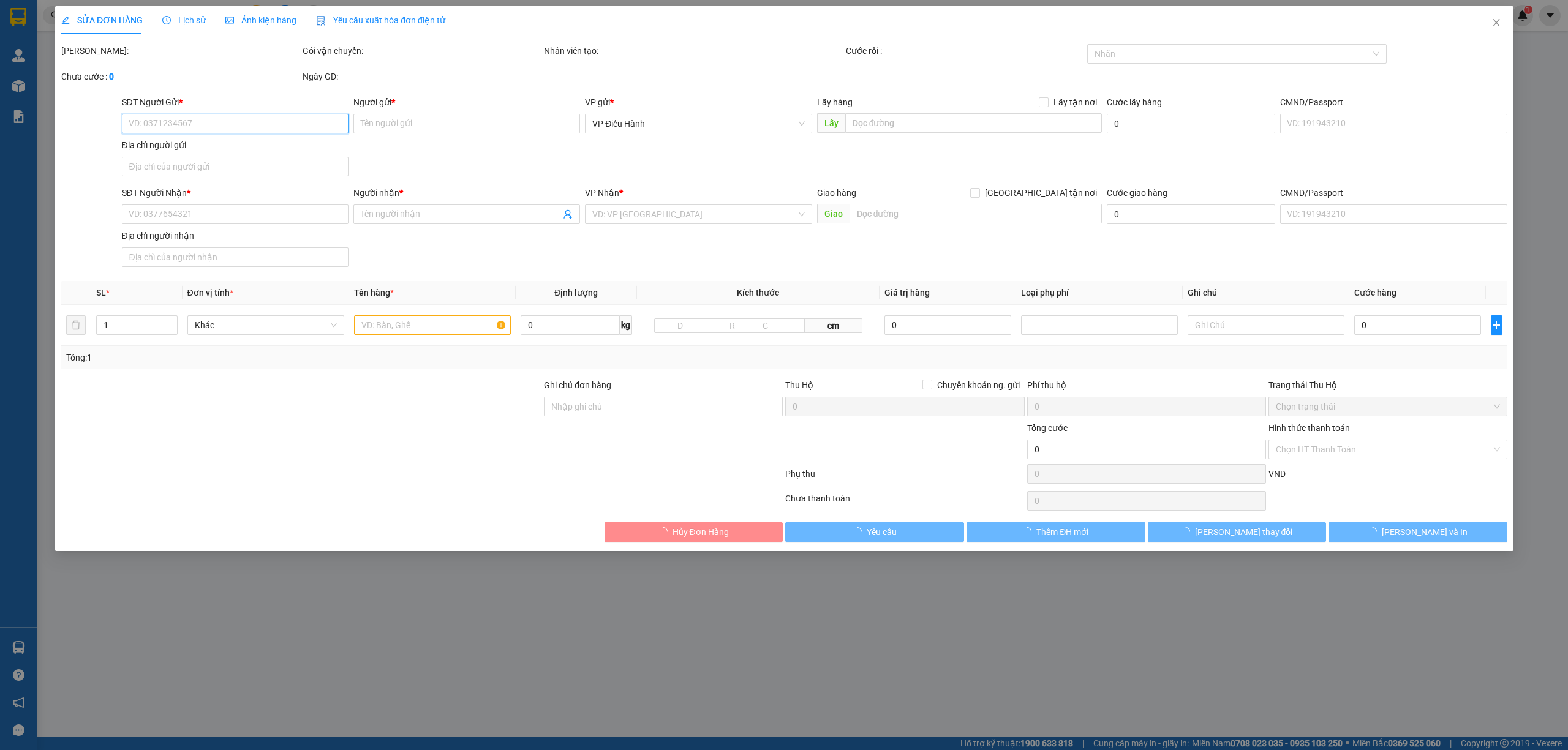
type input "0899961102"
type input "Việt"
checkbox input "true"
type input "Trả: 43 [PERSON_NAME] / [PERSON_NAME] / [GEOGRAPHIC_DATA] / [GEOGRAPHIC_DATA]"
type input "300.000"
